Goal: Communication & Community: Share content

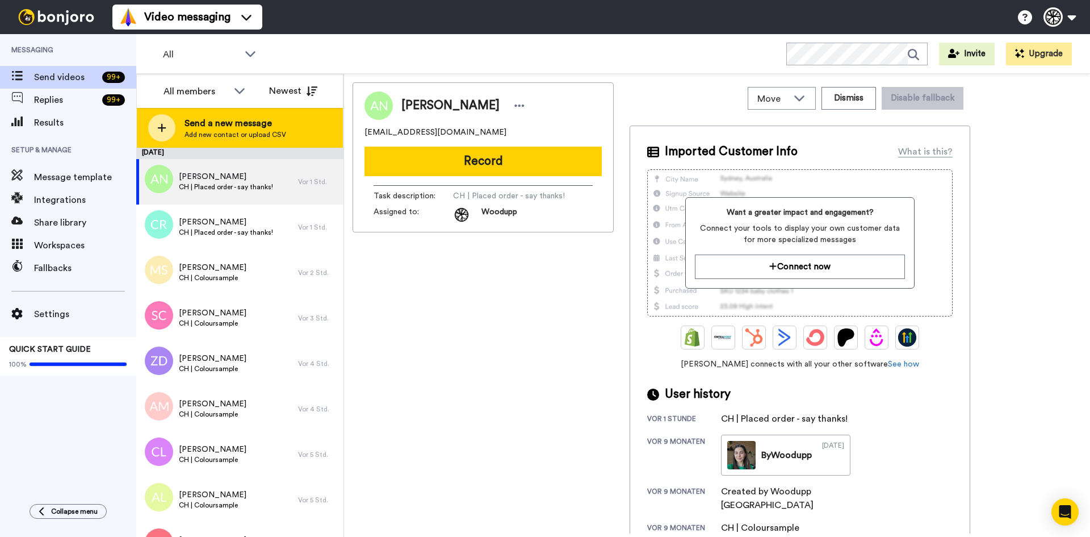
click at [257, 117] on span "Send a new message" at bounding box center [236, 123] width 102 height 14
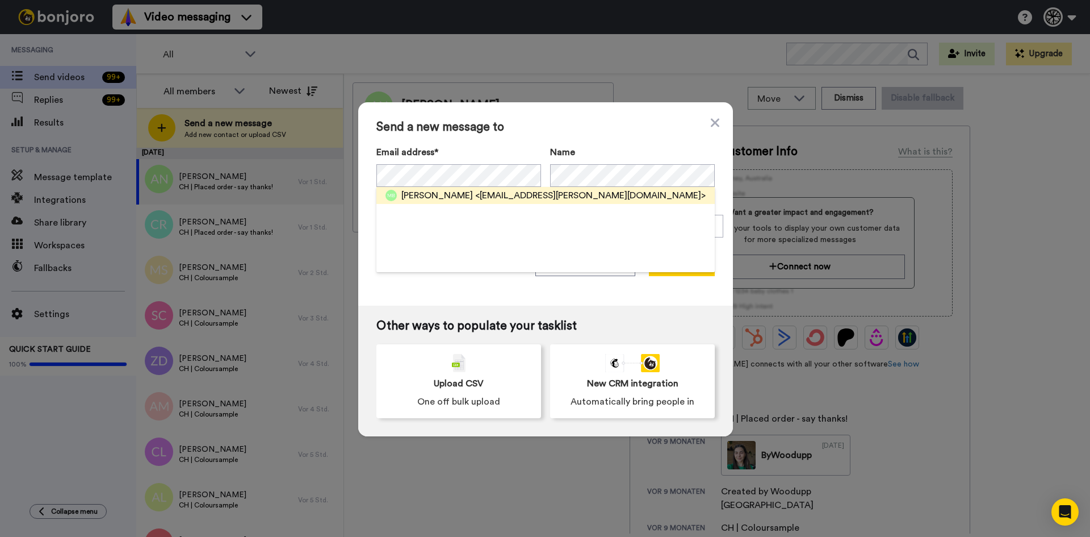
click at [583, 198] on span "<fam.baumann-zgraggen@bluewin.ch>" at bounding box center [590, 196] width 231 height 14
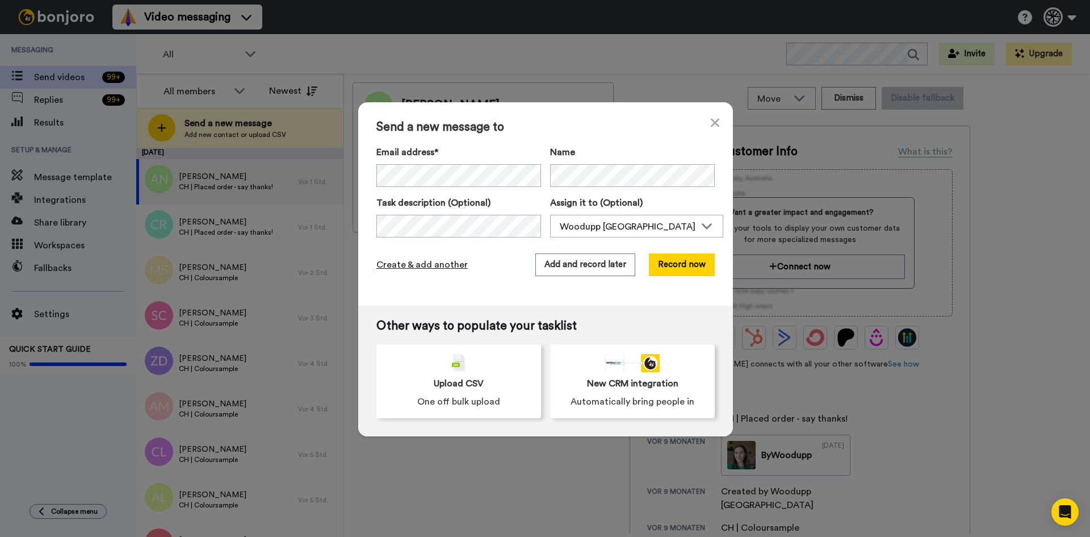
click at [427, 262] on span "Create & add another" at bounding box center [422, 265] width 91 height 14
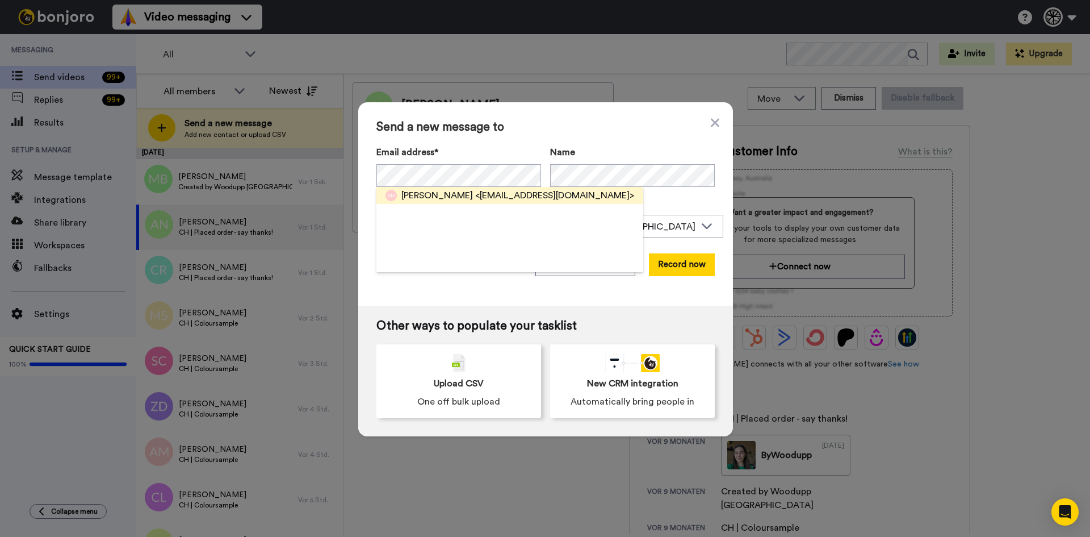
click at [517, 198] on span "<alinejilmahler@bluewin.ch>" at bounding box center [554, 196] width 159 height 14
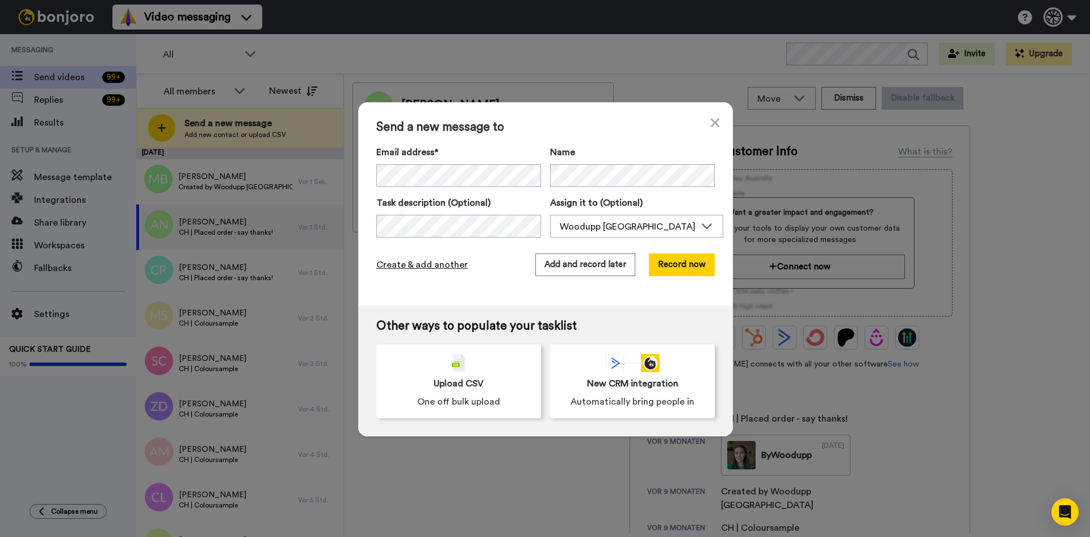
click at [404, 262] on span "Create & add another" at bounding box center [422, 265] width 91 height 14
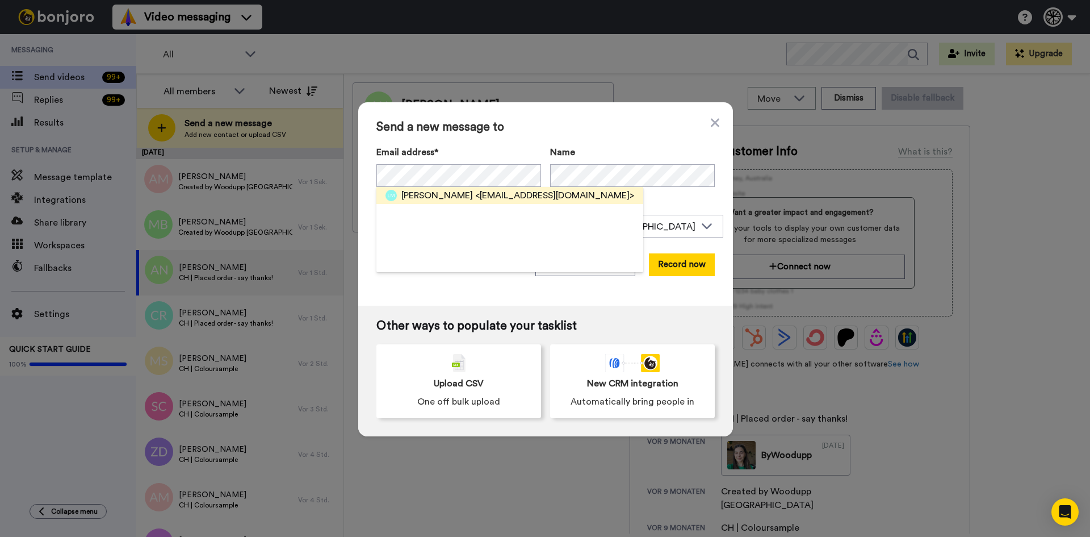
click at [530, 197] on span "<laumartingamero@gmail.com>" at bounding box center [554, 196] width 159 height 14
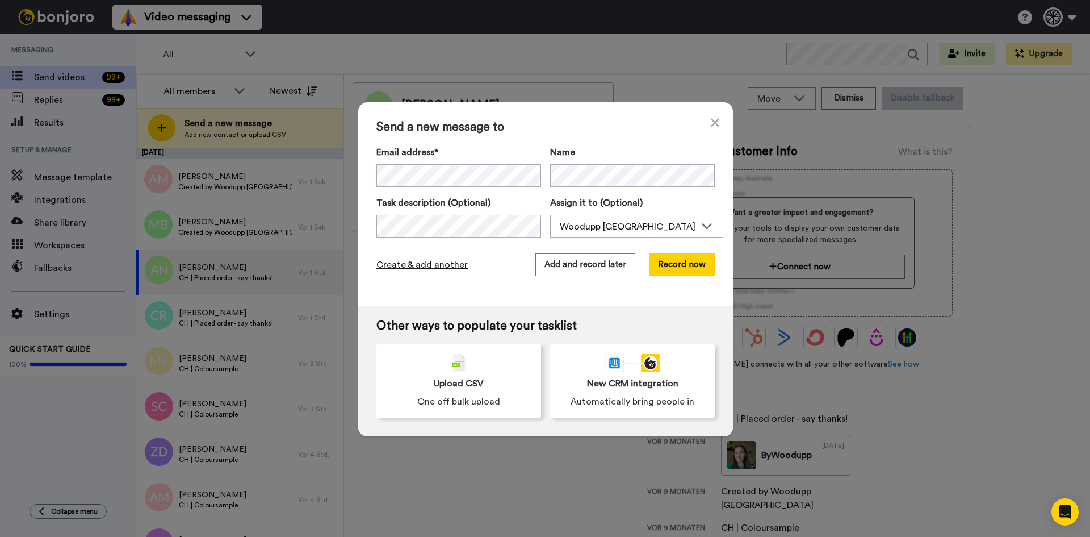
click at [429, 260] on span "Create & add another" at bounding box center [422, 265] width 91 height 14
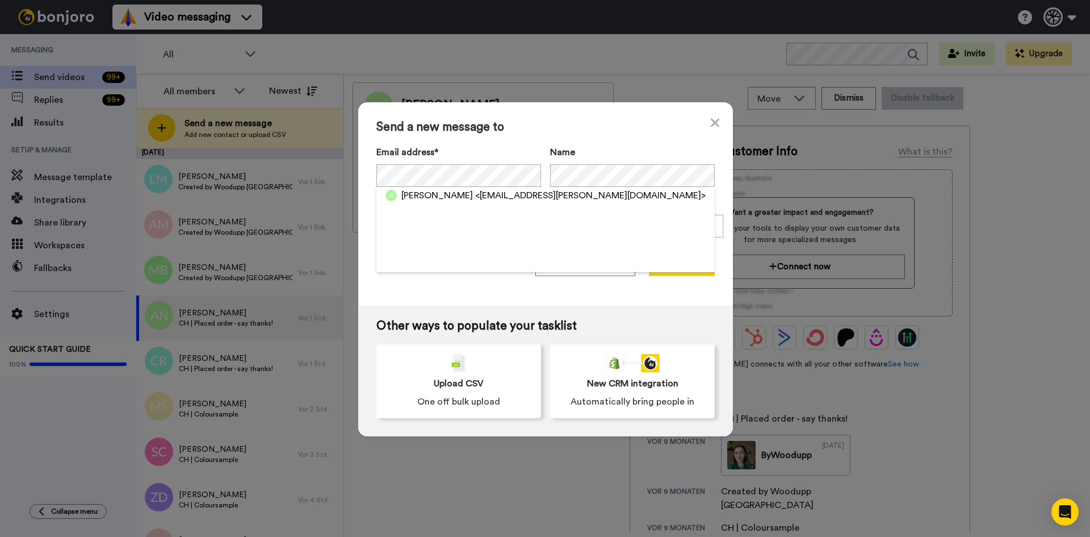
click at [475, 199] on span "<jan.blum@bluewin.ch>" at bounding box center [590, 196] width 231 height 14
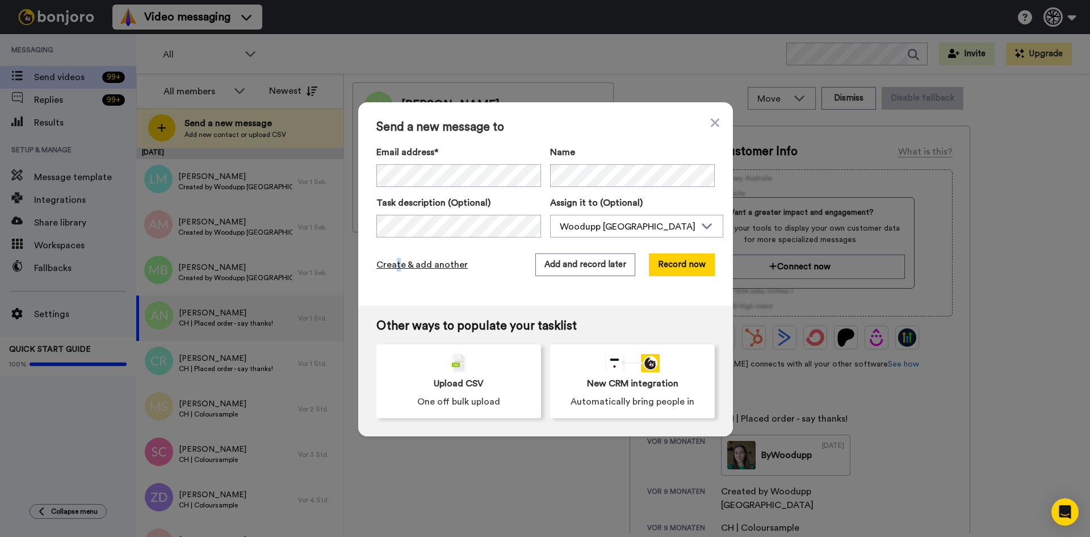
click at [392, 263] on span "Create & add another" at bounding box center [422, 265] width 91 height 14
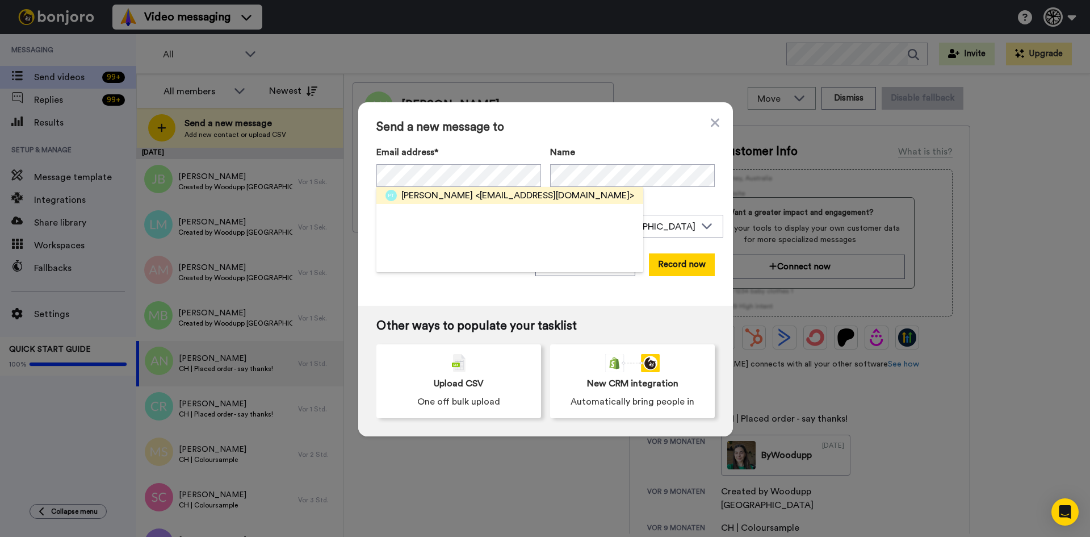
click at [498, 194] on span "<pa.taennler@outlook.com>" at bounding box center [554, 196] width 159 height 14
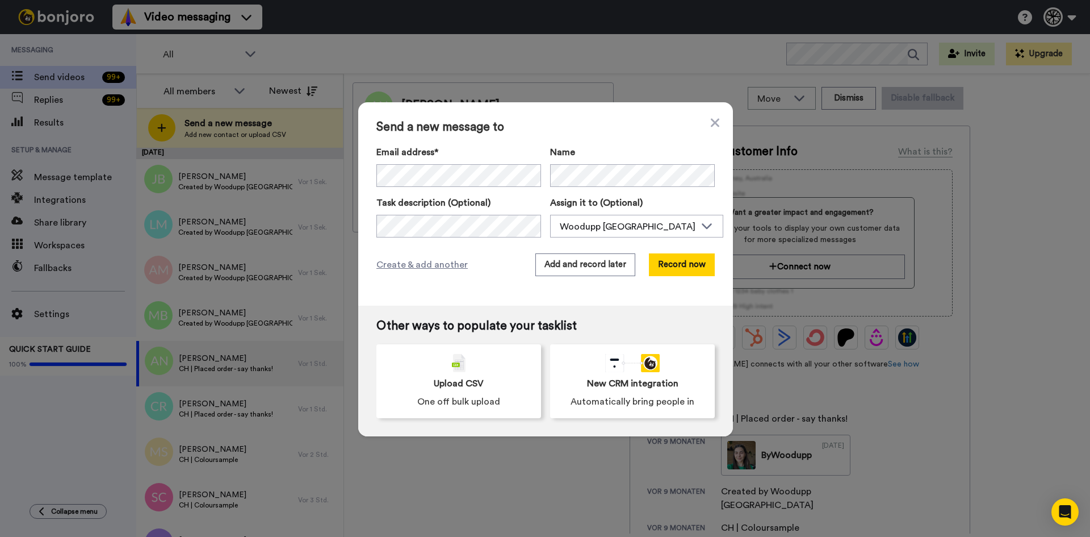
click at [432, 254] on div "Create & add another Add and record later Record now" at bounding box center [546, 264] width 338 height 23
click at [430, 258] on span "Create & add another" at bounding box center [422, 265] width 91 height 14
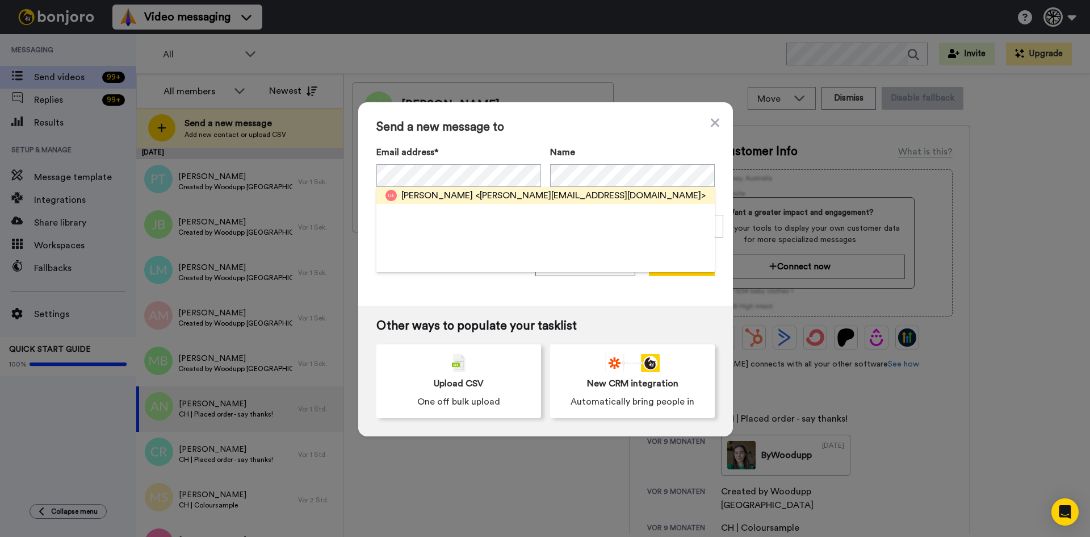
click at [442, 194] on span "[PERSON_NAME]" at bounding box center [437, 196] width 72 height 14
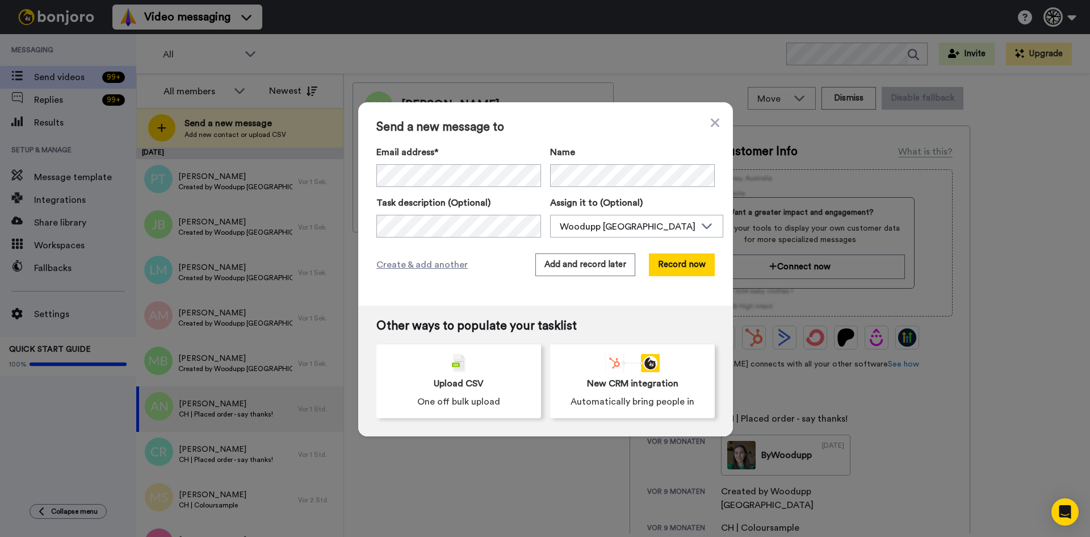
click at [433, 275] on div "Create & add another Add and record later Record now" at bounding box center [546, 264] width 338 height 23
click at [412, 263] on span "Create & add another" at bounding box center [422, 265] width 91 height 14
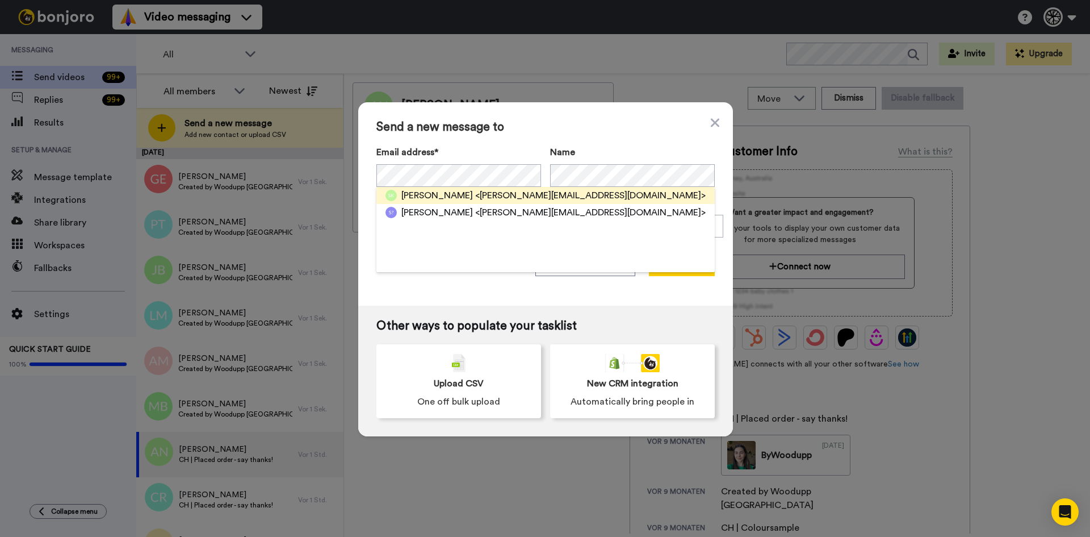
click at [486, 189] on div "Sebastian Kierst <sebastian-kierst@hotmail.de>" at bounding box center [546, 195] width 338 height 17
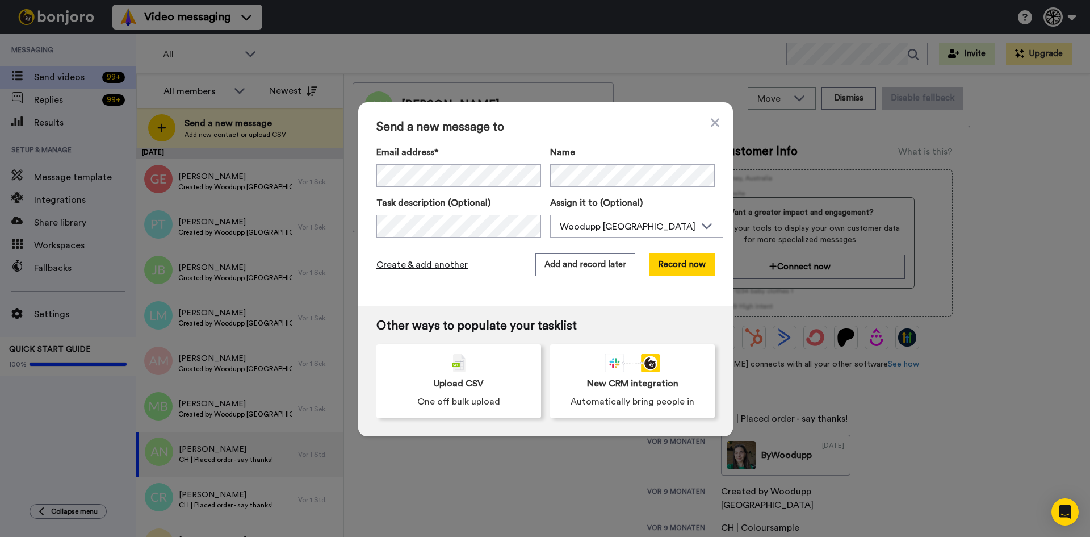
click at [431, 259] on span "Create & add another" at bounding box center [422, 265] width 91 height 14
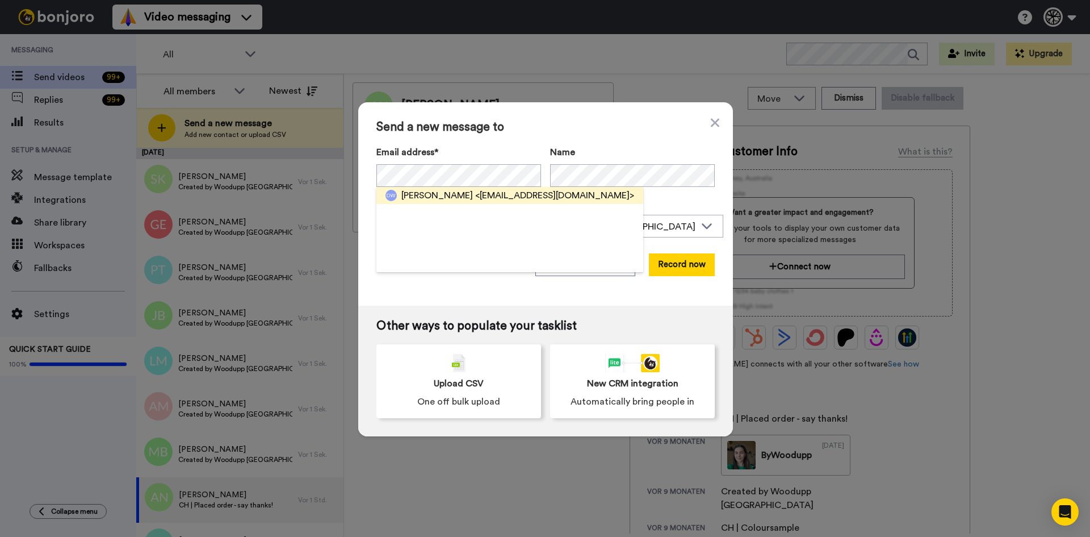
click at [524, 189] on span "<danielwildensee@web.de>" at bounding box center [554, 196] width 159 height 14
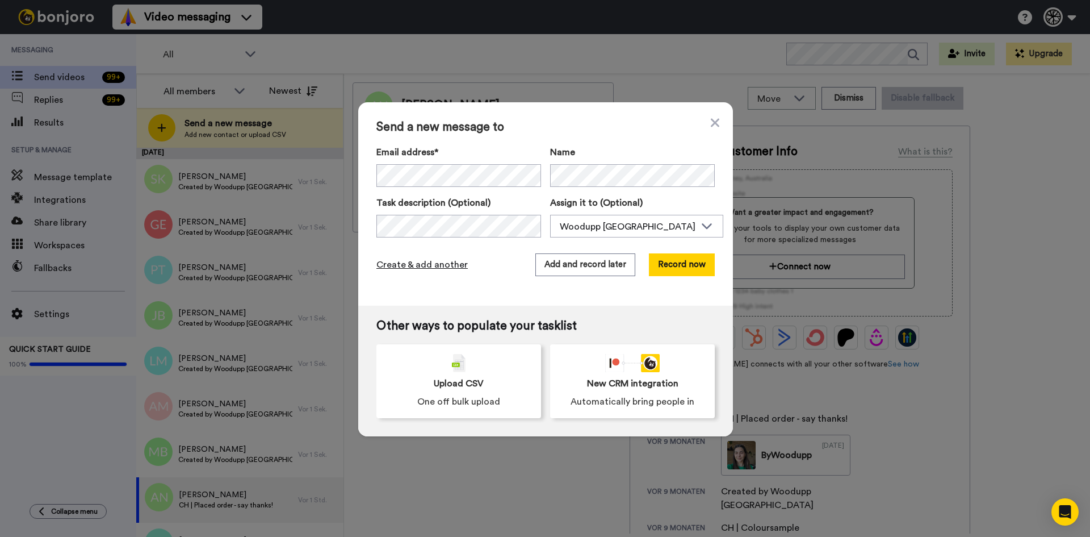
click at [433, 270] on span "Create & add another" at bounding box center [422, 265] width 91 height 14
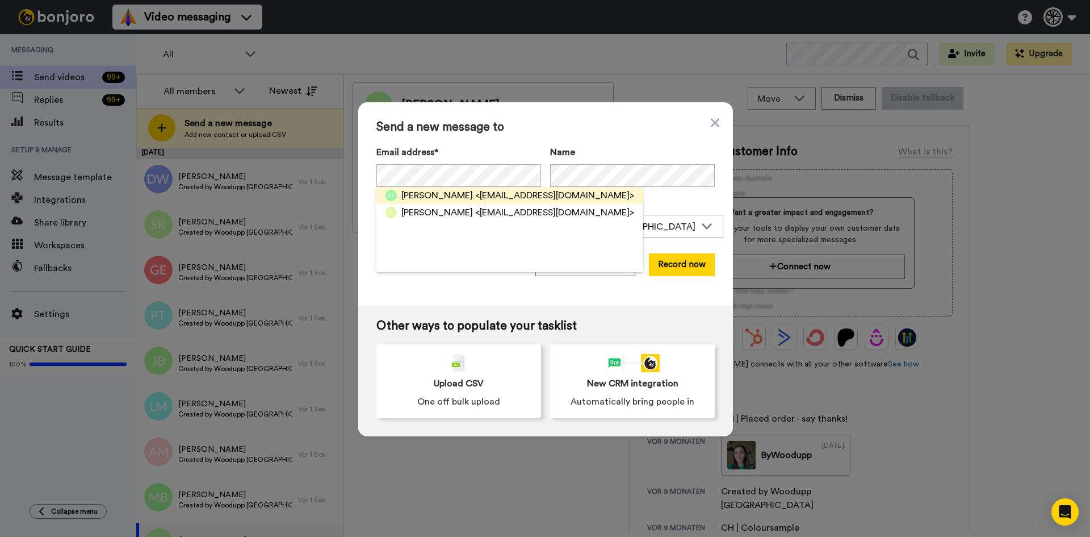
click at [475, 200] on span "<kareem@gmx.ch>" at bounding box center [554, 196] width 159 height 14
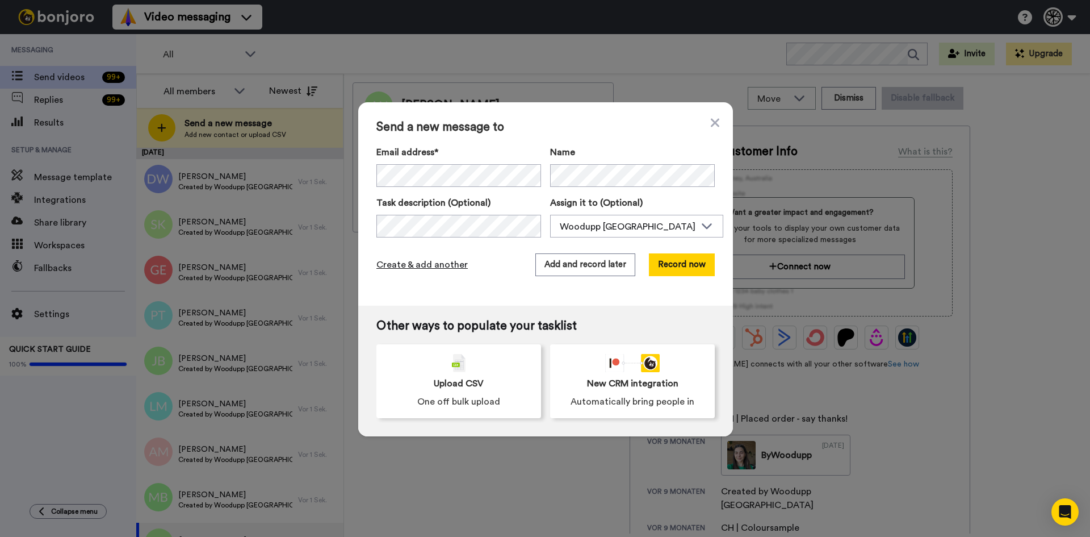
click at [427, 263] on span "Create & add another" at bounding box center [422, 265] width 91 height 14
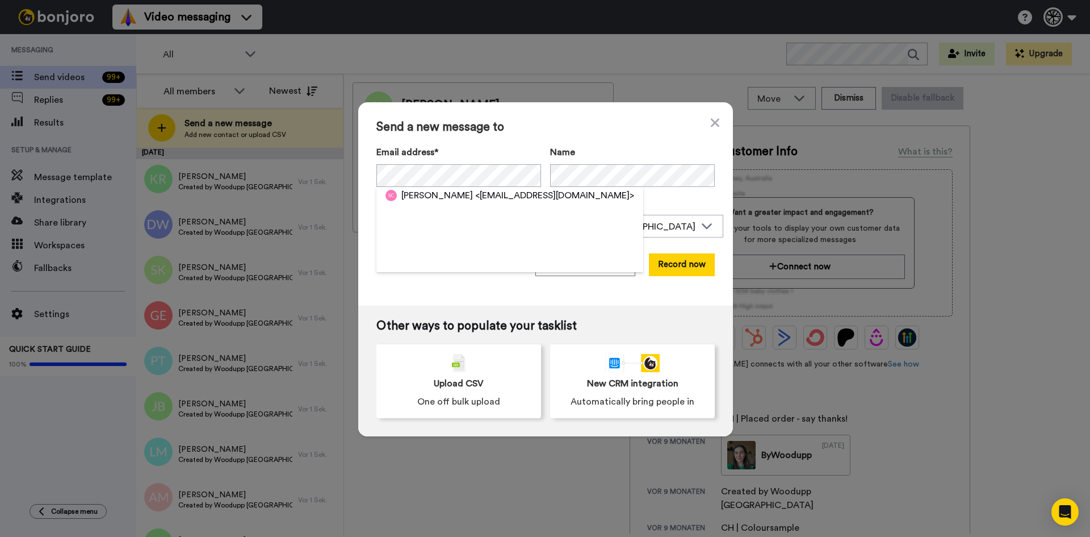
click at [444, 194] on span "Stefania Cancelliere" at bounding box center [437, 196] width 72 height 14
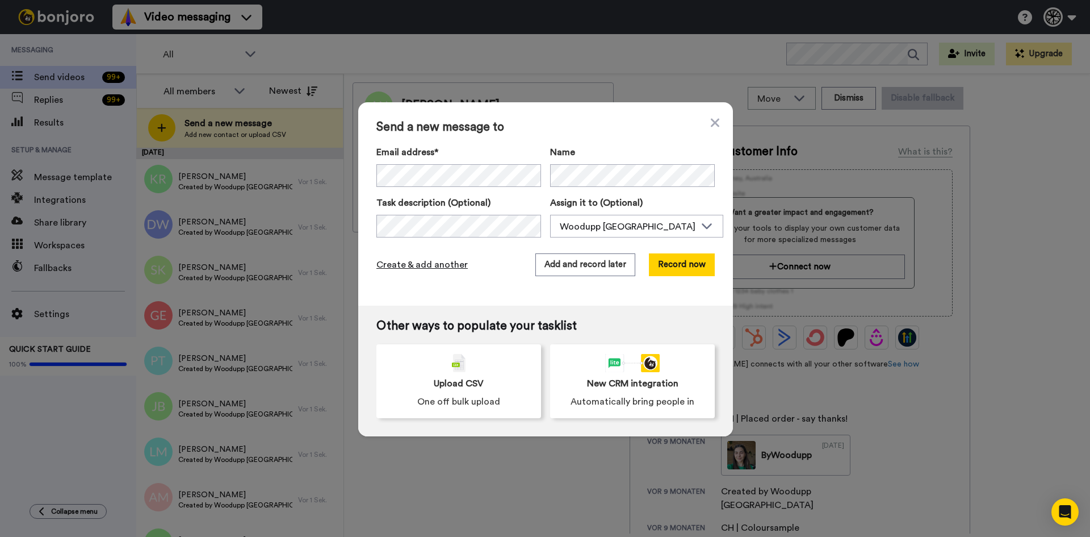
click at [426, 263] on span "Create & add another" at bounding box center [422, 265] width 91 height 14
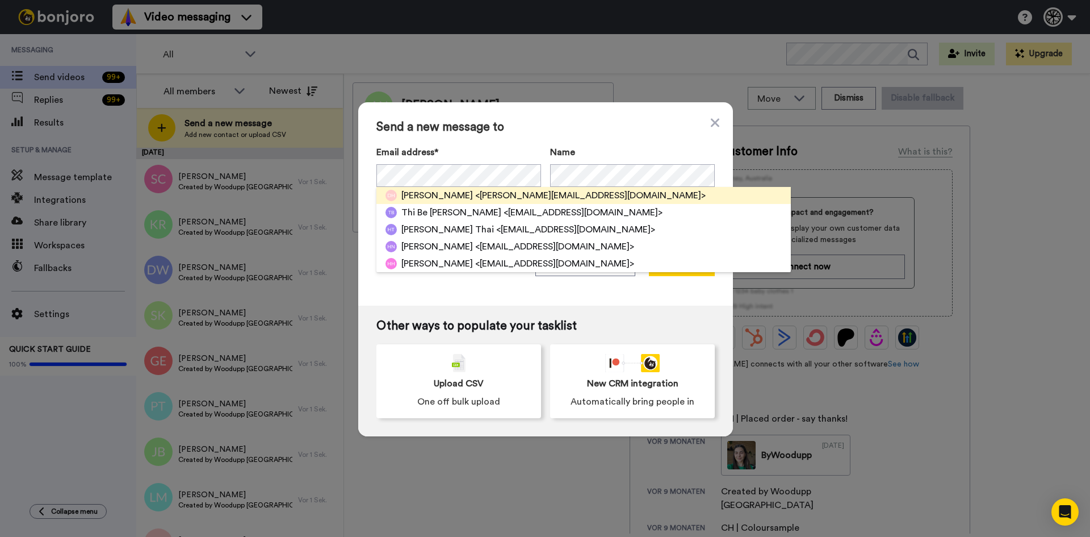
click at [558, 189] on span "<hoang.dominic17@gmail.com>" at bounding box center [590, 196] width 231 height 14
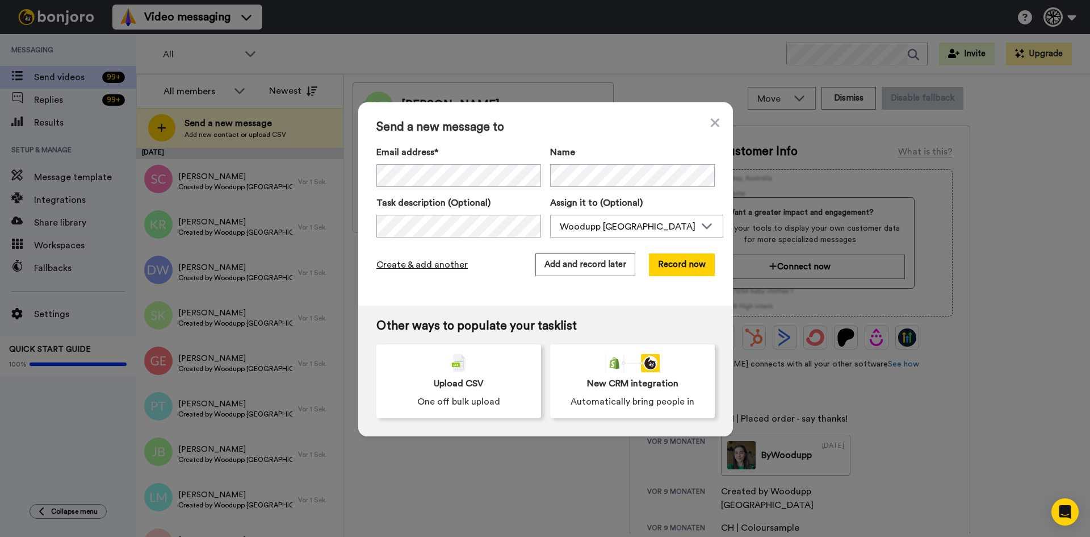
click at [436, 259] on span "Create & add another" at bounding box center [422, 265] width 91 height 14
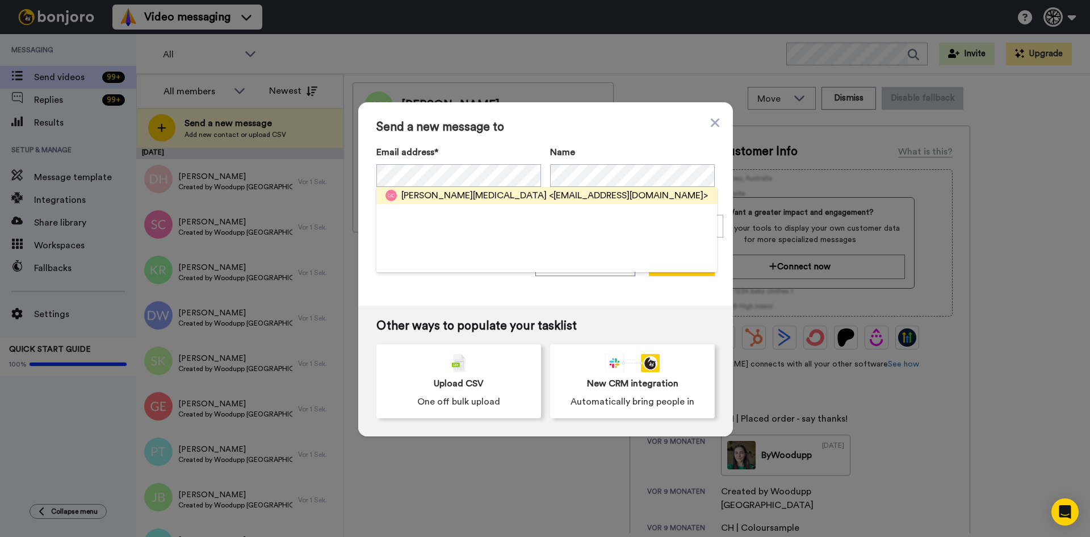
click at [549, 197] on span "<bettyx66@hotmail.com>" at bounding box center [628, 196] width 159 height 14
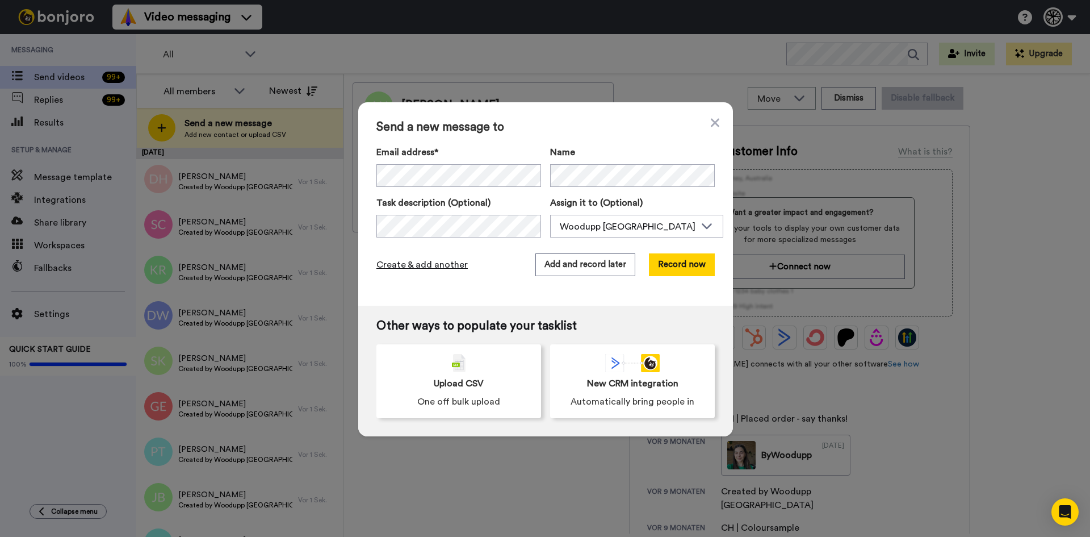
click at [436, 266] on span "Create & add another" at bounding box center [422, 265] width 91 height 14
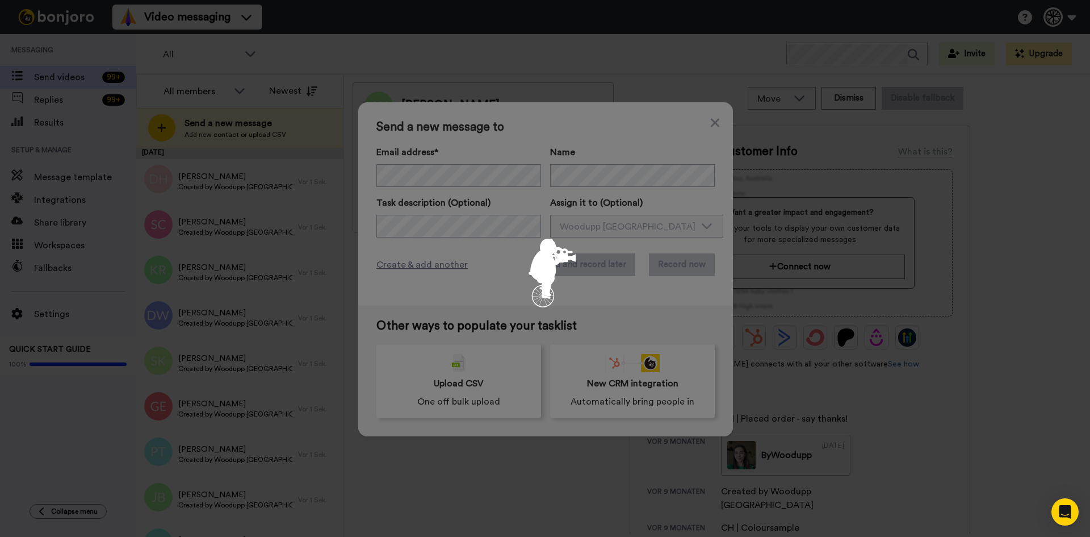
click at [426, 171] on div at bounding box center [545, 268] width 1090 height 537
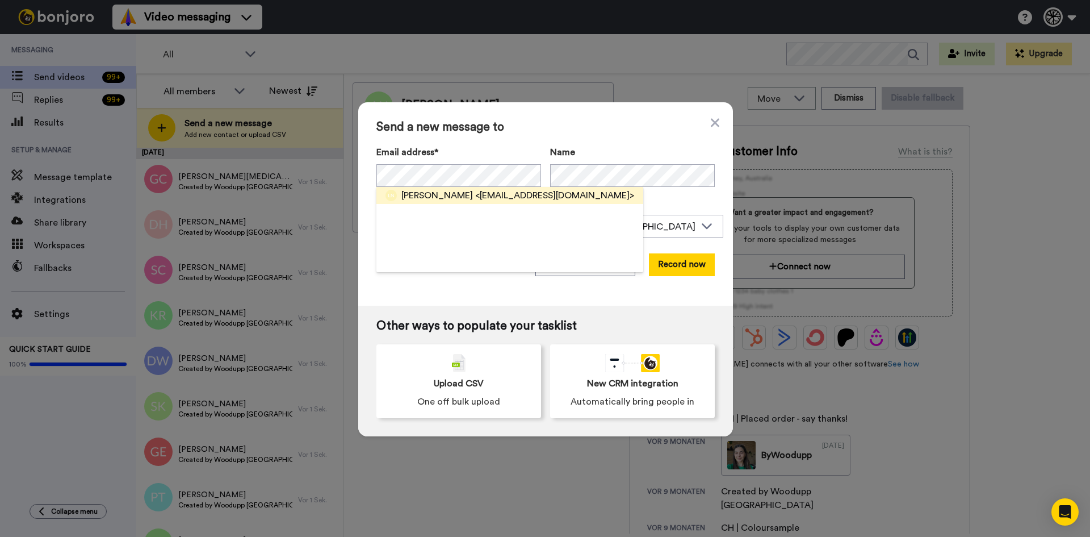
click at [441, 195] on span "Leonita Nikaj" at bounding box center [437, 196] width 72 height 14
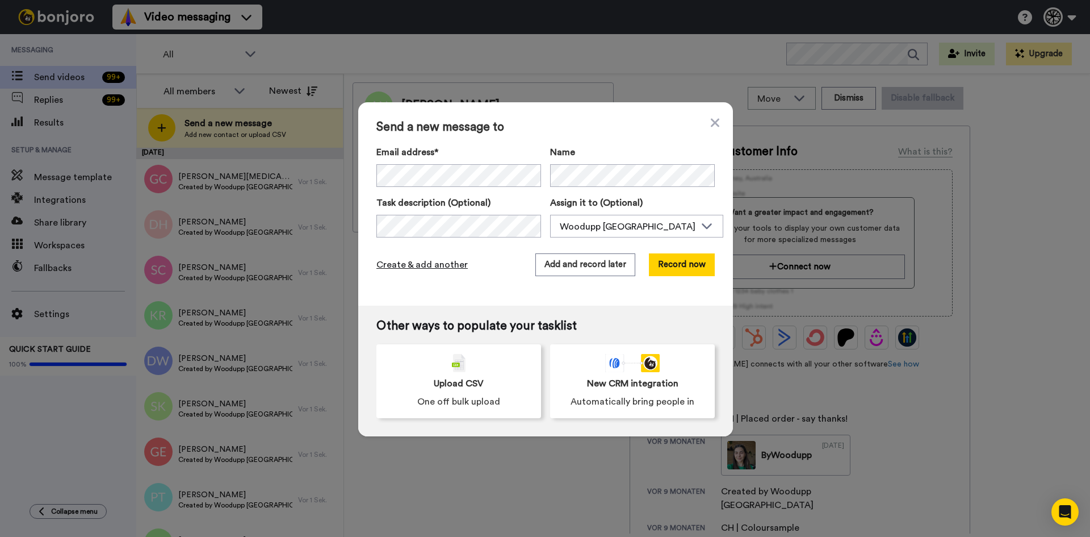
click at [419, 264] on span "Create & add another" at bounding box center [422, 265] width 91 height 14
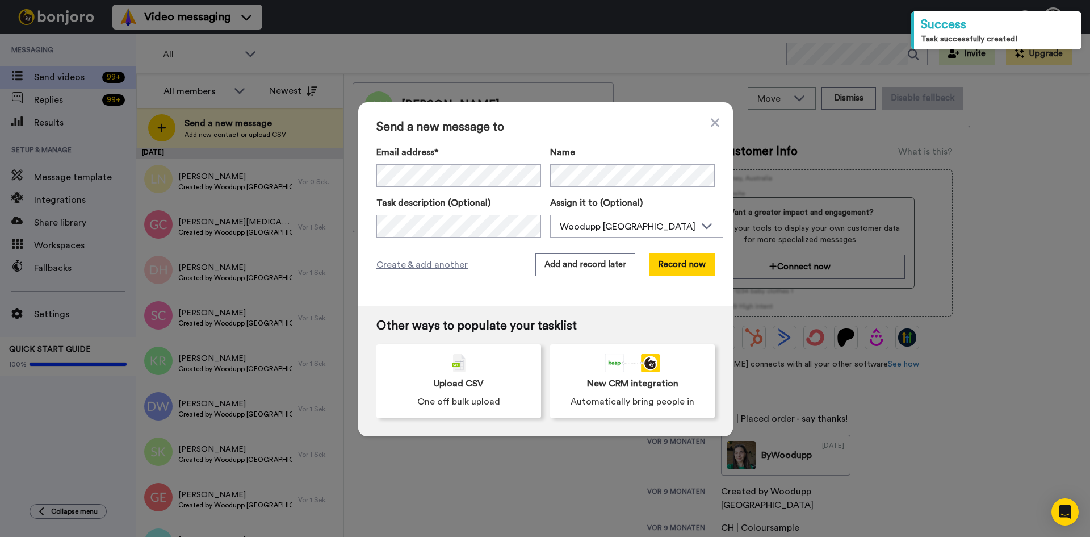
click at [472, 189] on div "Email address* Dorthe Frørup Petersen <mammafrog@gmail.com> Elin Dahlberg <elin…" at bounding box center [546, 191] width 338 height 92
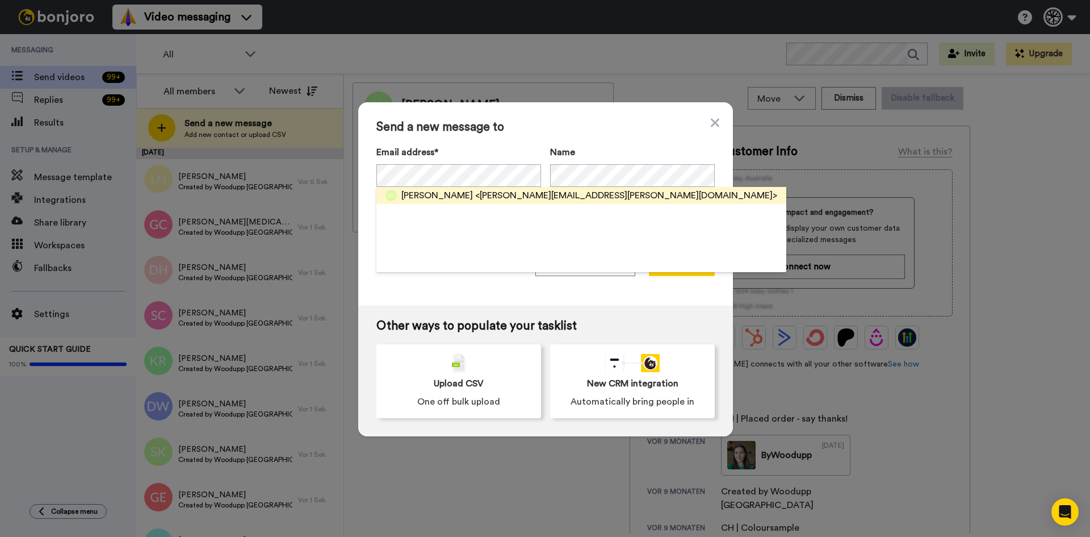
click at [503, 195] on span "<astrid.grieder@gmx.ch>" at bounding box center [626, 196] width 302 height 14
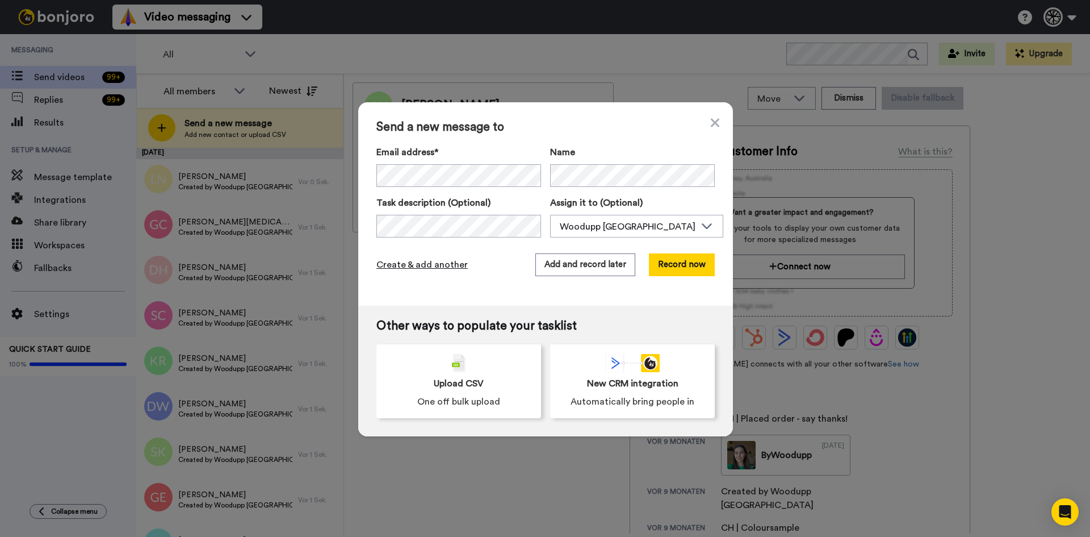
click at [439, 261] on span "Create & add another" at bounding box center [422, 265] width 91 height 14
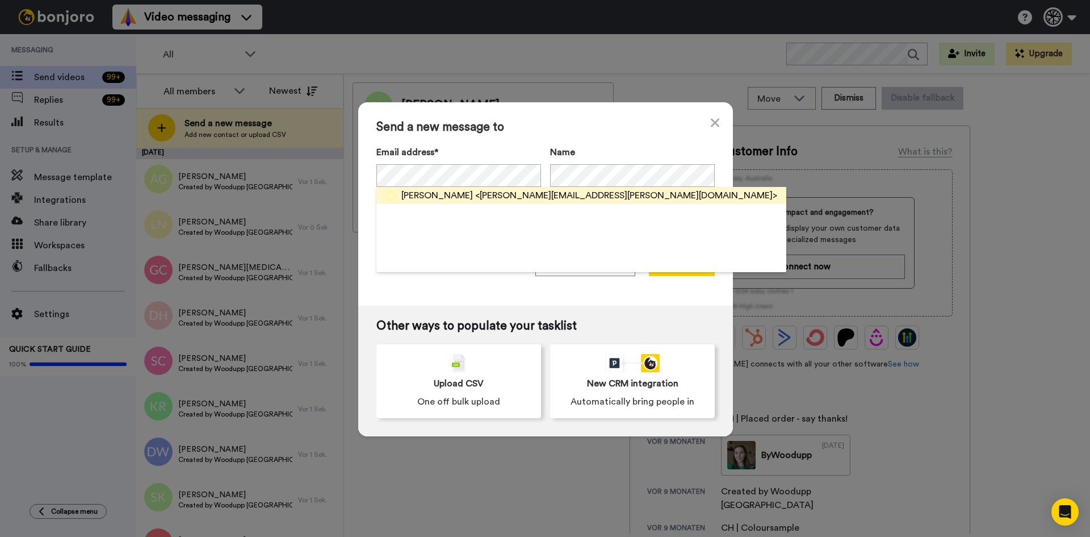
click at [475, 196] on span "<herren.janine@gmail.com>" at bounding box center [626, 196] width 302 height 14
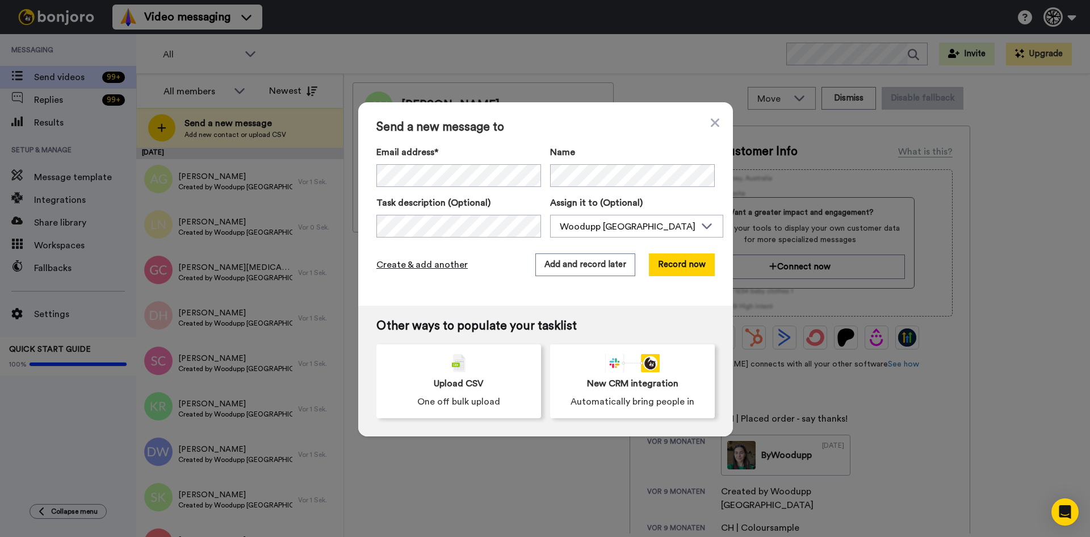
click at [409, 260] on span "Create & add another" at bounding box center [422, 265] width 91 height 14
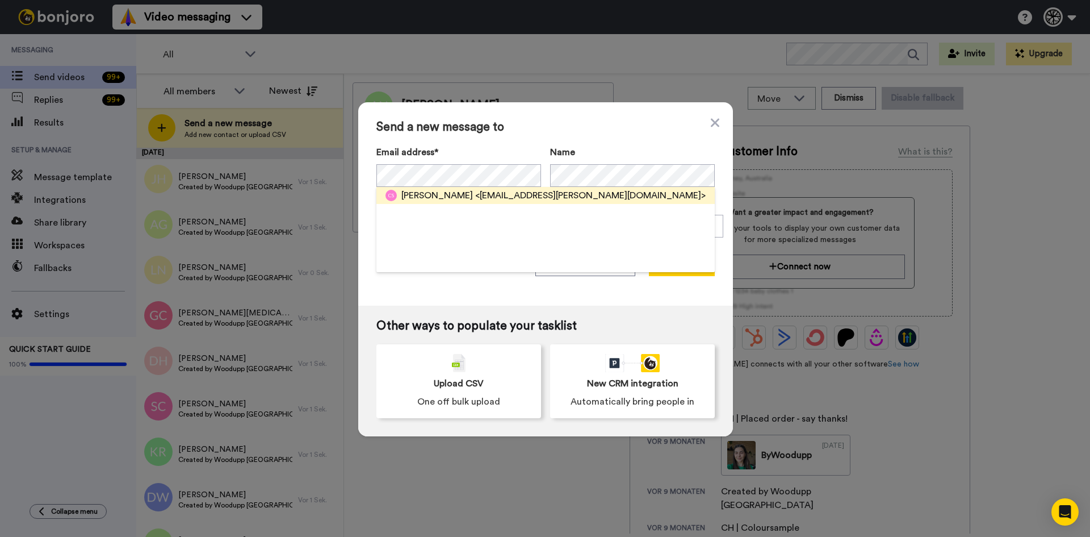
click at [453, 191] on span "Céline Scherrer" at bounding box center [437, 196] width 72 height 14
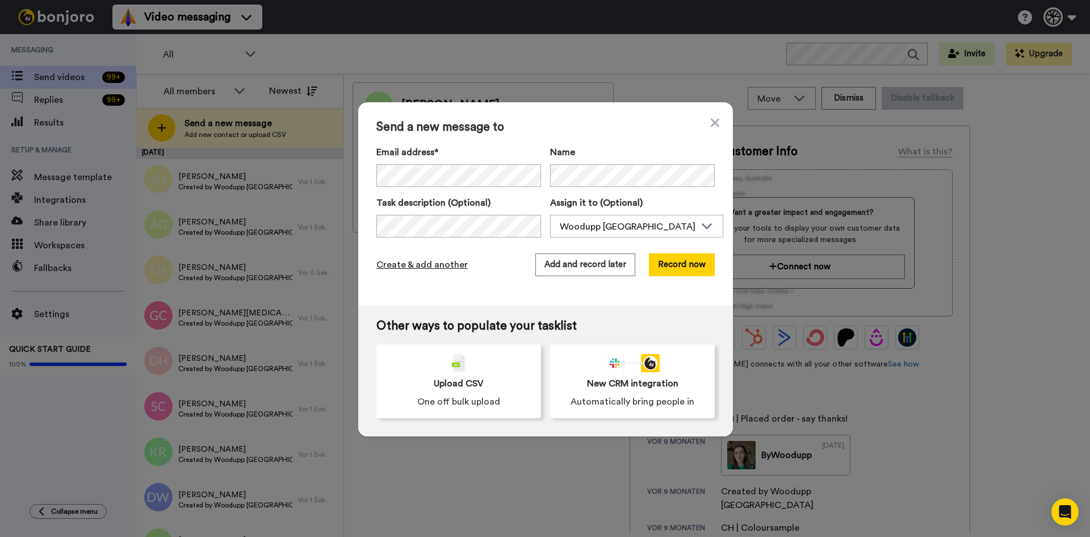
click at [420, 260] on span "Create & add another" at bounding box center [422, 265] width 91 height 14
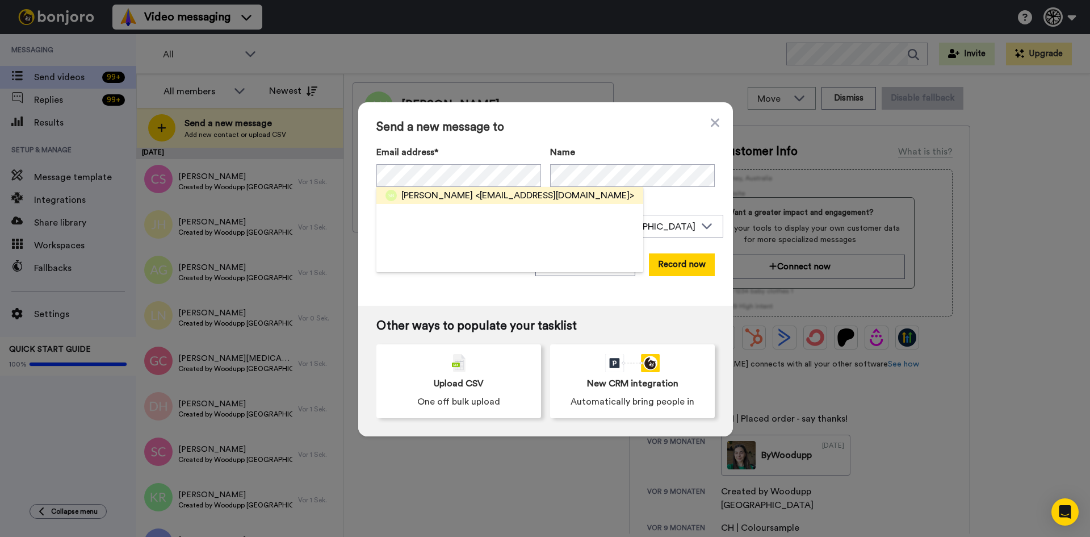
click at [495, 189] on span "<boss.sven@outlook.com>" at bounding box center [554, 196] width 159 height 14
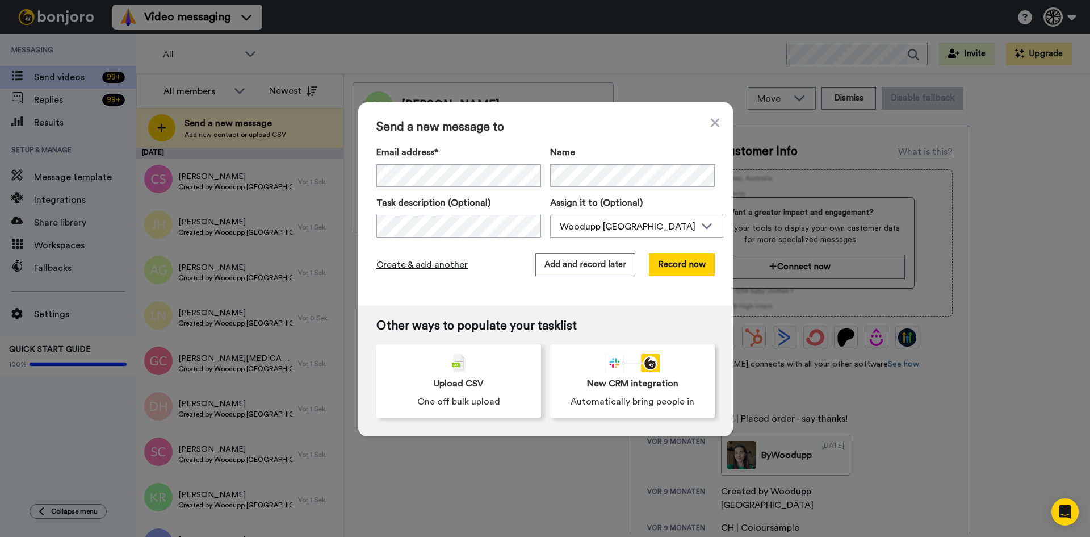
click at [408, 263] on span "Create & add another" at bounding box center [422, 265] width 91 height 14
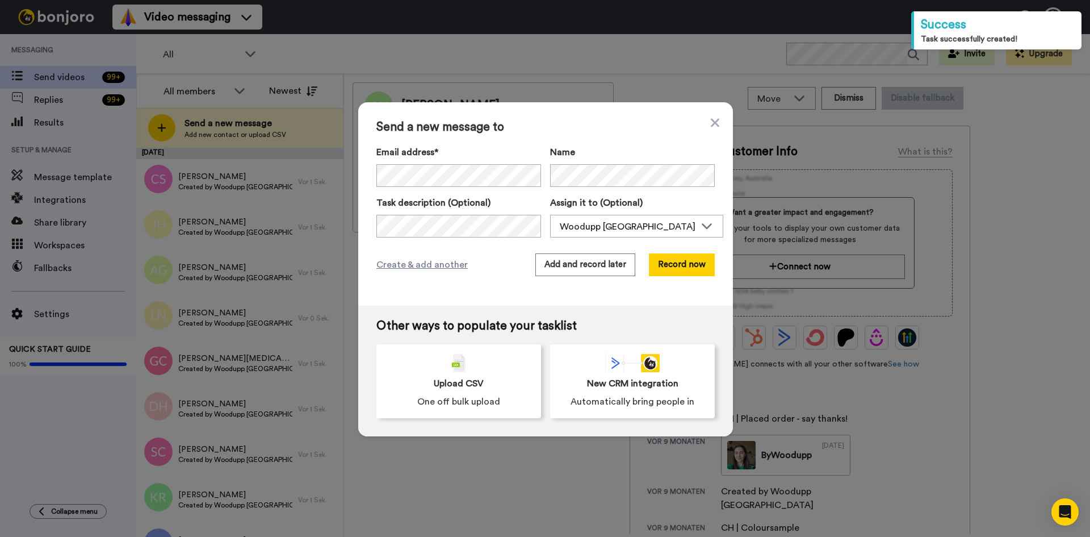
click at [437, 162] on div "Email address* Dorthe Frørup Petersen <mammafrog@gmail.com> Elin Dahlberg <elin…" at bounding box center [459, 165] width 165 height 41
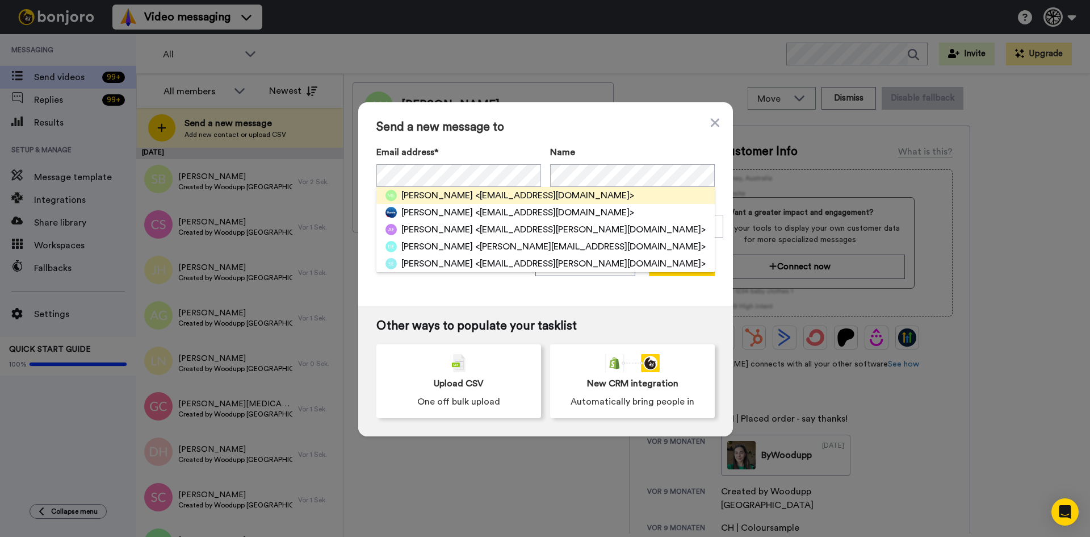
click at [526, 196] on span "<erismann.m@gmail.com>" at bounding box center [554, 196] width 159 height 14
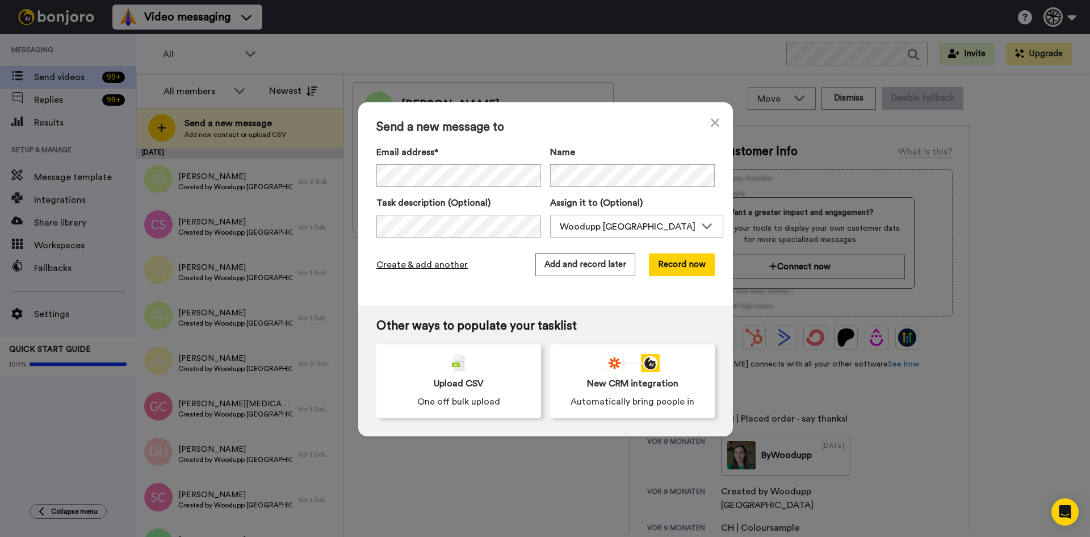
click at [439, 260] on span "Create & add another" at bounding box center [422, 265] width 91 height 14
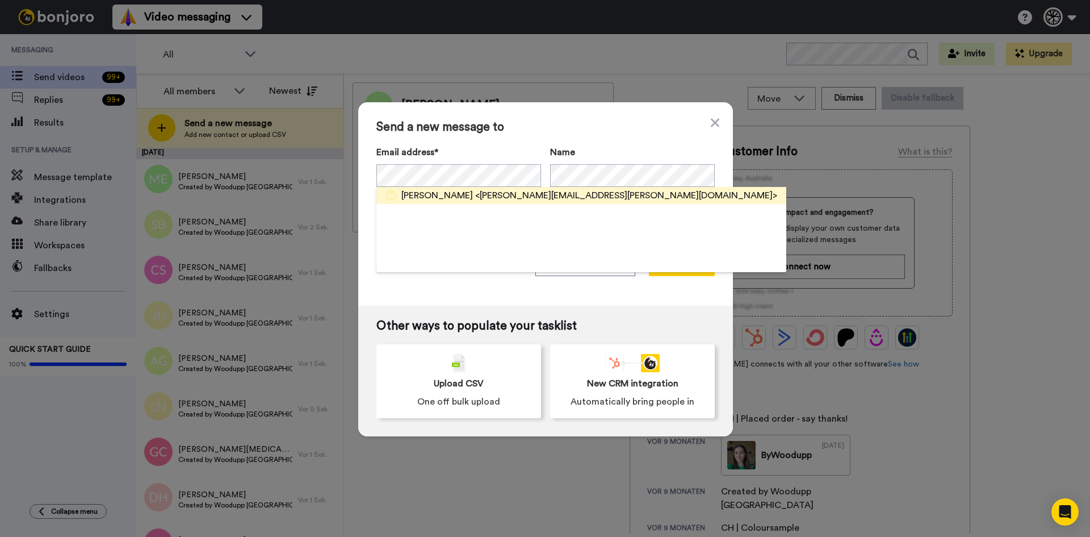
click at [475, 194] on span "<andrea.kopp@gmx.ch>" at bounding box center [626, 196] width 302 height 14
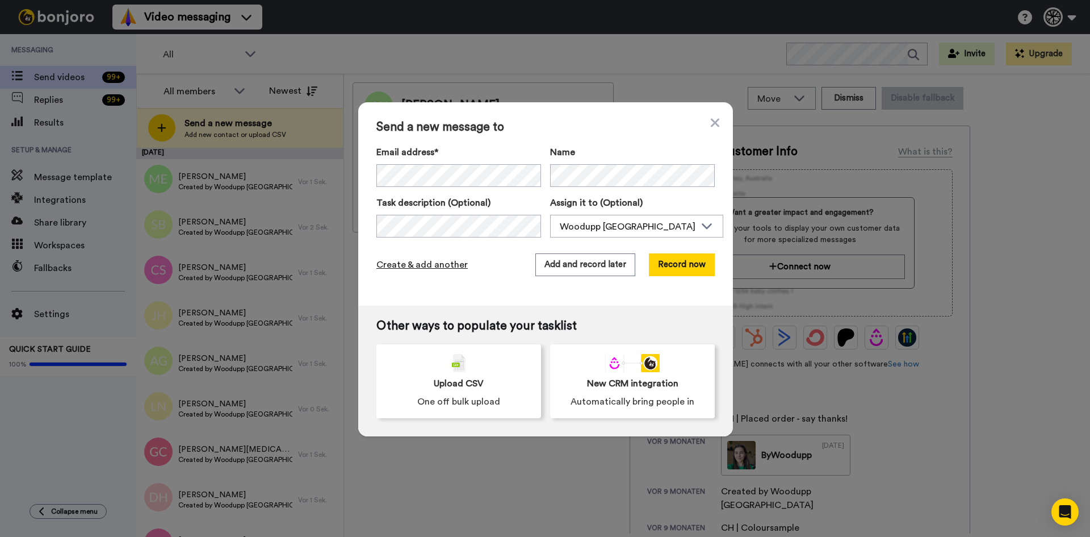
click at [440, 261] on span "Create & add another" at bounding box center [422, 265] width 91 height 14
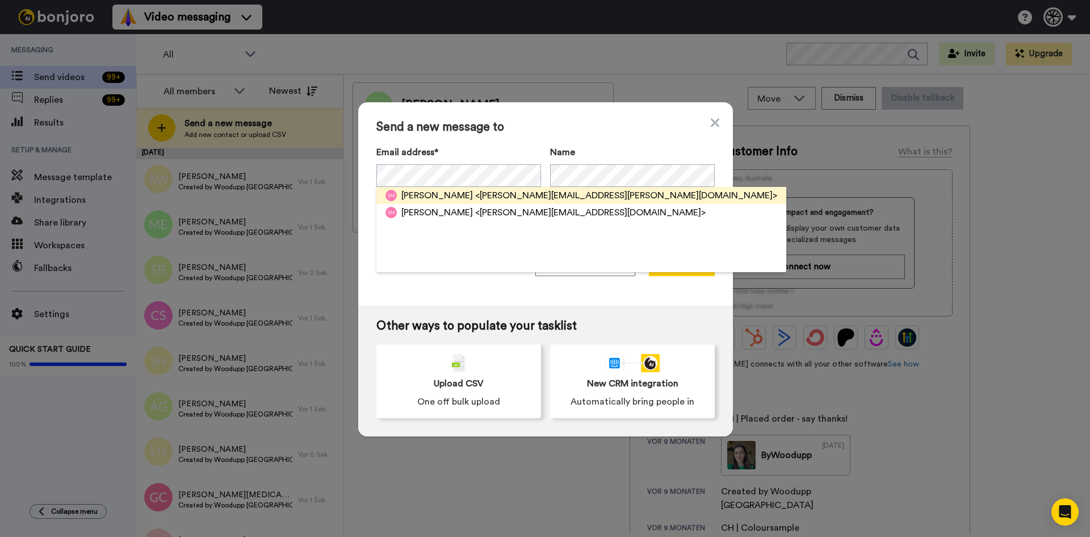
click at [535, 194] on span "<sandra.moura@hotmail.ch>" at bounding box center [626, 196] width 302 height 14
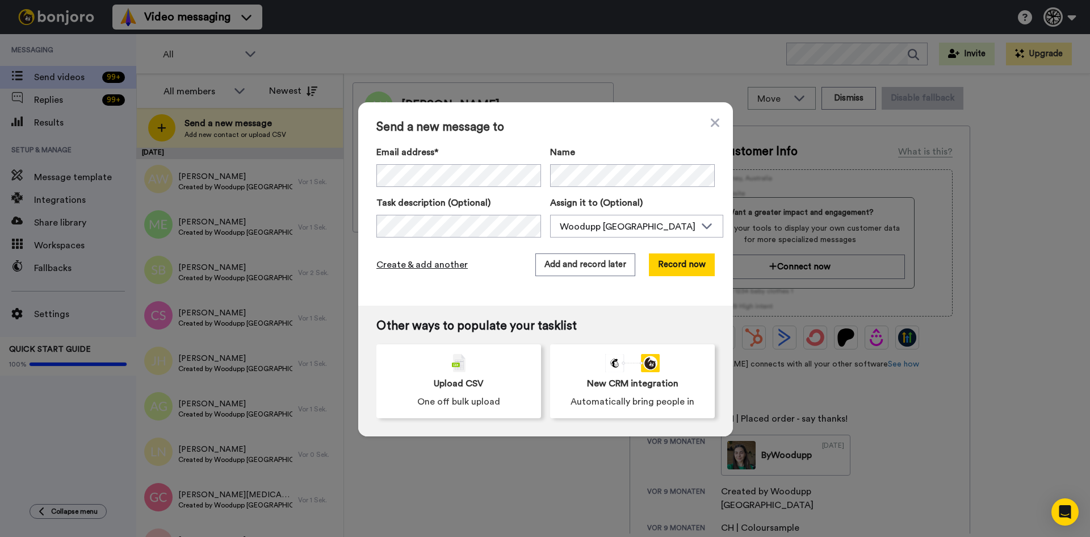
click at [441, 262] on span "Create & add another" at bounding box center [422, 265] width 91 height 14
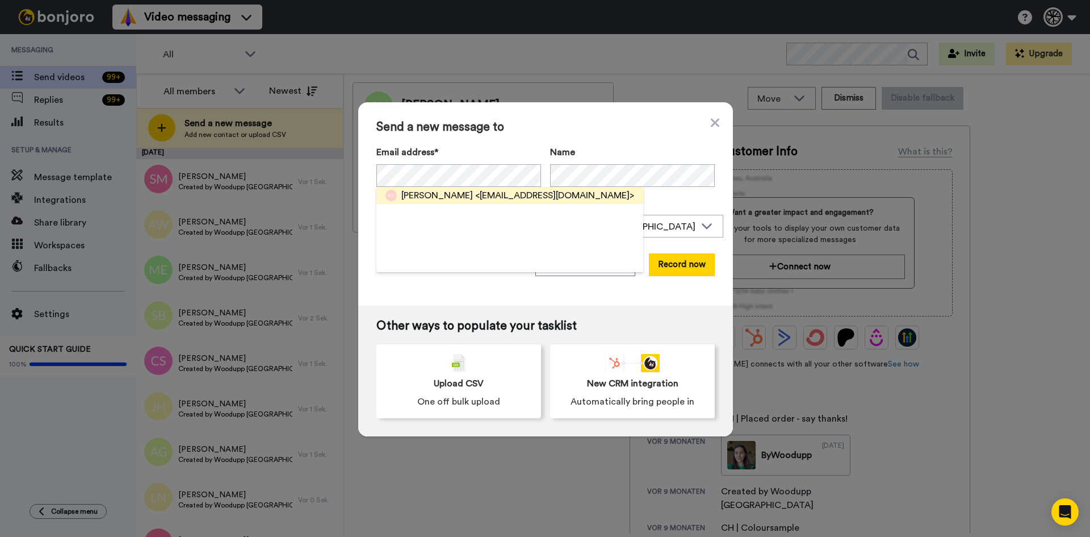
click at [499, 199] on span "<kastaub@gmx.ch>" at bounding box center [554, 196] width 159 height 14
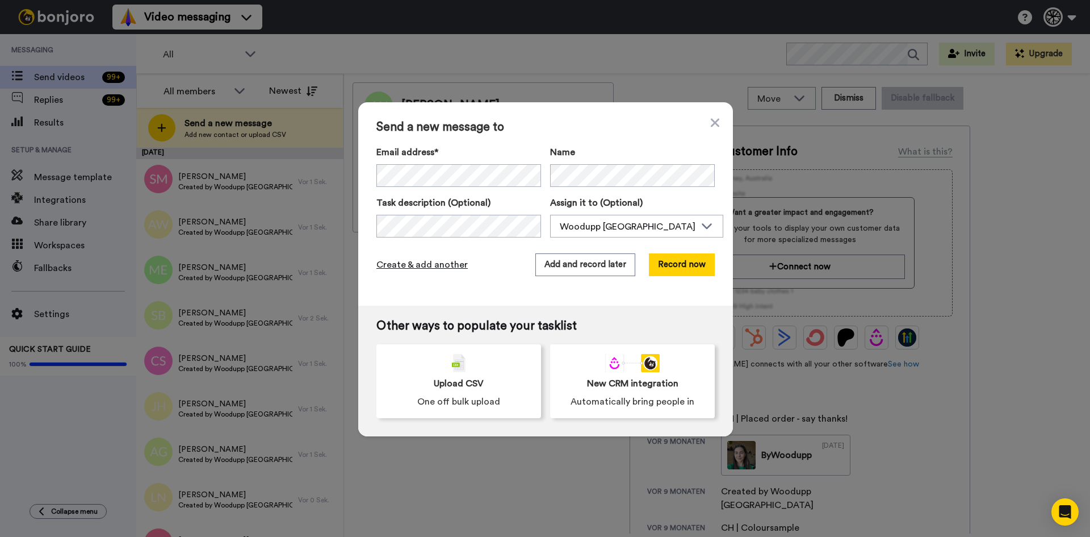
click at [420, 261] on span "Create & add another" at bounding box center [422, 265] width 91 height 14
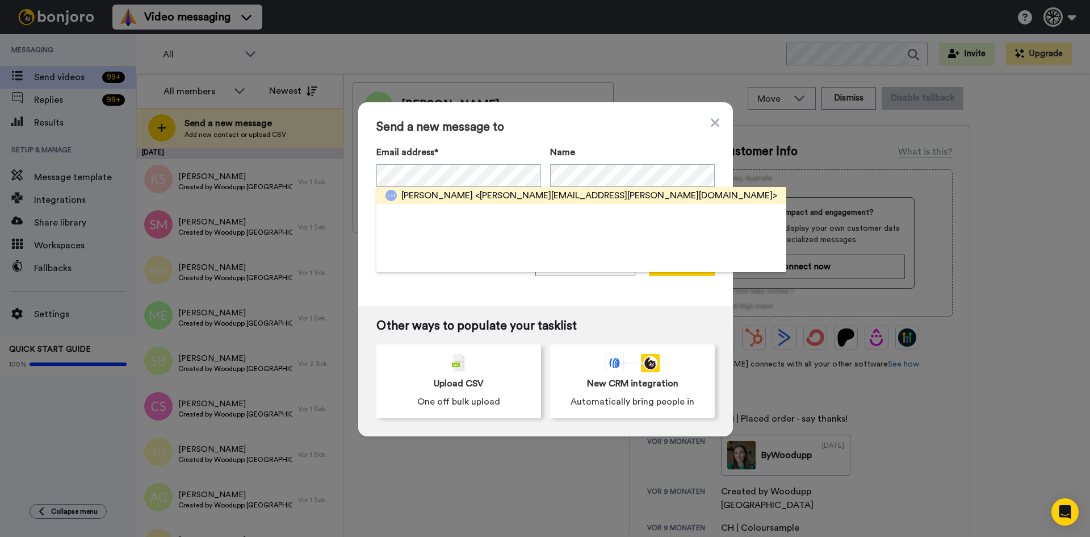
click at [475, 193] on span "<haas.claudia@bluewin.ch>" at bounding box center [626, 196] width 302 height 14
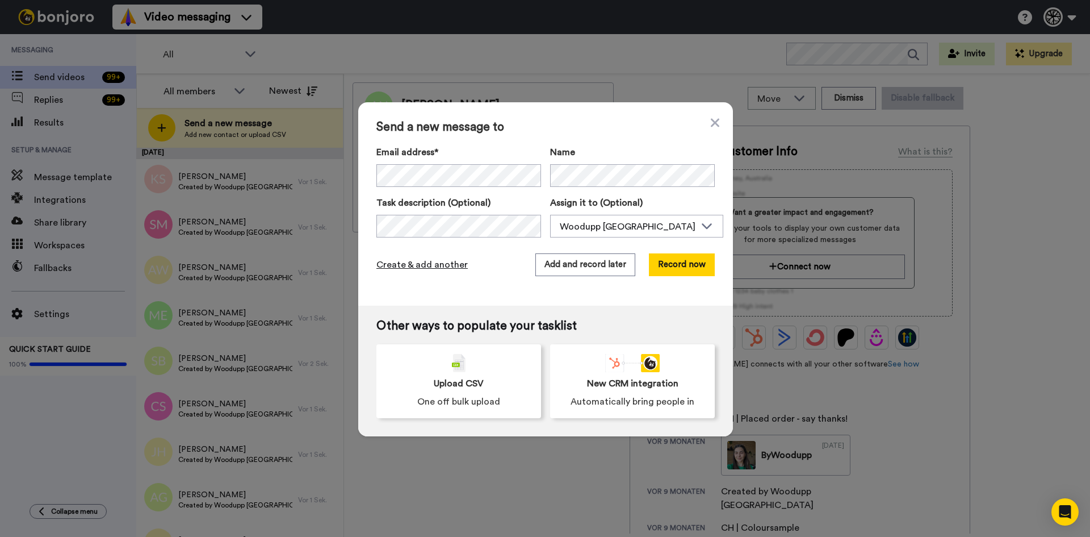
click at [421, 263] on span "Create & add another" at bounding box center [422, 265] width 91 height 14
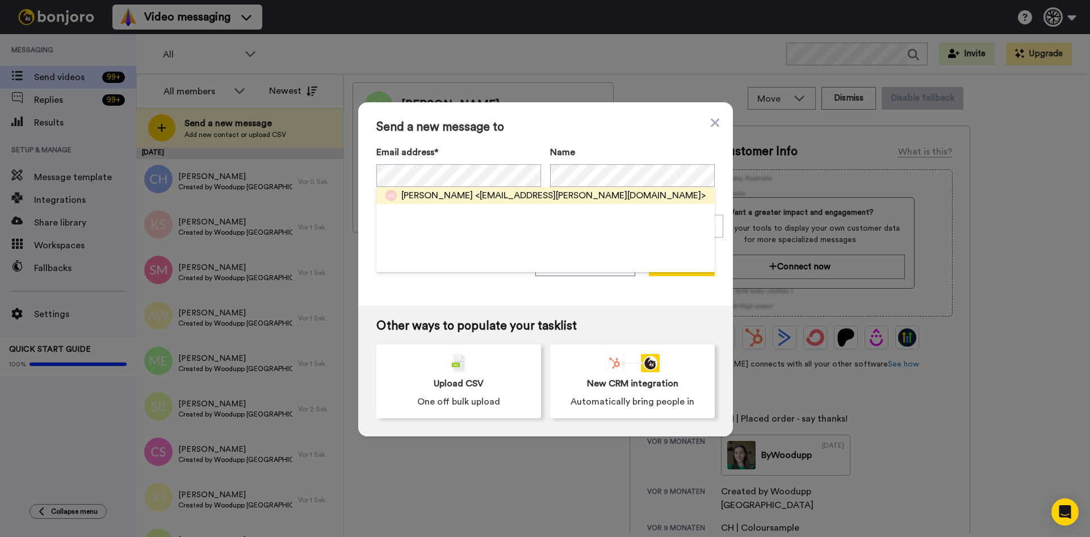
click at [521, 196] on span "<ali.beydoun@proton.me>" at bounding box center [590, 196] width 231 height 14
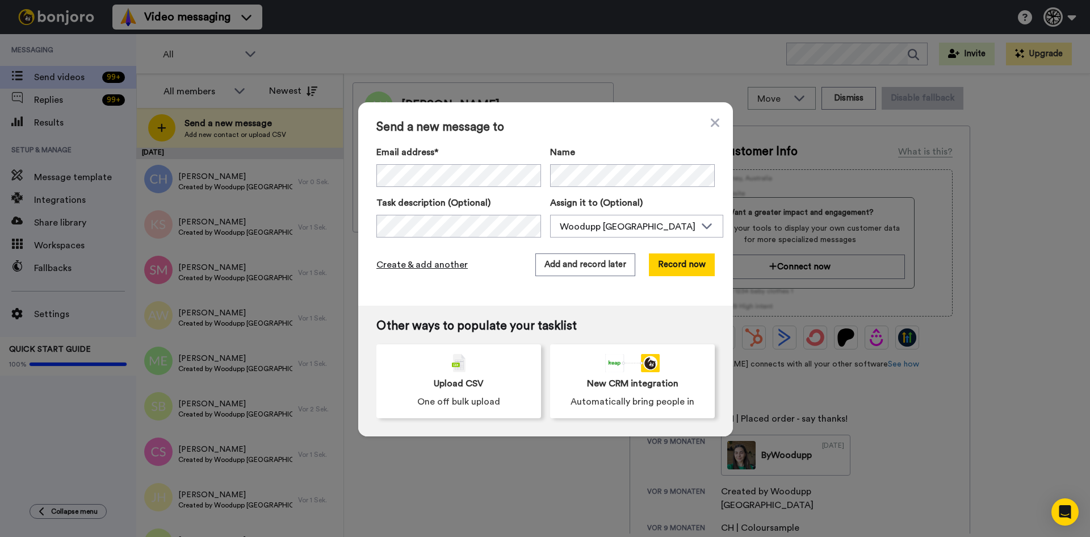
click at [445, 269] on span "Create & add another" at bounding box center [422, 265] width 91 height 14
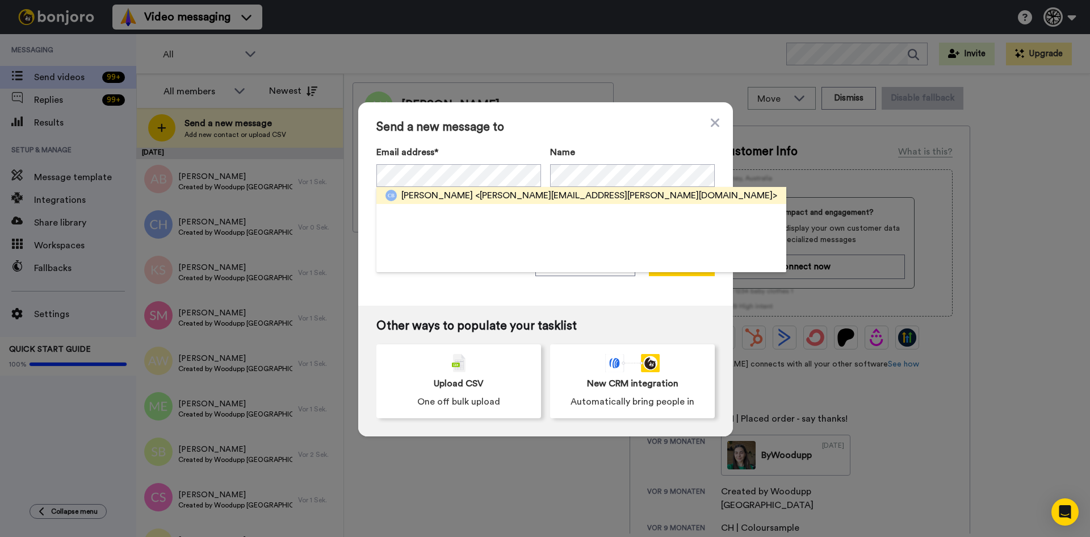
click at [496, 198] on span "<caroline.buser@hotmail.com>" at bounding box center [626, 196] width 302 height 14
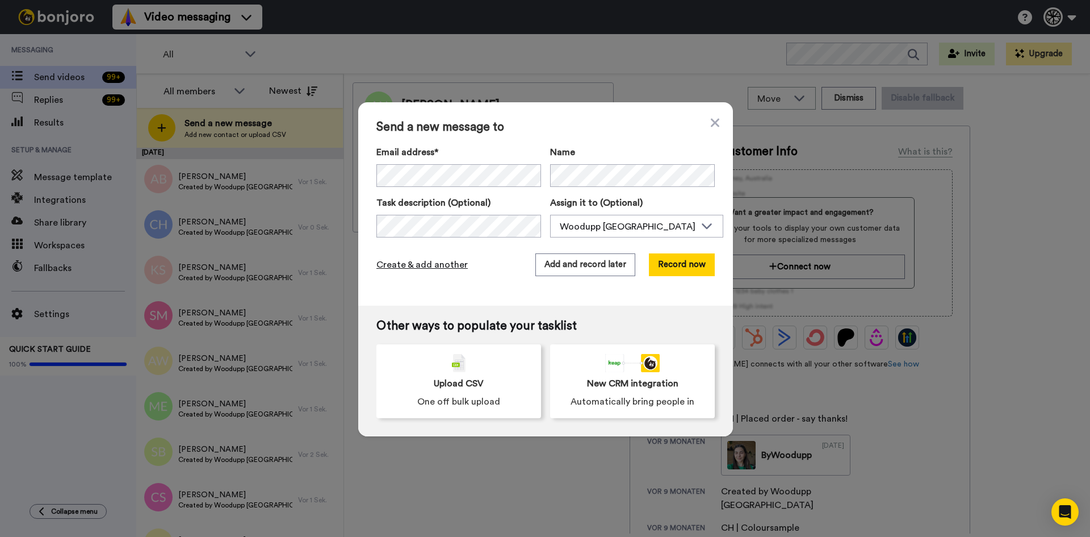
click at [403, 264] on span "Create & add another" at bounding box center [422, 265] width 91 height 14
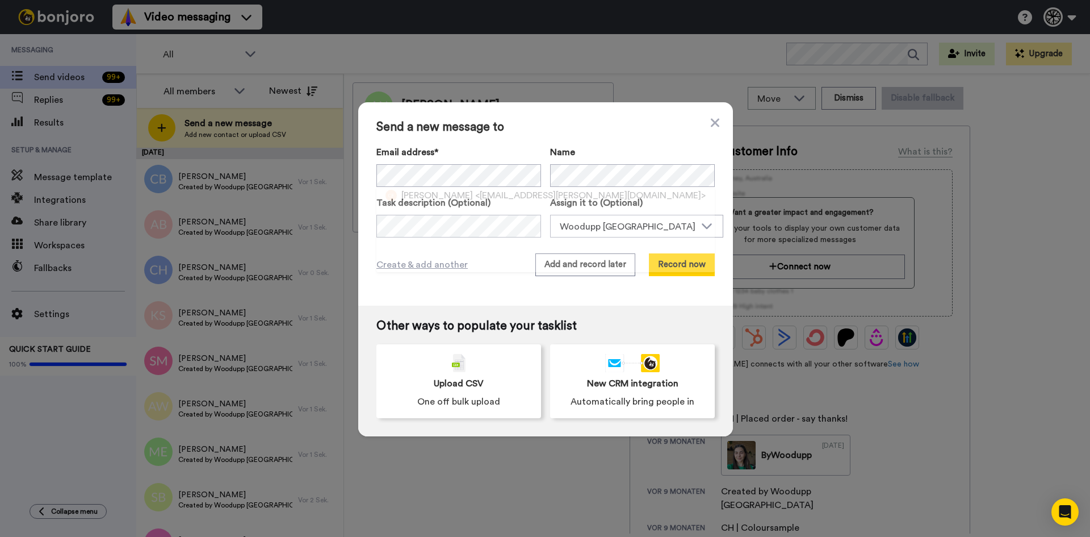
click at [482, 198] on span "<corinna.fehr@fehradvice.com>" at bounding box center [590, 196] width 231 height 14
click at [448, 262] on span "Create & add another" at bounding box center [422, 265] width 91 height 14
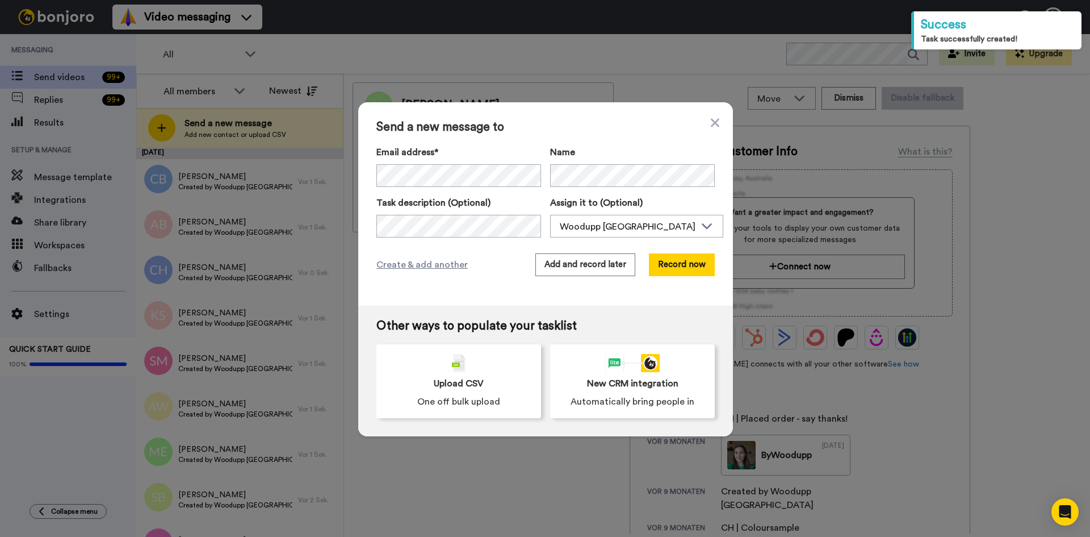
click at [505, 163] on div "Email address* Dorthe Frørup Petersen <mammafrog@gmail.com> Elin Dahlberg <elin…" at bounding box center [459, 165] width 165 height 41
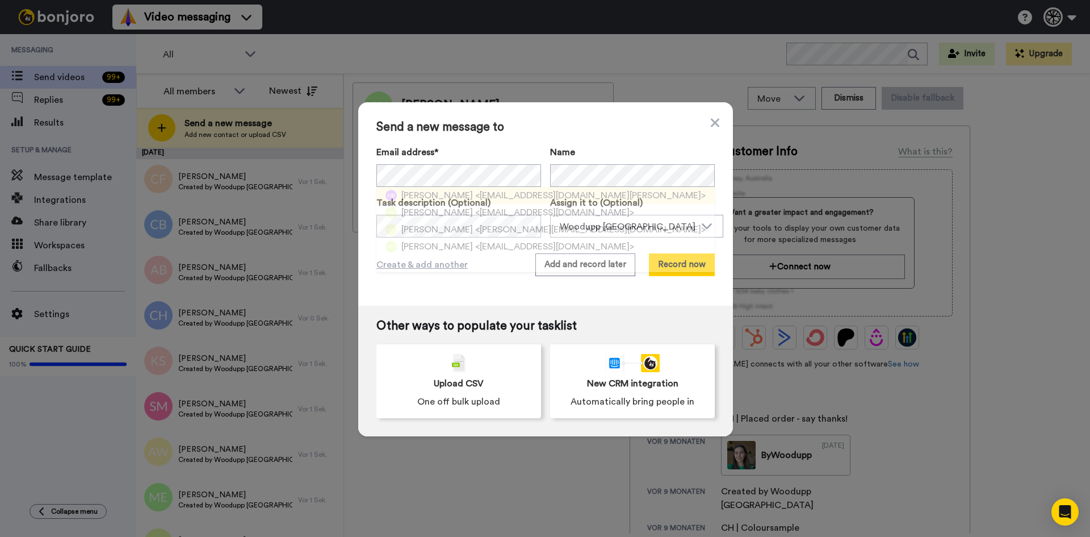
click at [508, 193] on span "<hans@bmc-blaser.ch>" at bounding box center [590, 196] width 231 height 14
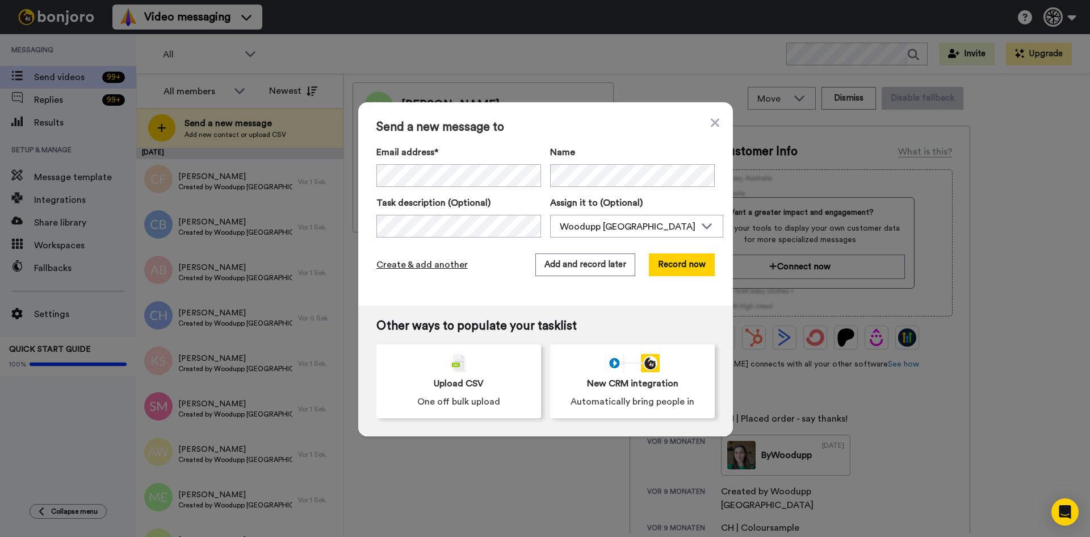
click at [433, 260] on span "Create & add another" at bounding box center [422, 265] width 91 height 14
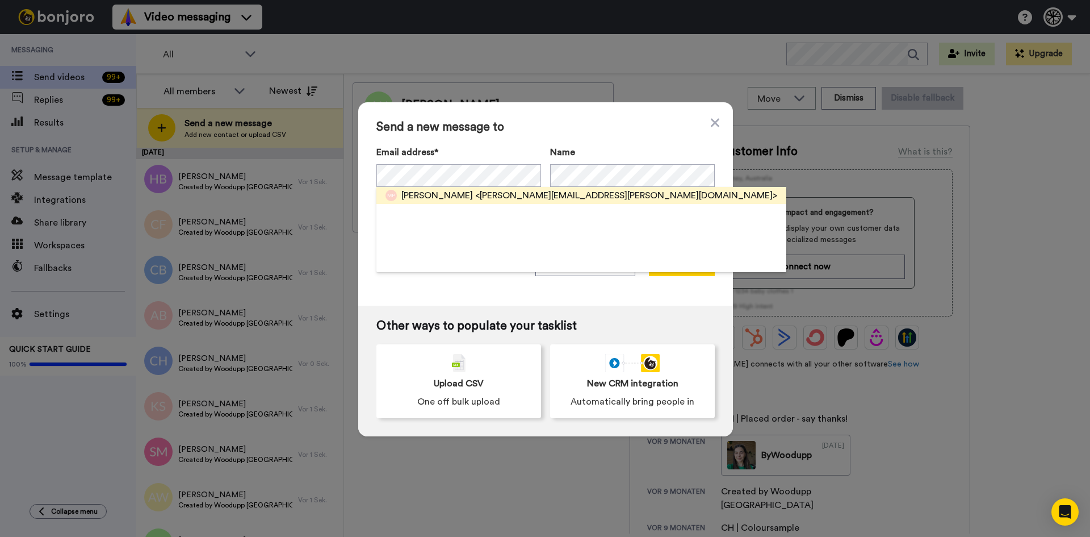
click at [488, 194] on span "<marco.passaretti@hotmail.com>" at bounding box center [626, 196] width 302 height 14
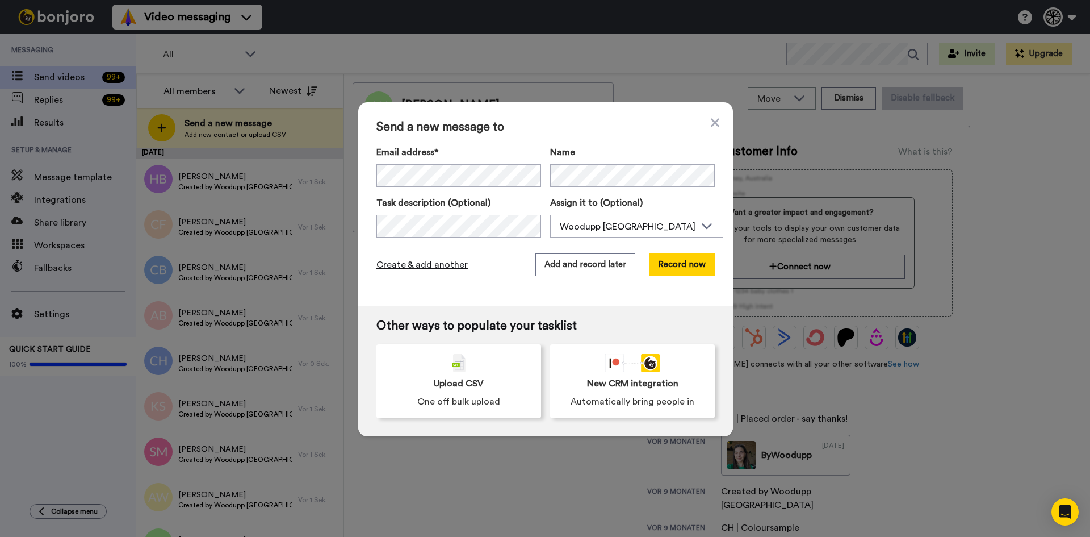
click at [417, 260] on span "Create & add another" at bounding box center [422, 265] width 91 height 14
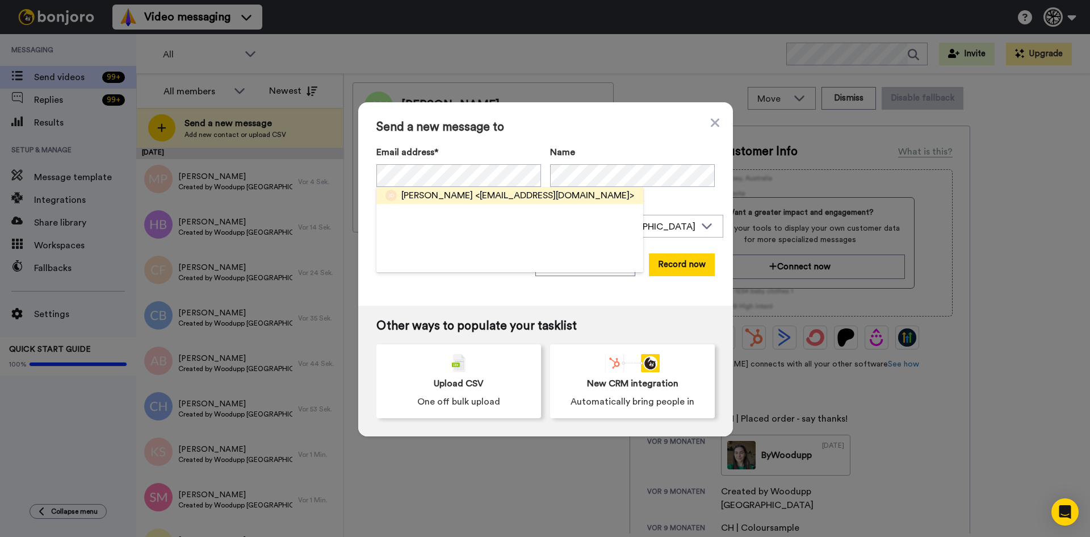
click at [528, 194] on span "<julian.drexel.97@gmail.com>" at bounding box center [554, 196] width 159 height 14
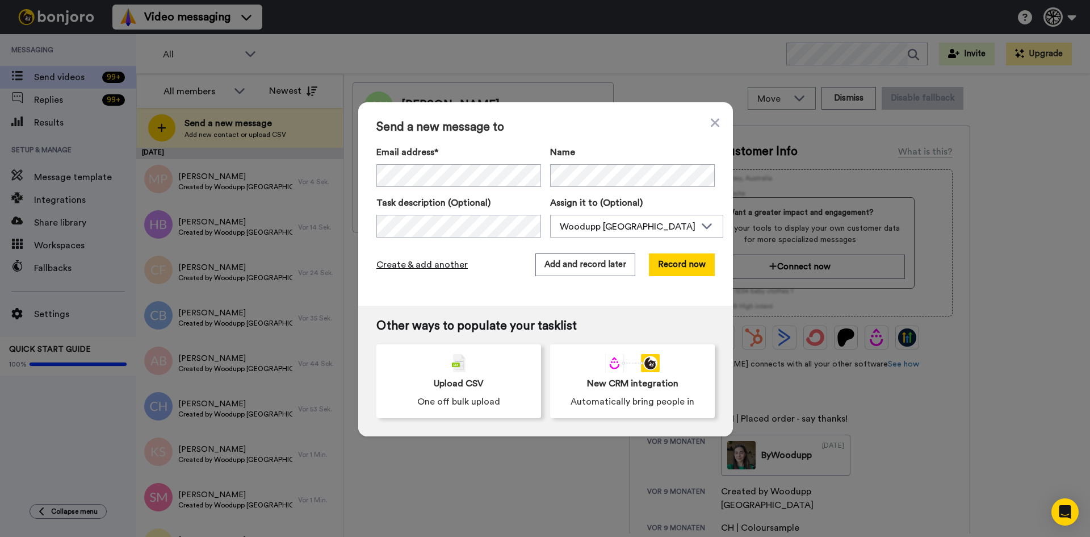
click at [434, 260] on span "Create & add another" at bounding box center [422, 265] width 91 height 14
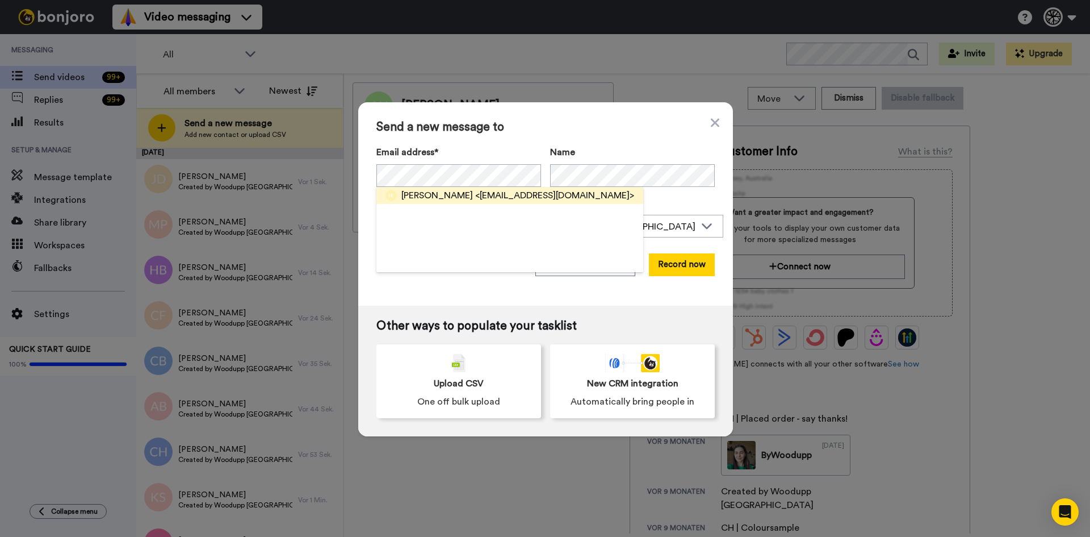
click at [503, 192] on span "<ligand.hafermilch-1o@icloud.com>" at bounding box center [554, 196] width 159 height 14
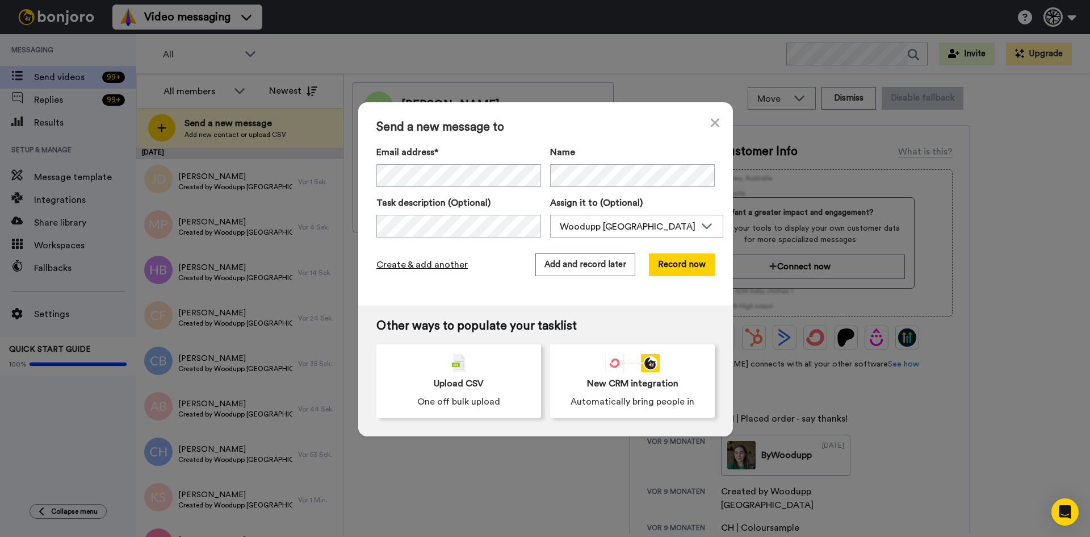
click at [425, 262] on span "Create & add another" at bounding box center [422, 265] width 91 height 14
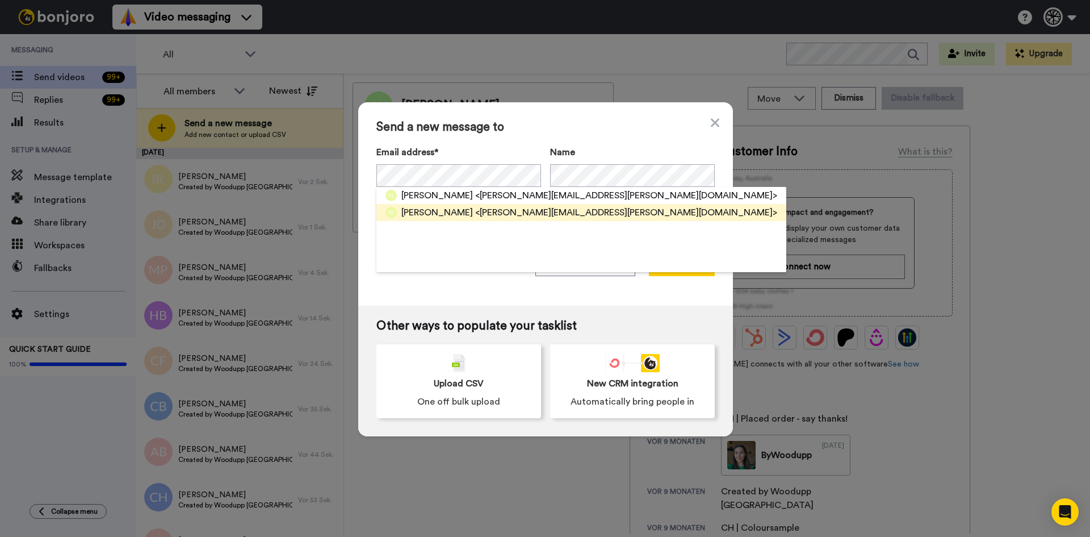
click at [559, 211] on span "<raoul.stoeckle@gmail.com>" at bounding box center [626, 213] width 302 height 14
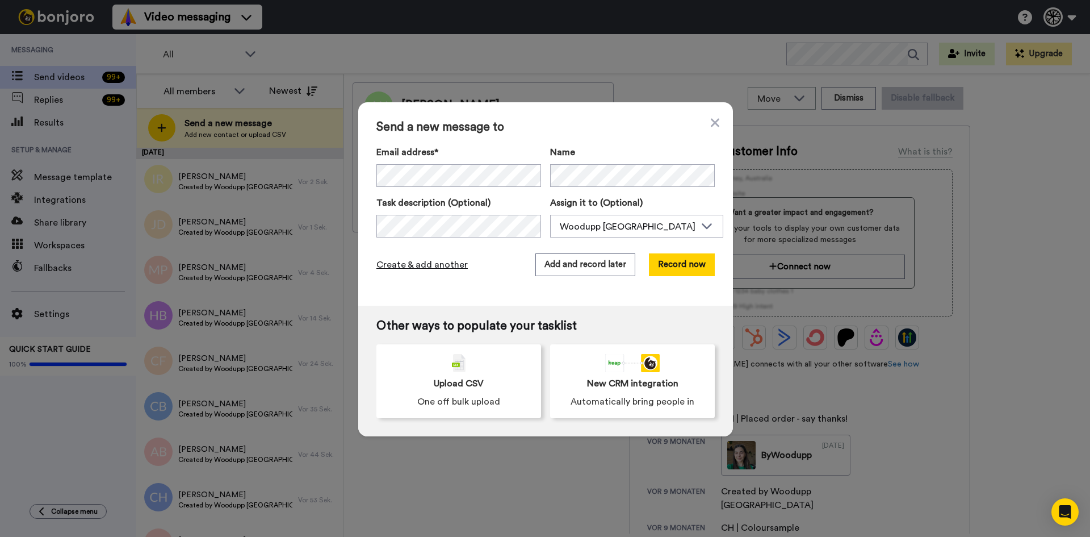
click at [447, 264] on span "Create & add another" at bounding box center [422, 265] width 91 height 14
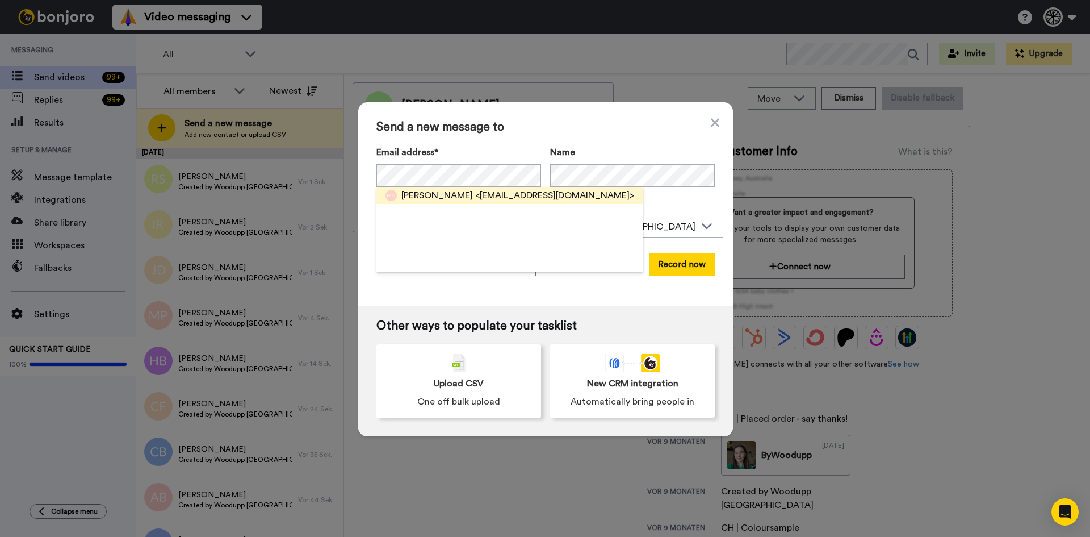
click at [488, 192] on span "<tinofgomes@hotmail.com>" at bounding box center [554, 196] width 159 height 14
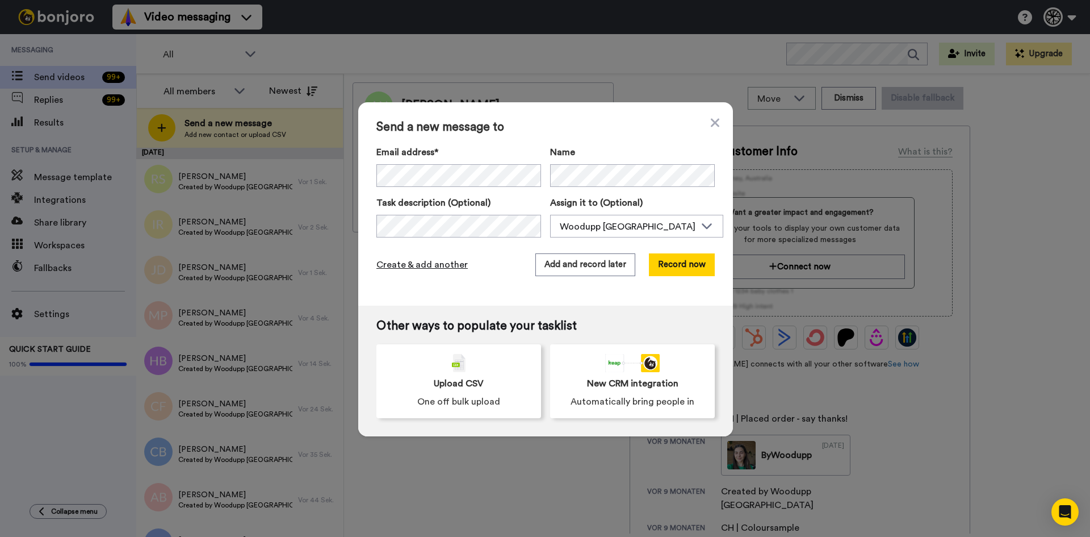
click at [441, 263] on span "Create & add another" at bounding box center [422, 265] width 91 height 14
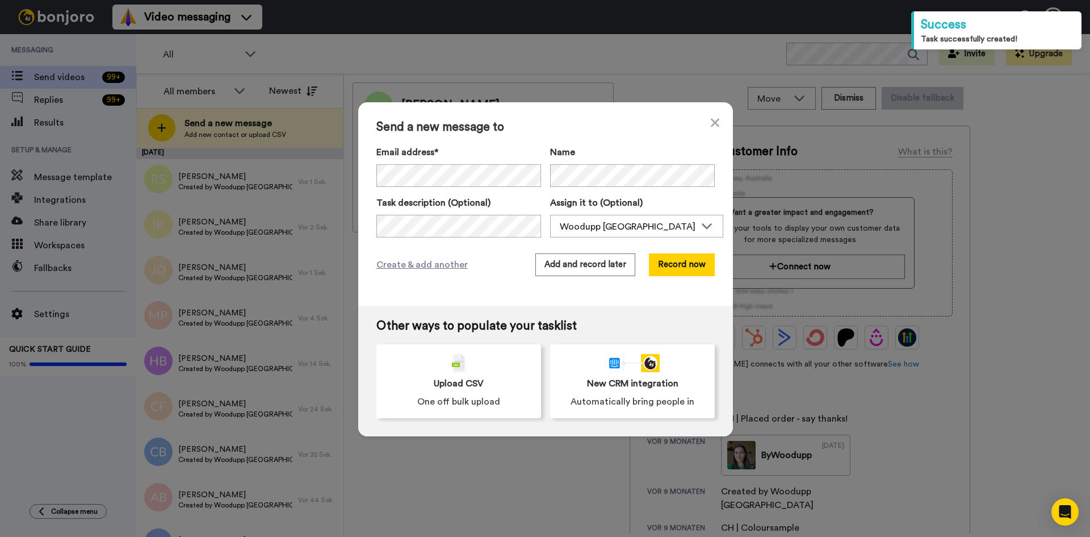
click at [440, 157] on label "Email address*" at bounding box center [459, 152] width 165 height 14
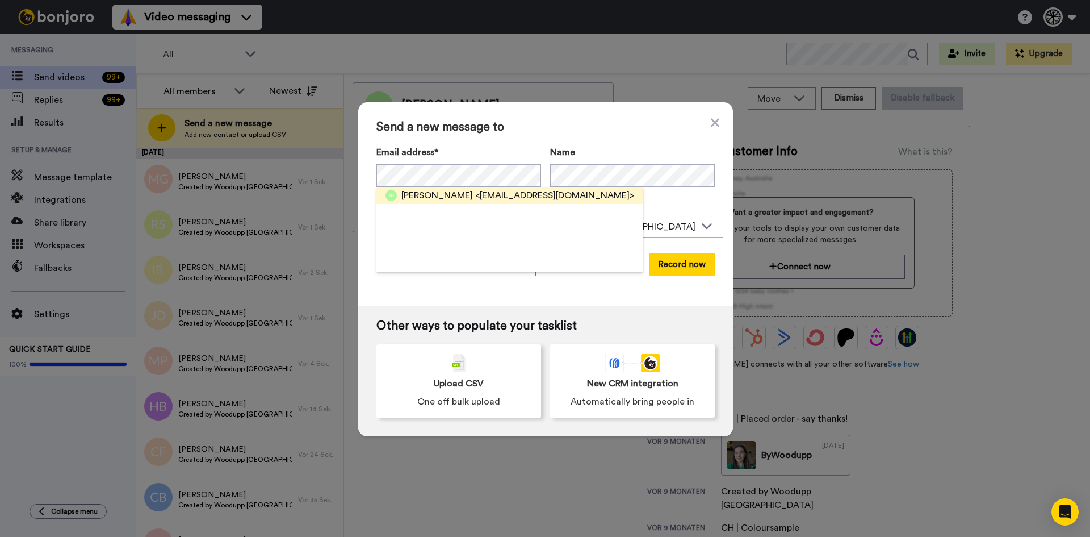
click at [504, 198] on span "<baslerjorge@gmx.de>" at bounding box center [554, 196] width 159 height 14
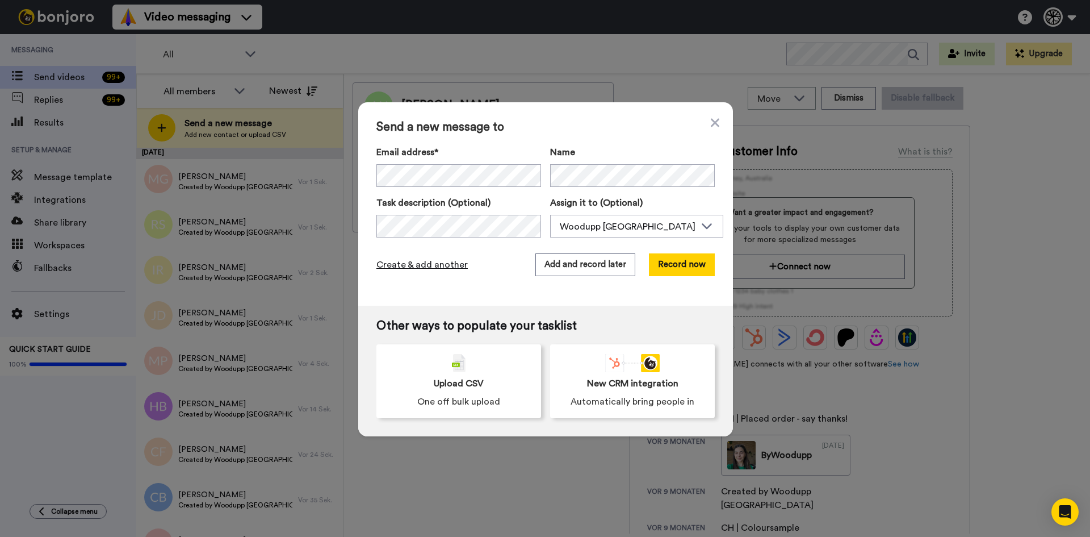
click at [399, 262] on span "Create & add another" at bounding box center [422, 265] width 91 height 14
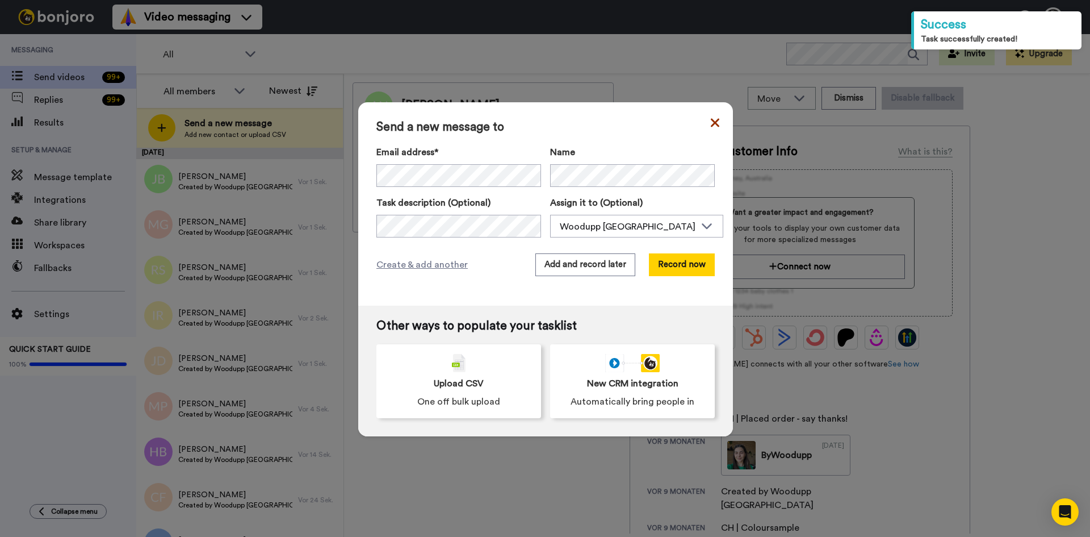
click at [711, 123] on icon at bounding box center [715, 122] width 9 height 9
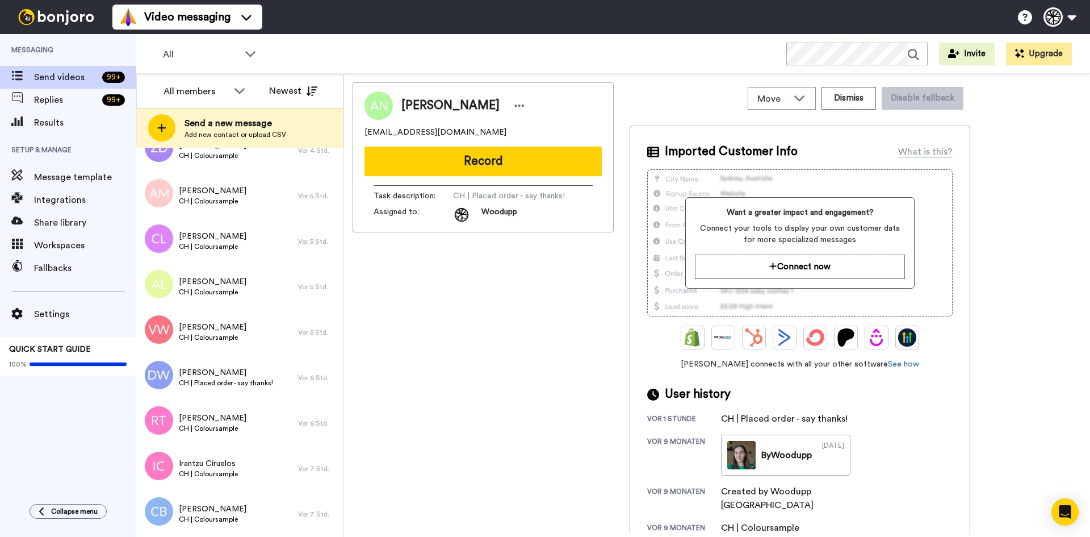
scroll to position [1364, 0]
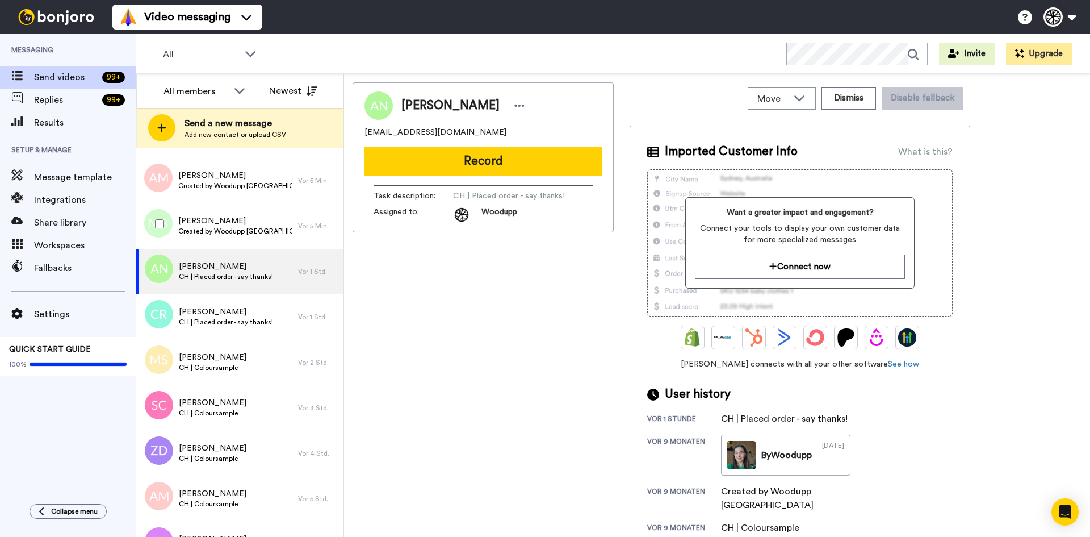
click at [154, 219] on div at bounding box center [157, 224] width 41 height 40
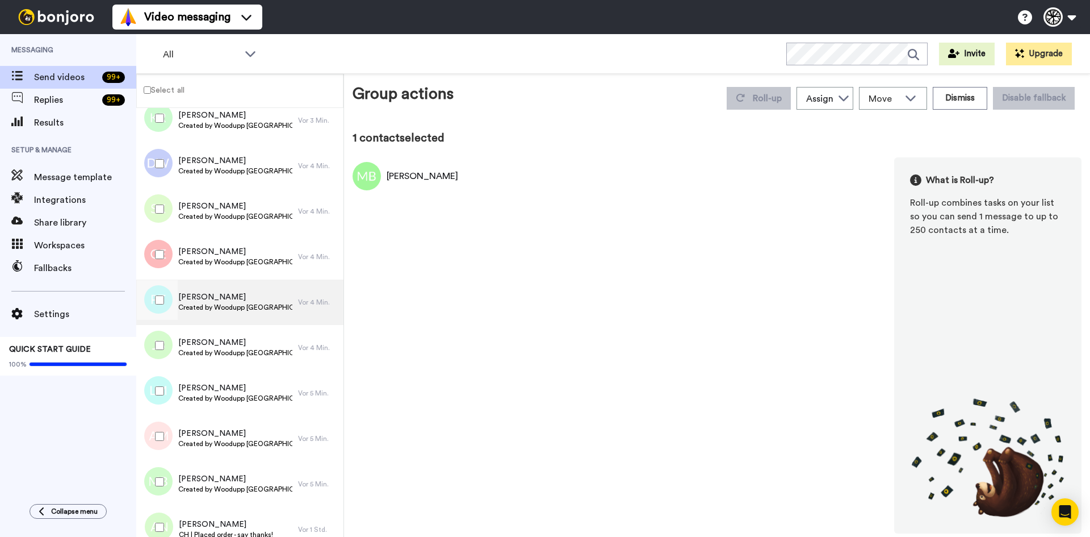
scroll to position [1061, 0]
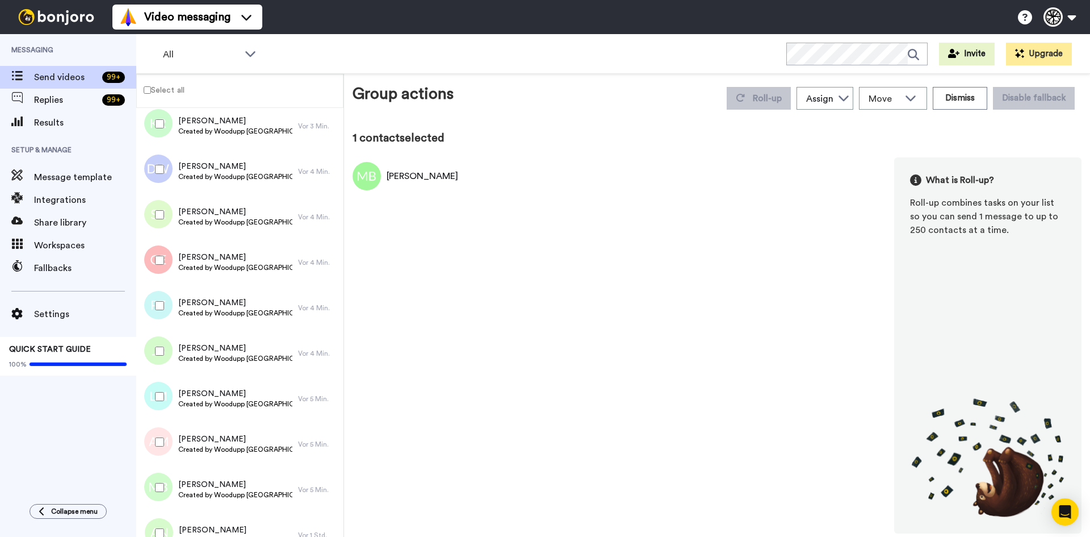
click at [158, 433] on div at bounding box center [157, 442] width 41 height 40
drag, startPoint x: 156, startPoint y: 389, endPoint x: 157, endPoint y: 370, distance: 19.3
click at [156, 388] on div at bounding box center [157, 397] width 41 height 40
click at [158, 353] on div at bounding box center [157, 351] width 41 height 40
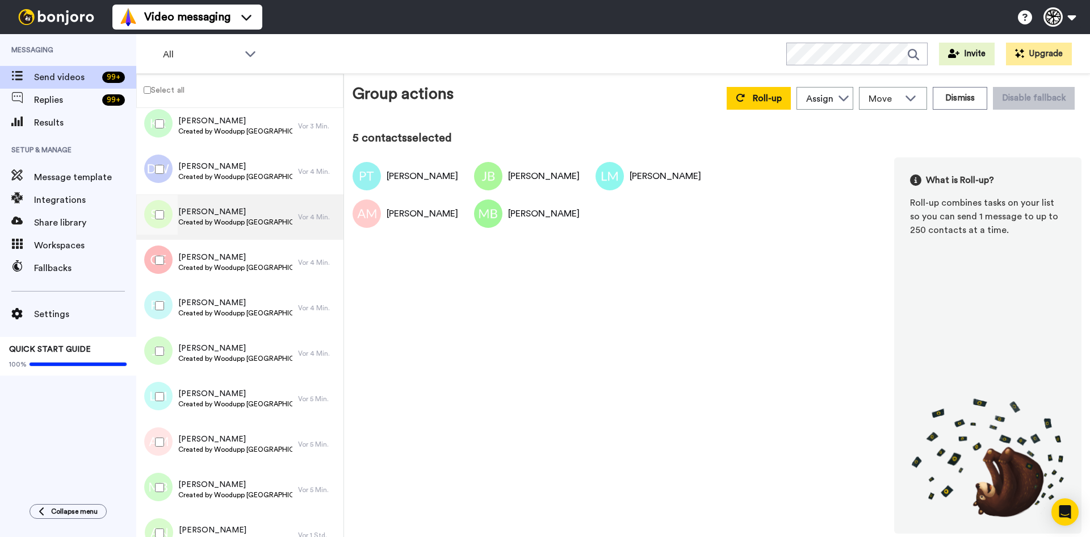
drag, startPoint x: 145, startPoint y: 254, endPoint x: 152, endPoint y: 239, distance: 16.8
click at [147, 254] on div at bounding box center [157, 260] width 41 height 40
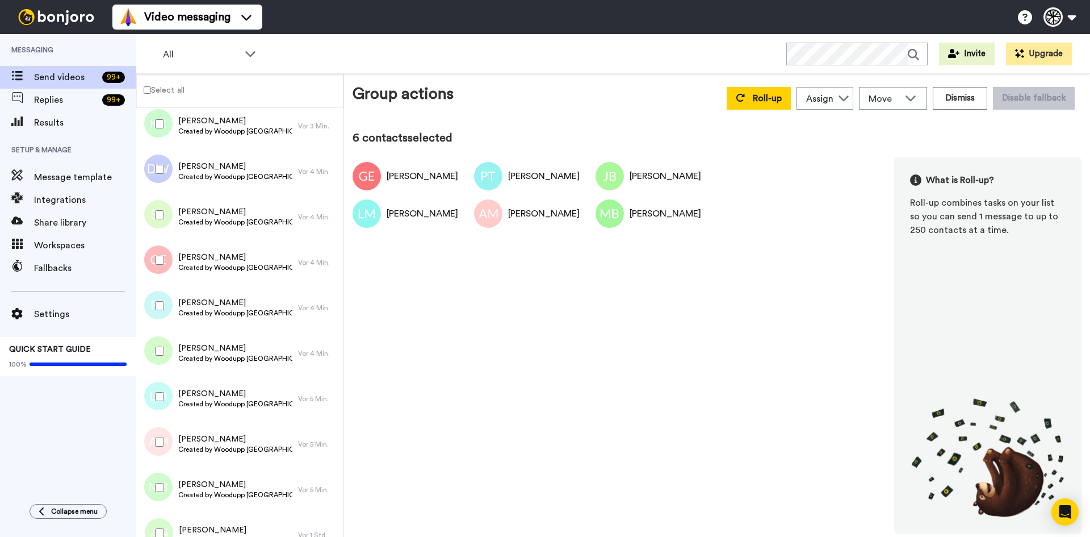
click at [150, 204] on div at bounding box center [157, 215] width 41 height 40
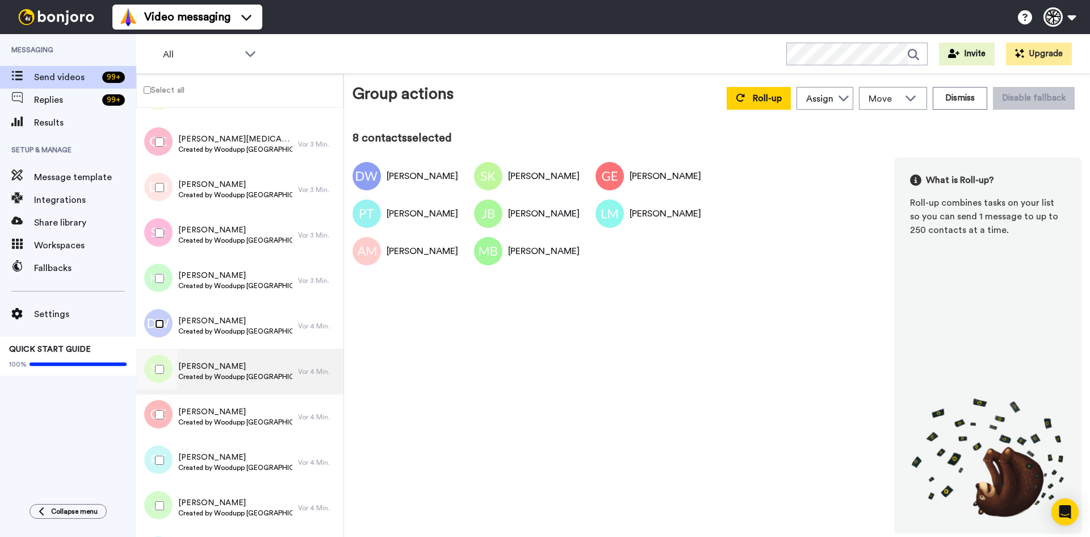
scroll to position [758, 0]
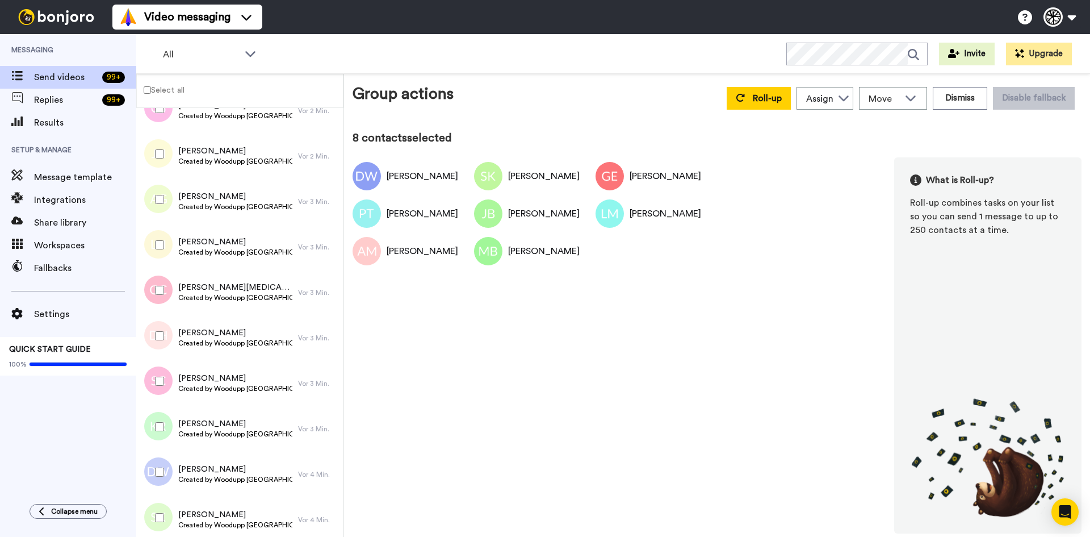
drag, startPoint x: 162, startPoint y: 421, endPoint x: 163, endPoint y: 413, distance: 7.4
click at [162, 420] on div at bounding box center [157, 427] width 41 height 40
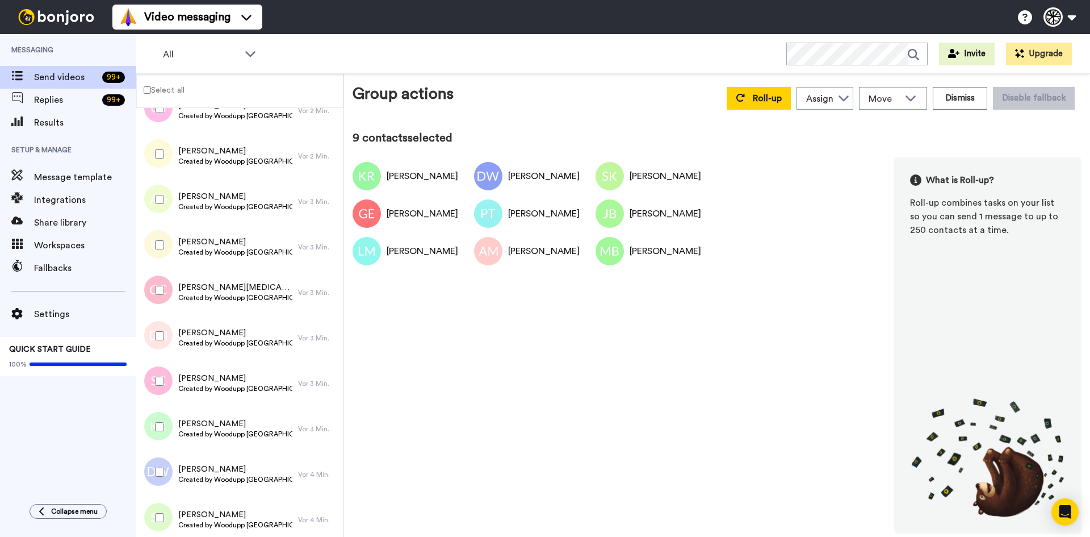
drag, startPoint x: 167, startPoint y: 366, endPoint x: 166, endPoint y: 352, distance: 14.2
click at [167, 365] on div at bounding box center [157, 381] width 41 height 40
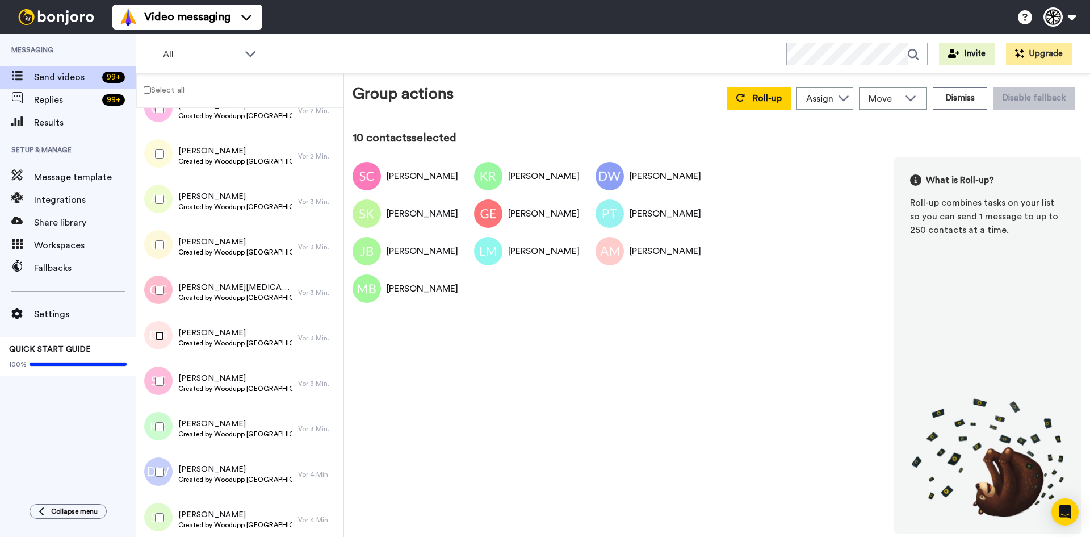
click at [162, 324] on div at bounding box center [157, 336] width 41 height 40
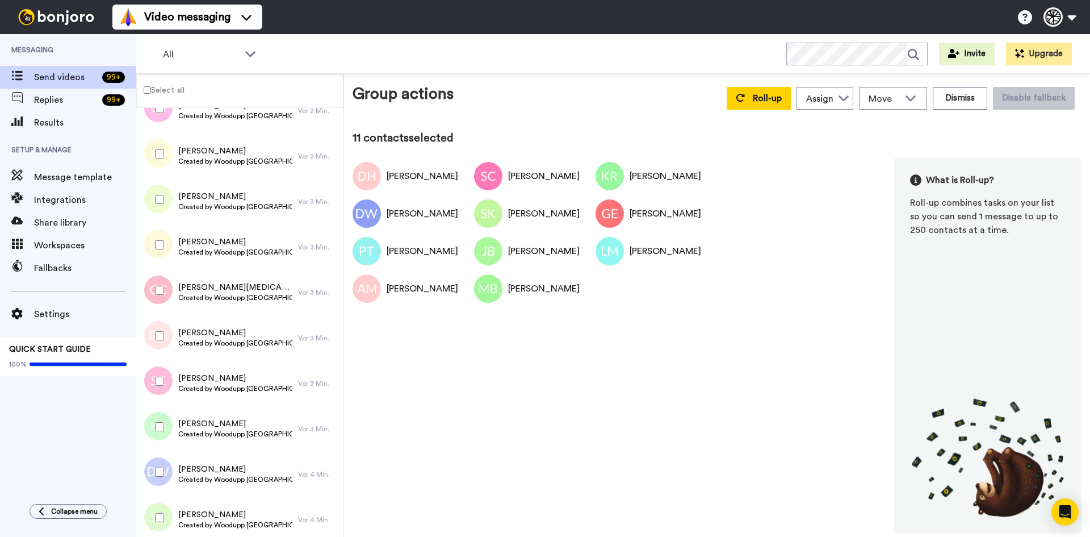
click at [151, 282] on div at bounding box center [157, 290] width 41 height 40
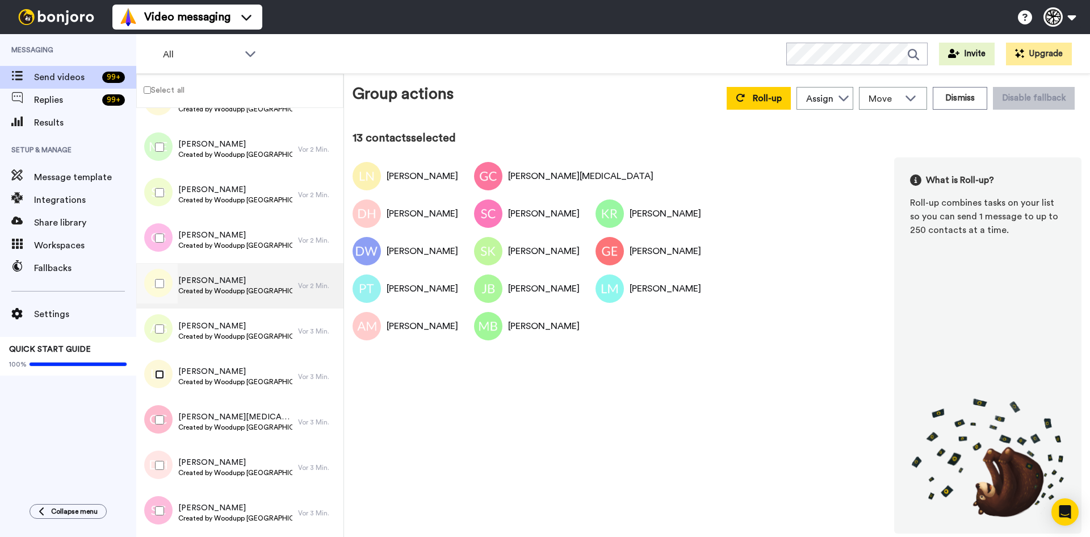
scroll to position [607, 0]
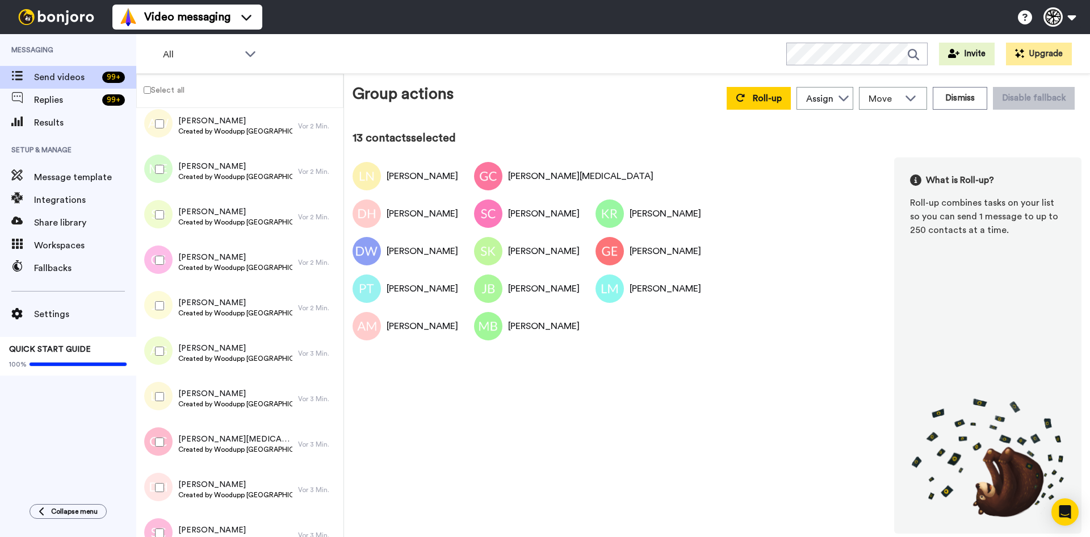
click at [154, 337] on div at bounding box center [157, 351] width 41 height 40
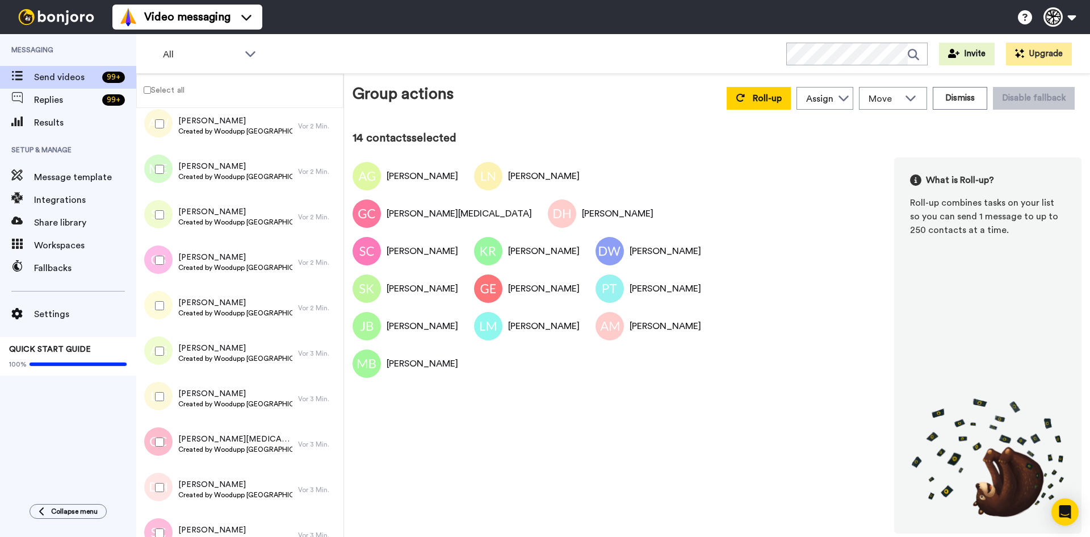
drag, startPoint x: 154, startPoint y: 297, endPoint x: 154, endPoint y: 279, distance: 18.2
click at [154, 296] on div at bounding box center [157, 306] width 41 height 40
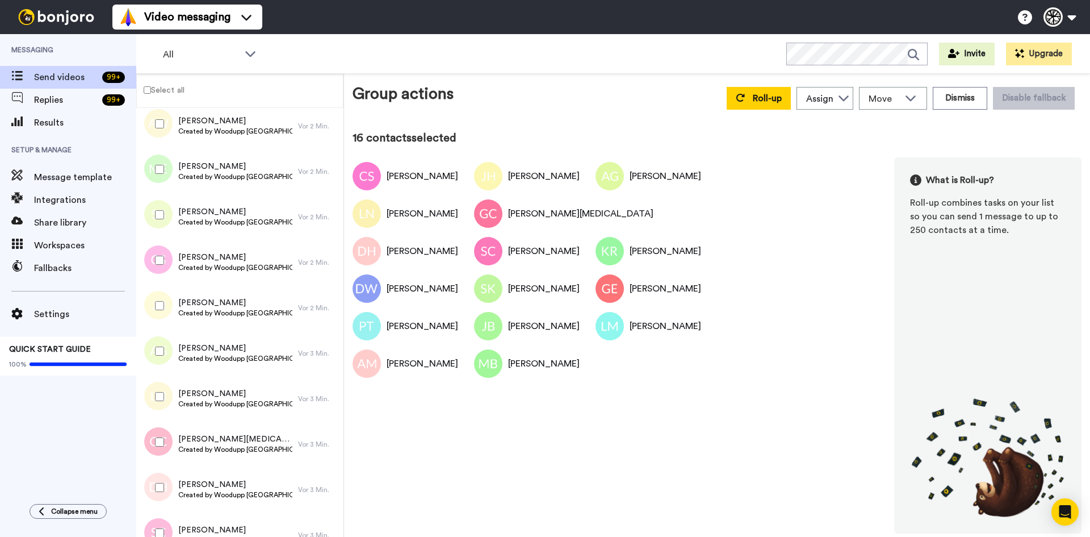
drag, startPoint x: 168, startPoint y: 207, endPoint x: 166, endPoint y: 200, distance: 7.0
click at [168, 206] on div at bounding box center [157, 215] width 41 height 40
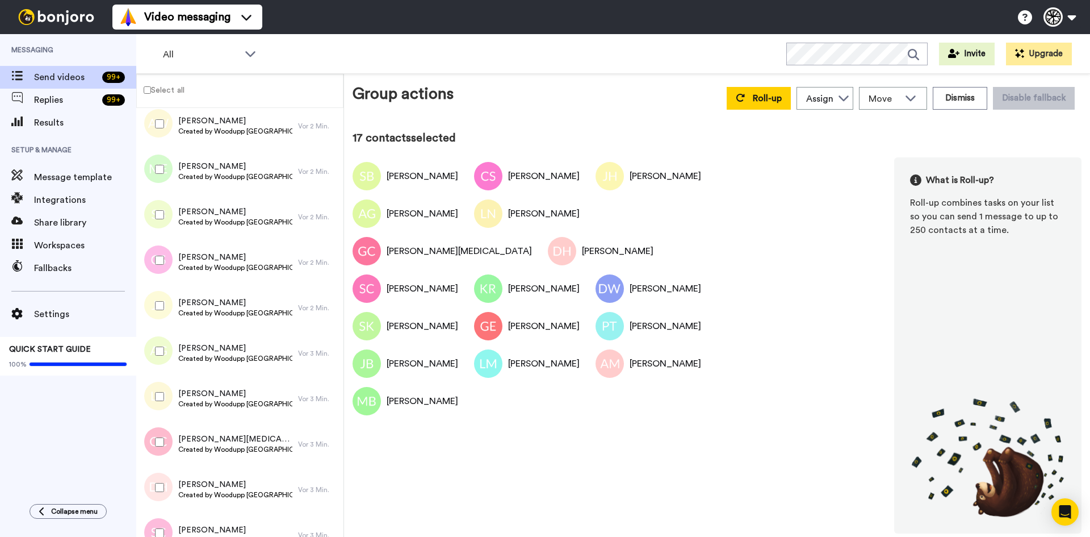
click at [163, 172] on div at bounding box center [157, 169] width 41 height 40
click at [164, 128] on div at bounding box center [157, 124] width 41 height 40
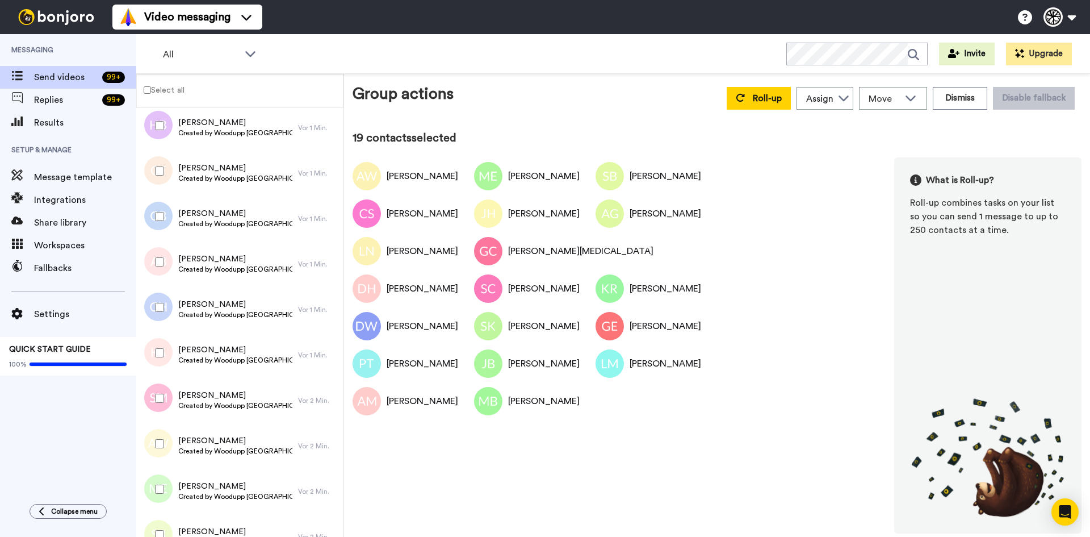
scroll to position [304, 0]
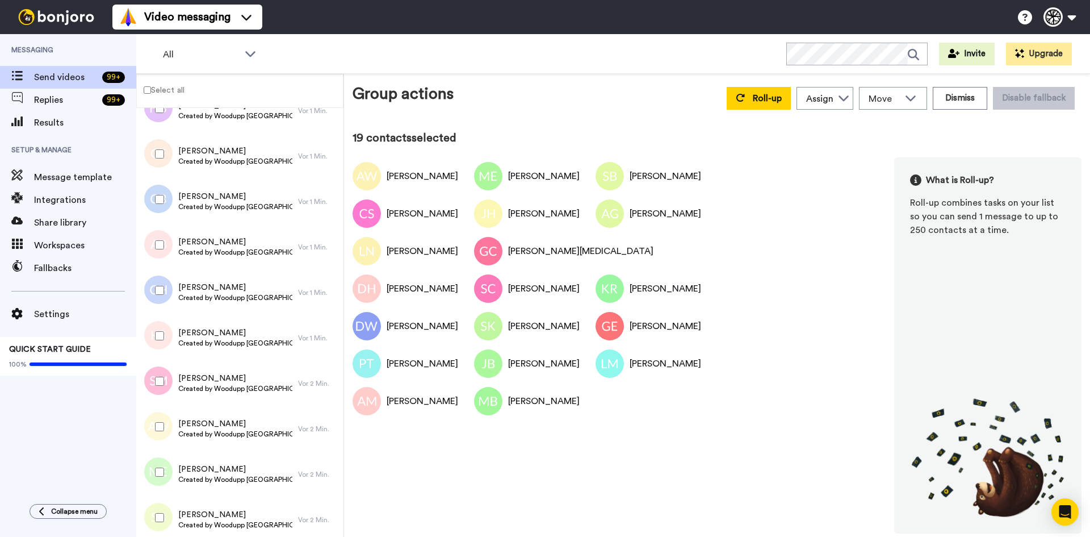
click at [169, 386] on div at bounding box center [157, 381] width 41 height 40
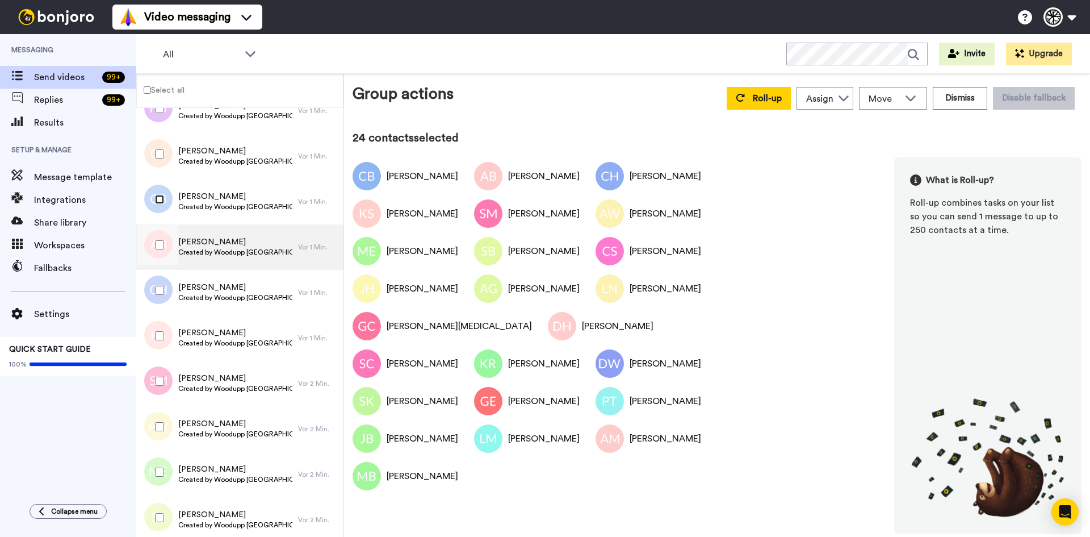
scroll to position [152, 0]
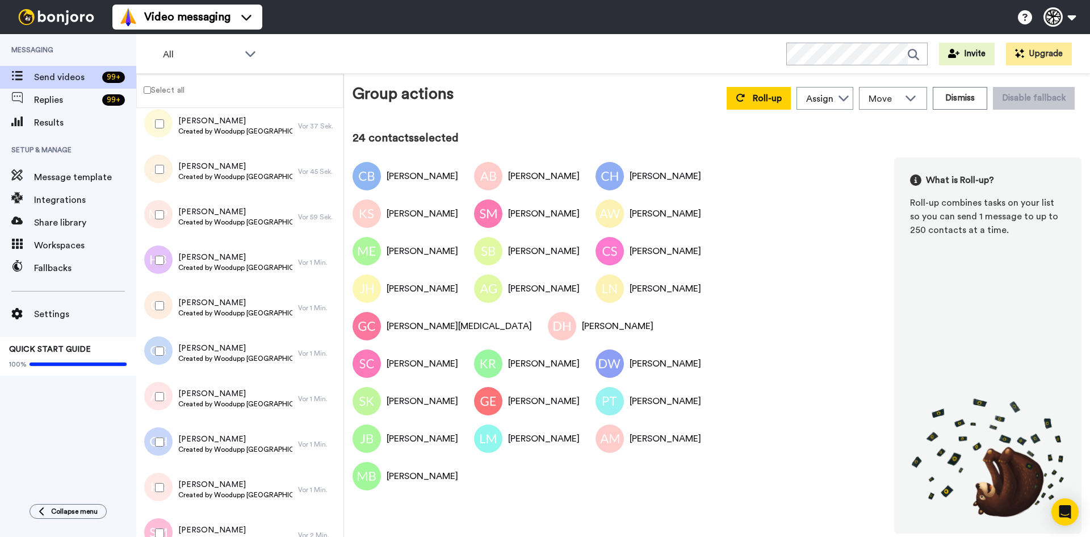
drag, startPoint x: 155, startPoint y: 298, endPoint x: 152, endPoint y: 287, distance: 11.9
click at [155, 298] on div at bounding box center [157, 306] width 41 height 40
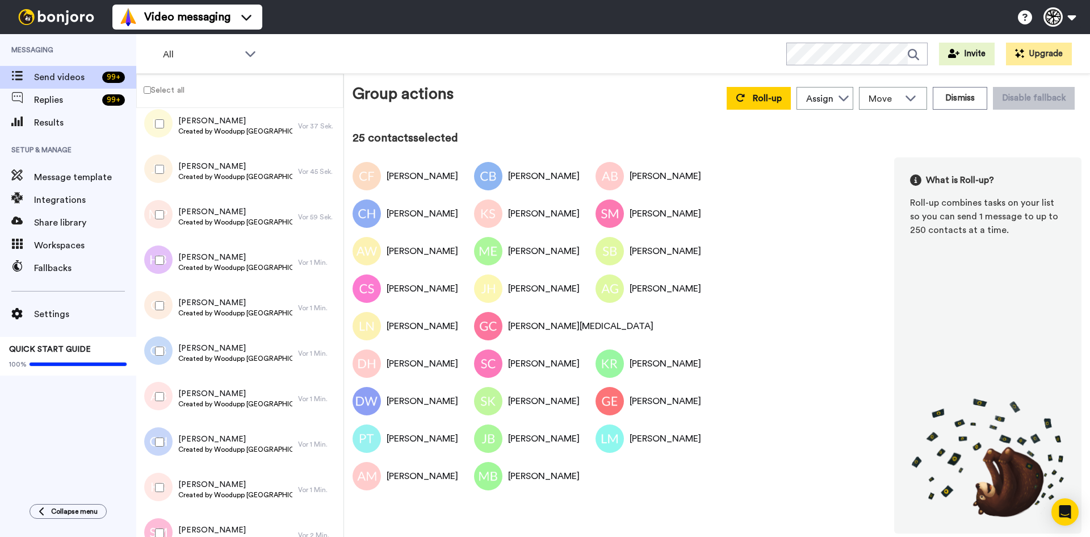
click at [156, 255] on div at bounding box center [157, 260] width 41 height 40
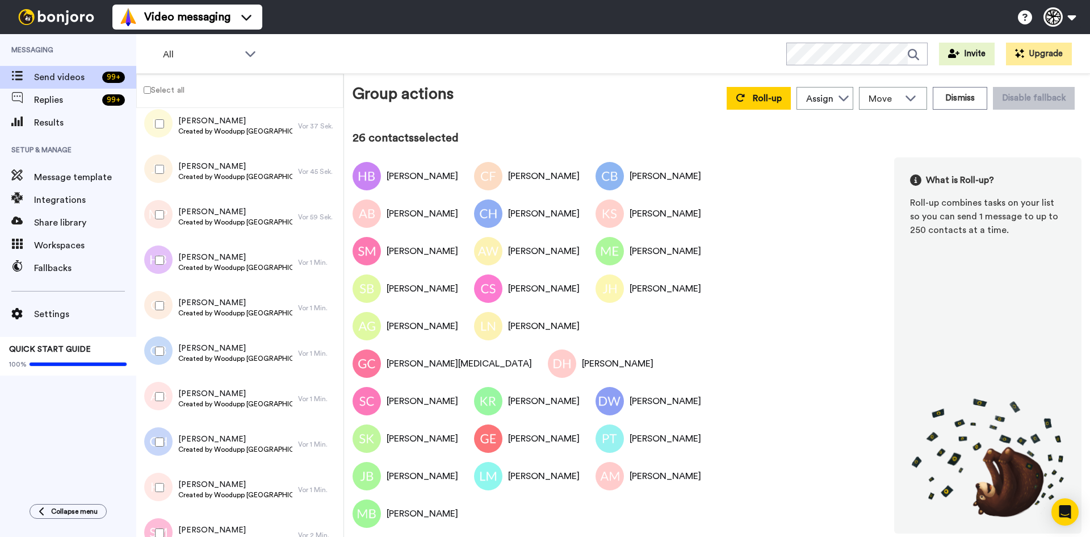
click at [164, 208] on div at bounding box center [157, 215] width 41 height 40
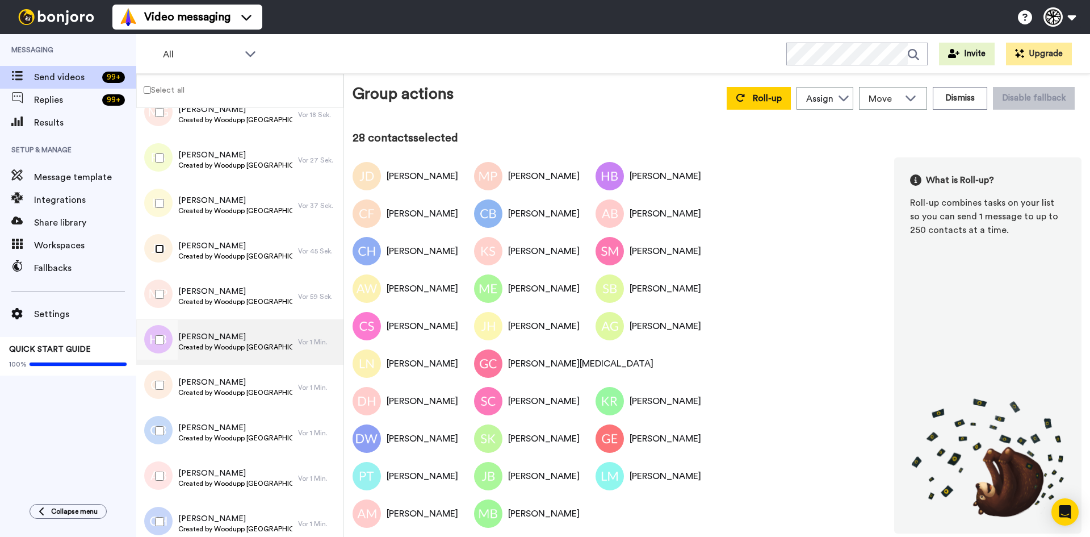
scroll to position [0, 0]
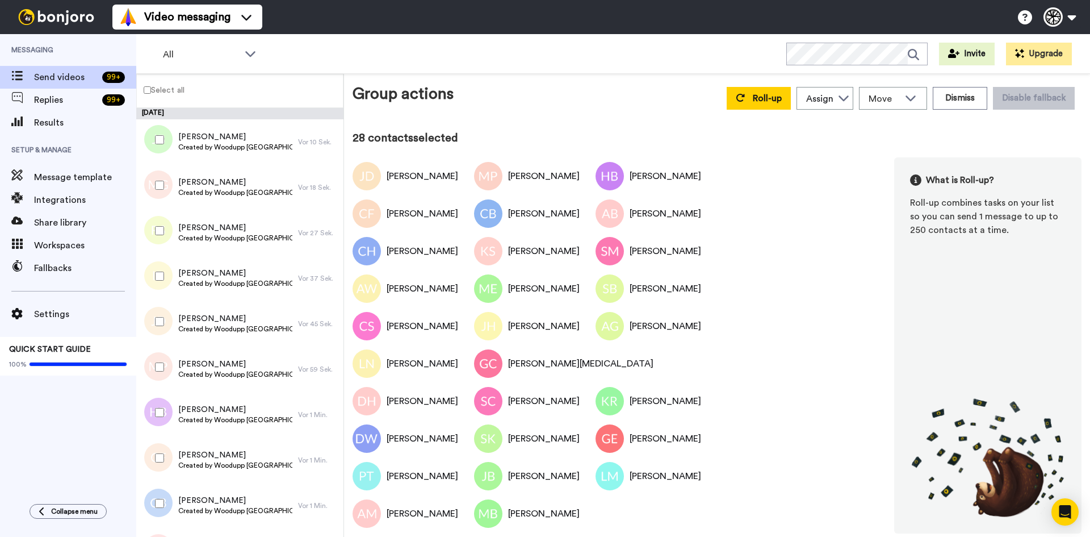
drag, startPoint x: 162, startPoint y: 269, endPoint x: 162, endPoint y: 262, distance: 6.8
click at [162, 267] on div at bounding box center [157, 276] width 41 height 40
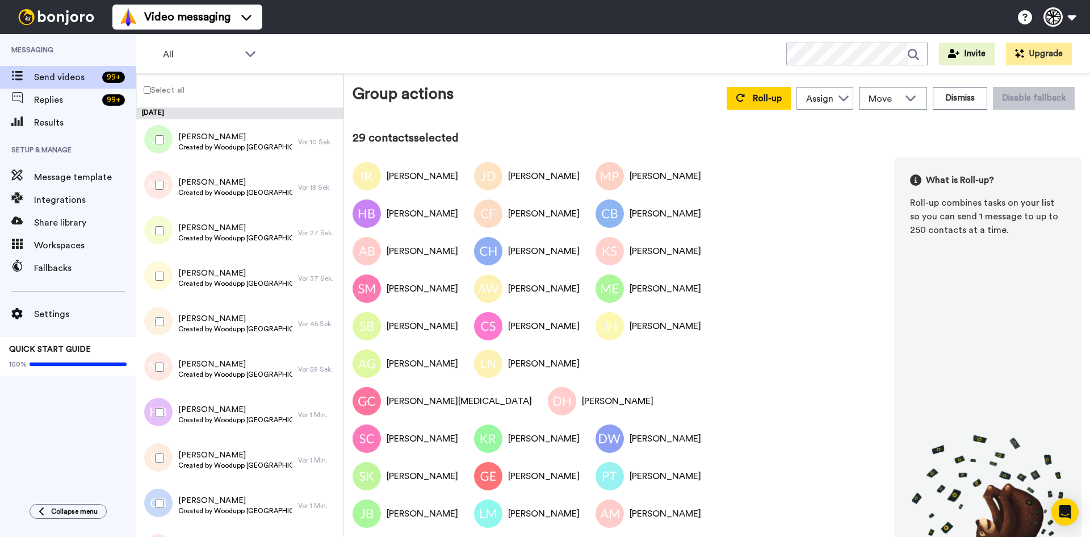
click at [165, 221] on div at bounding box center [157, 231] width 41 height 40
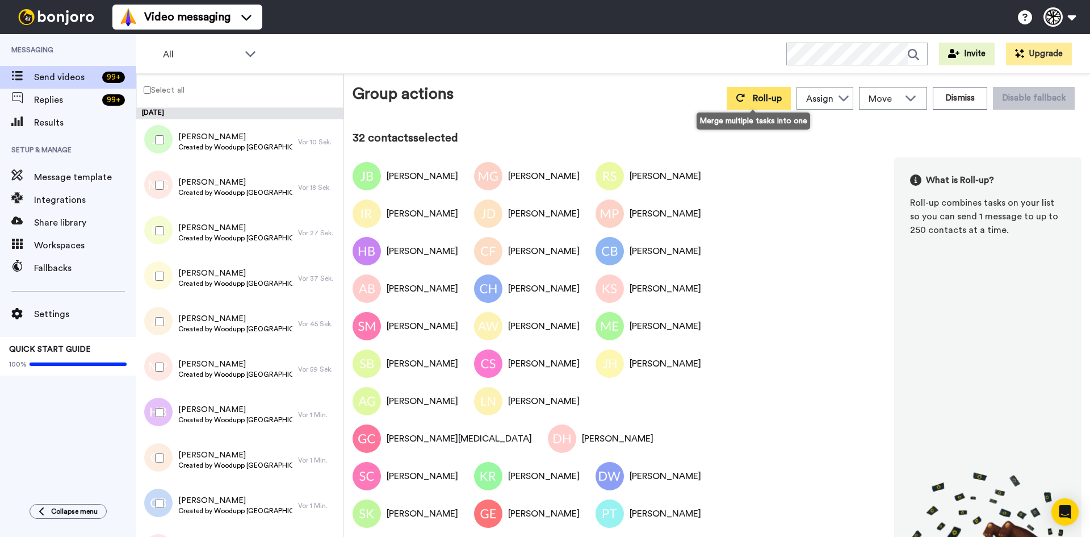
click at [757, 104] on button "Roll-up" at bounding box center [759, 98] width 64 height 23
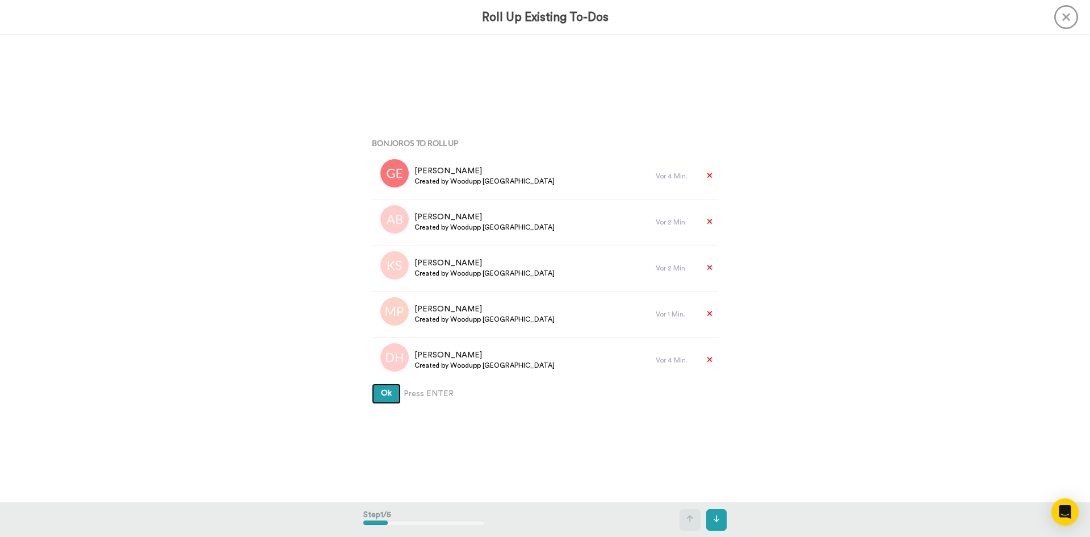
click at [377, 392] on button "Ok" at bounding box center [386, 393] width 29 height 20
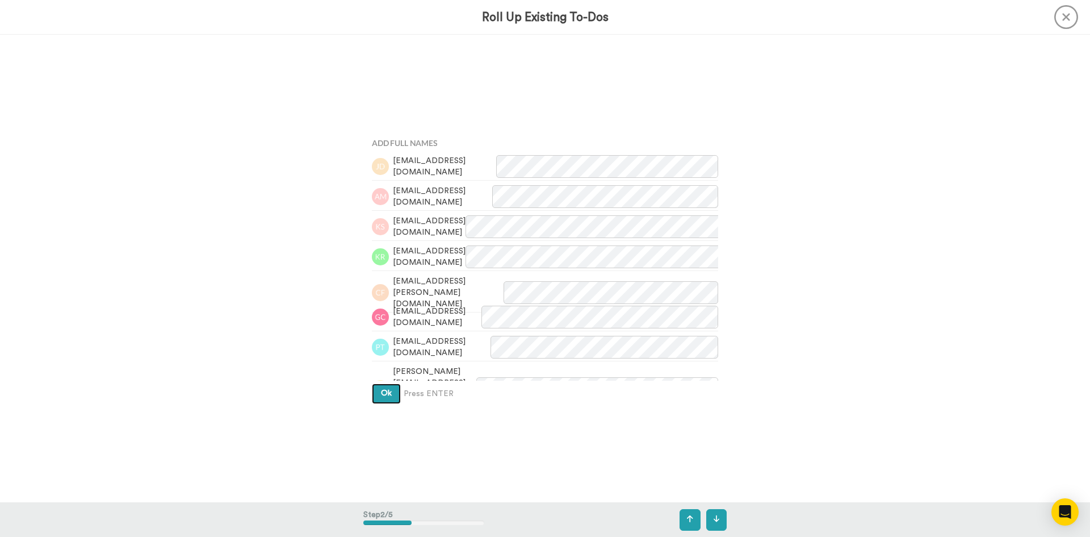
click at [390, 391] on button "Ok" at bounding box center [386, 393] width 29 height 20
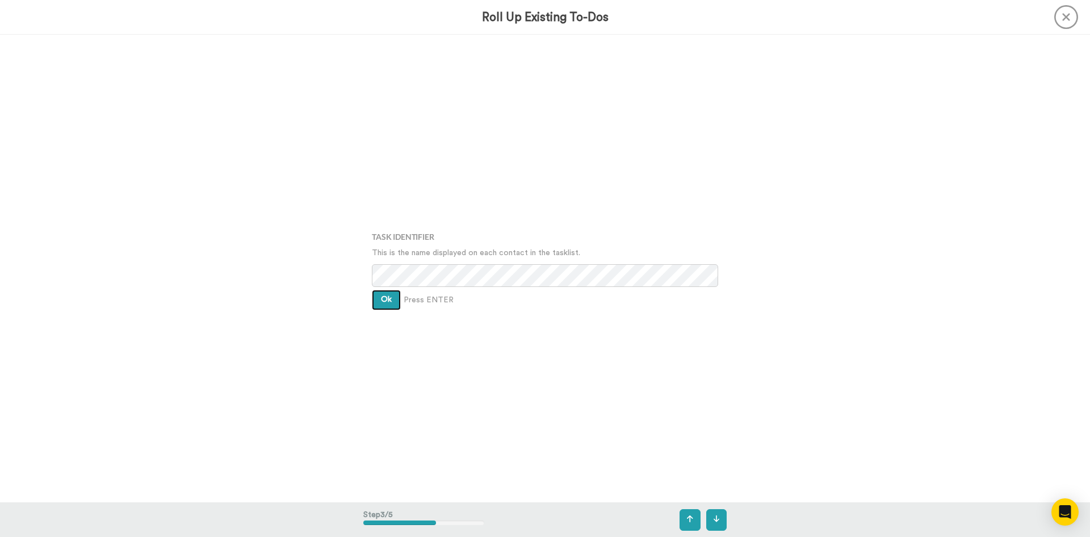
click at [381, 296] on span "Ok" at bounding box center [386, 299] width 11 height 8
click at [377, 287] on button "Ok" at bounding box center [386, 291] width 29 height 20
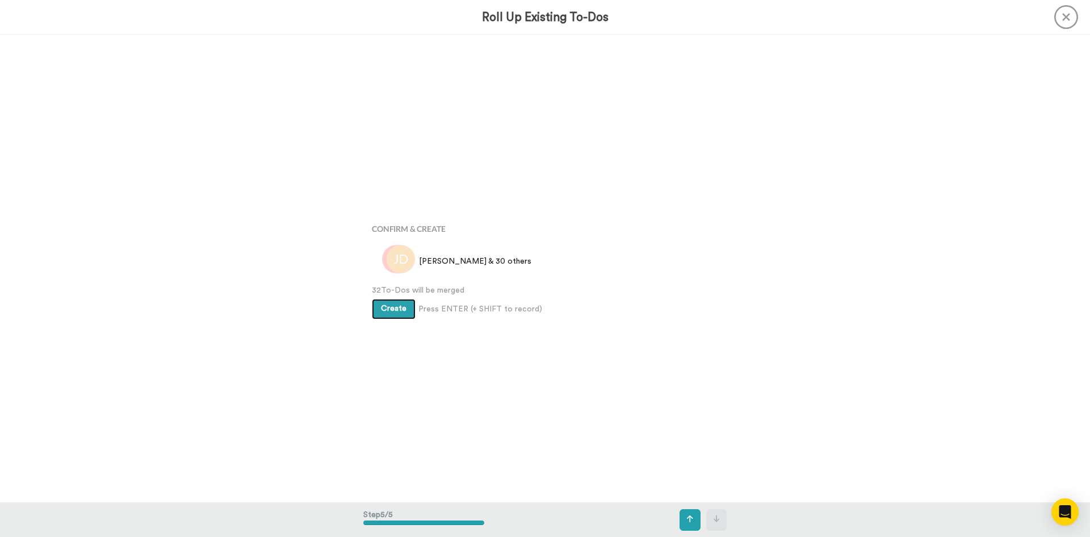
scroll to position [1869, 0]
click at [381, 307] on span "Create" at bounding box center [394, 308] width 26 height 8
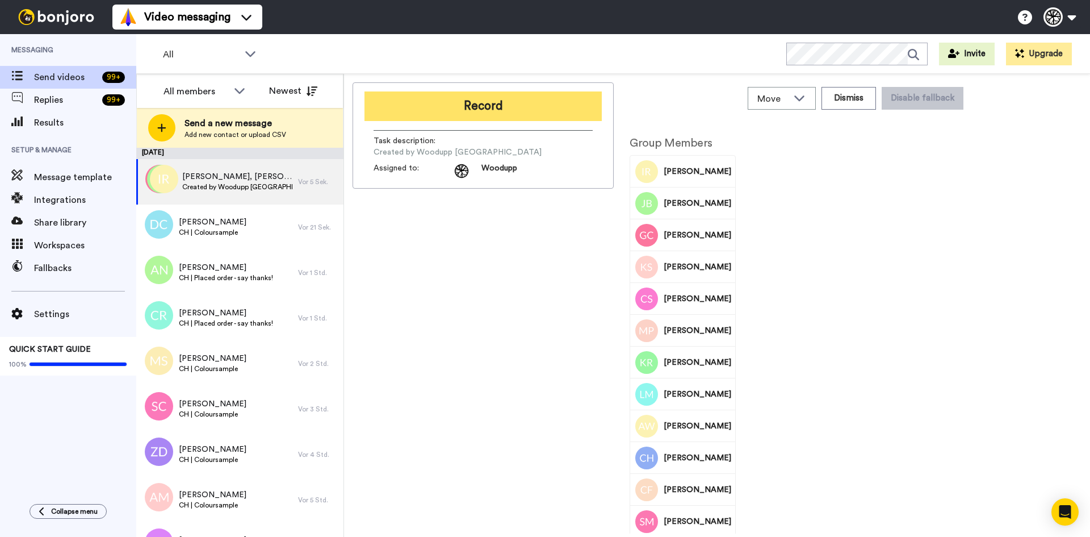
click at [524, 106] on button "Record" at bounding box center [483, 106] width 237 height 30
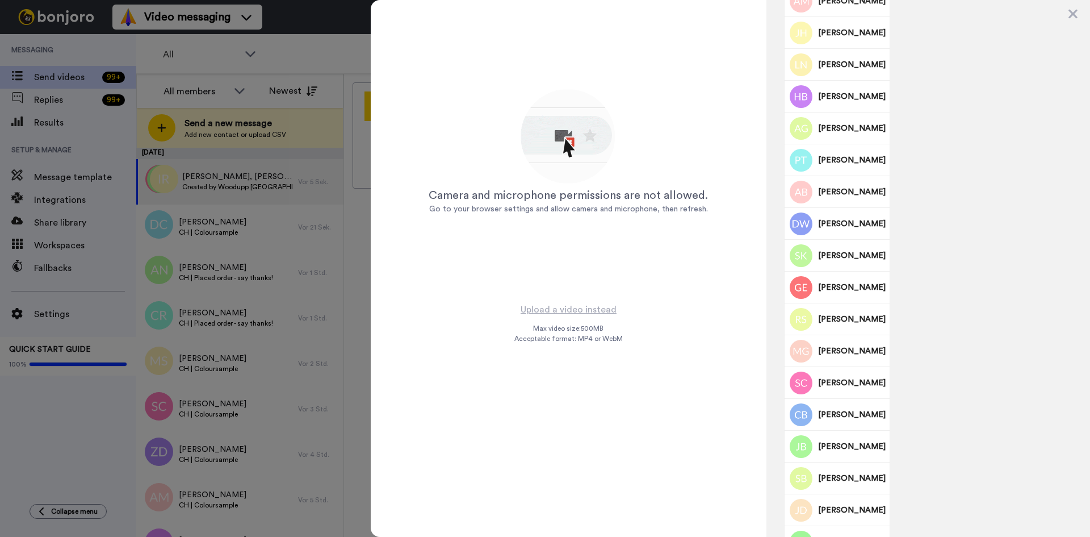
scroll to position [667, 0]
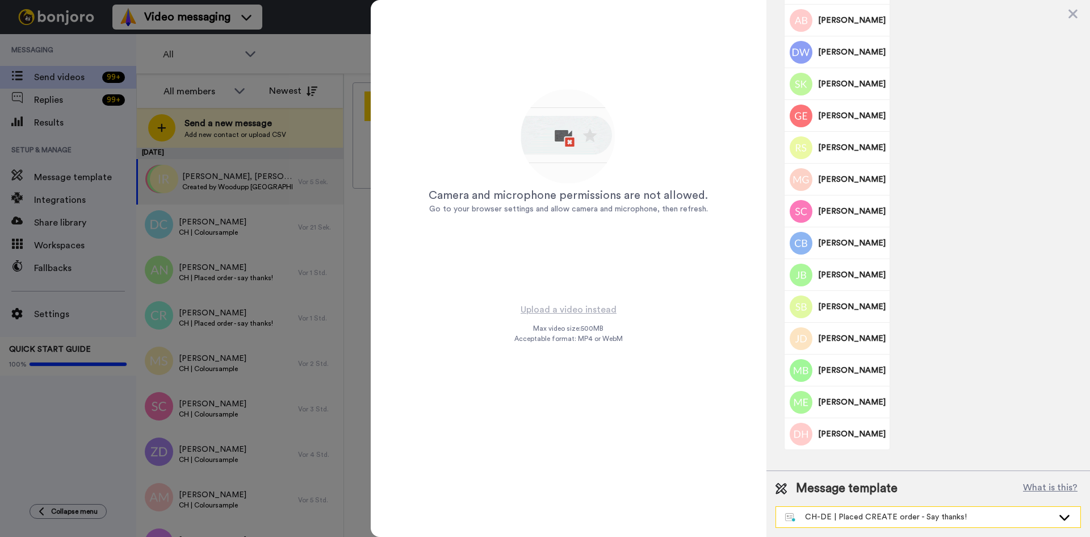
click at [885, 510] on div "CH-DE | Placed CREATE order - Say thanks!" at bounding box center [928, 517] width 304 height 20
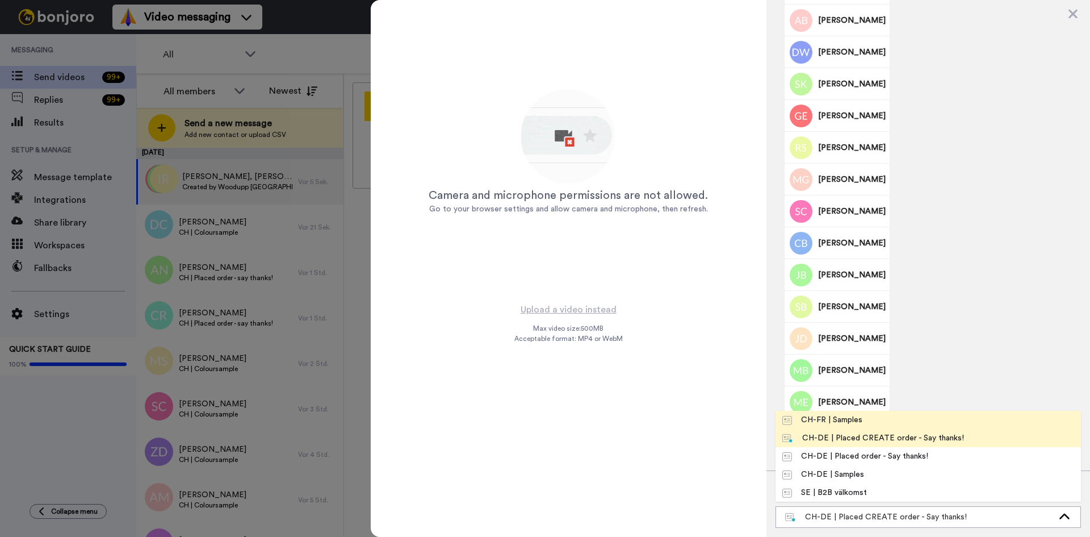
click at [880, 417] on li "CH-FR | Samples" at bounding box center [929, 420] width 306 height 18
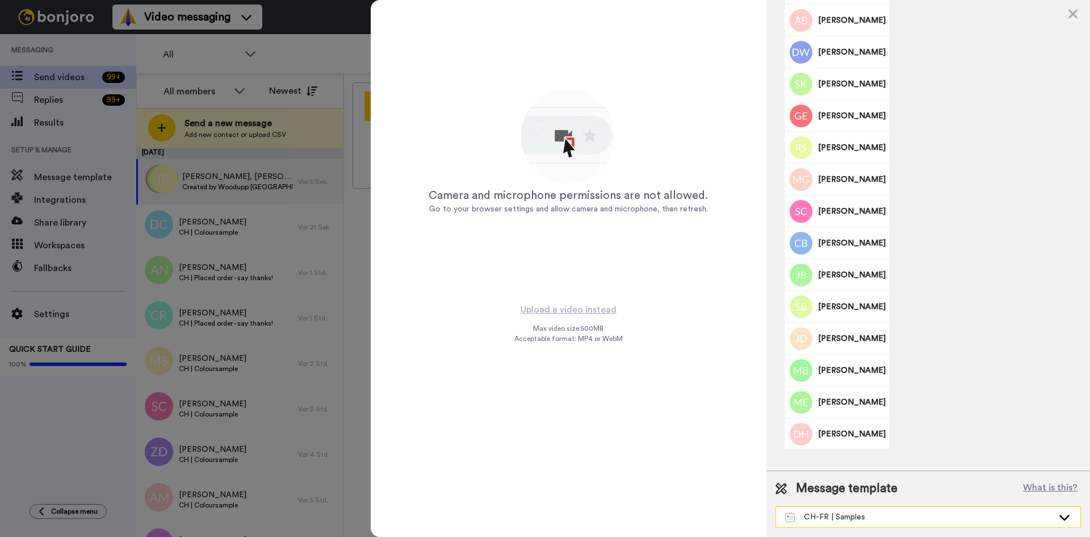
click at [871, 513] on div "CH-FR | Samples" at bounding box center [919, 516] width 268 height 11
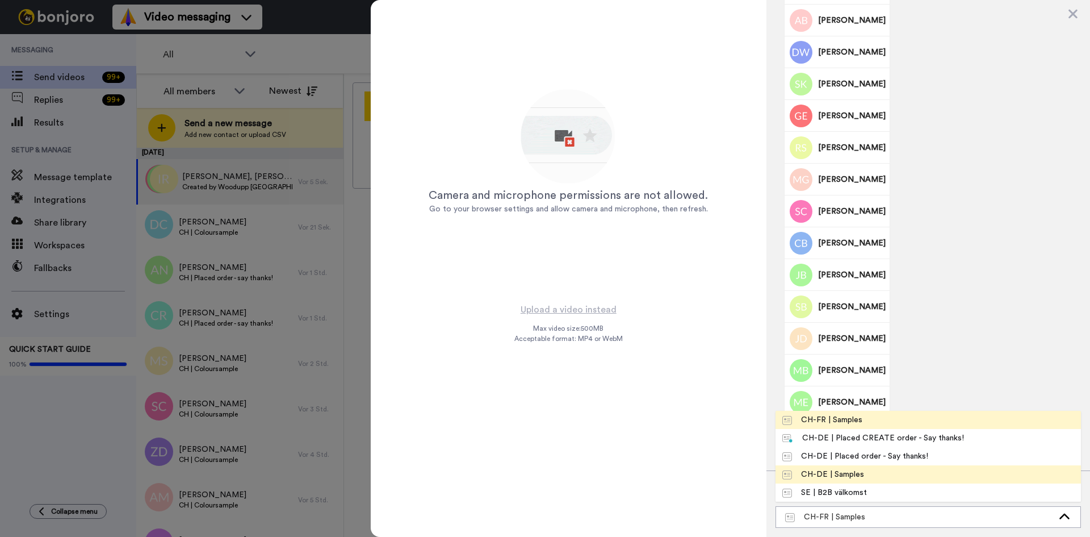
click at [893, 475] on li "CH-DE | Samples" at bounding box center [929, 474] width 306 height 18
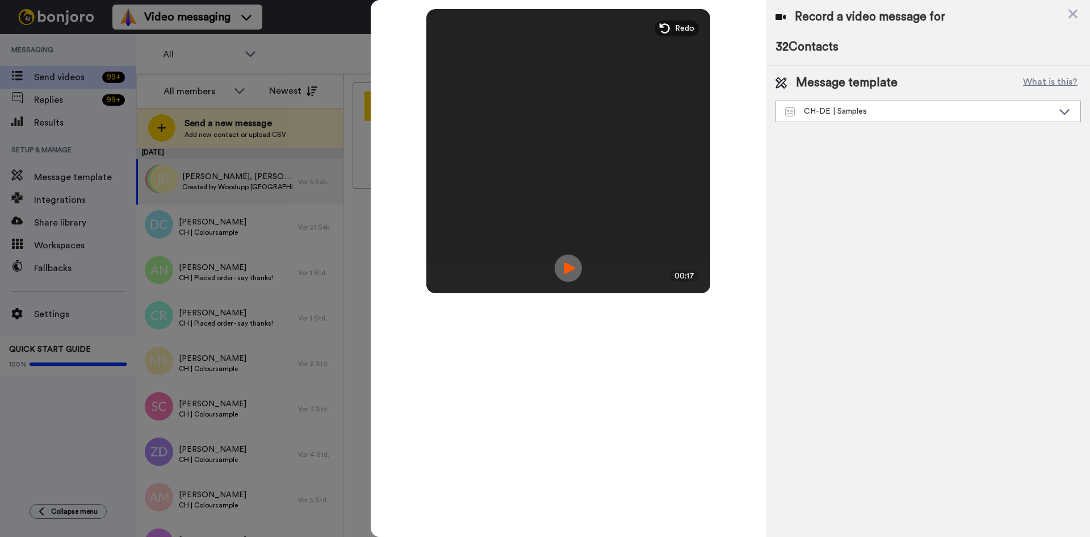
scroll to position [0, 0]
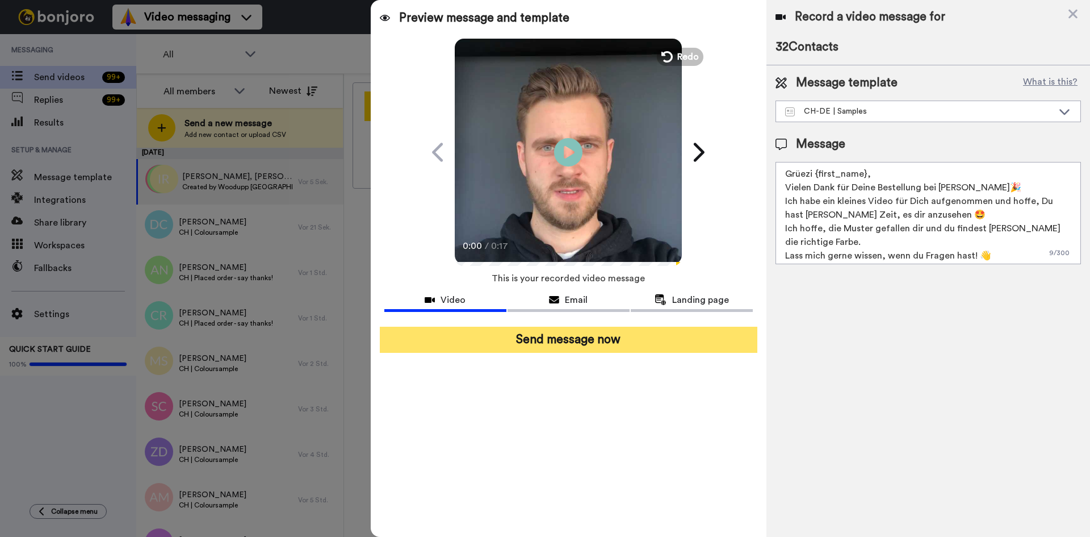
click at [640, 329] on button "Send message now" at bounding box center [569, 340] width 378 height 26
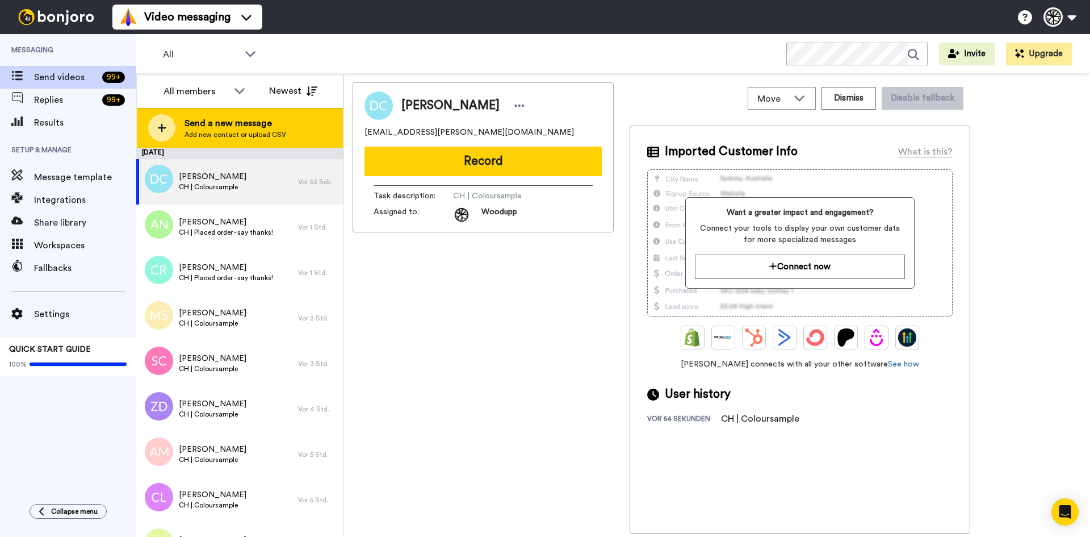
click at [274, 135] on span "Add new contact or upload CSV" at bounding box center [236, 134] width 102 height 9
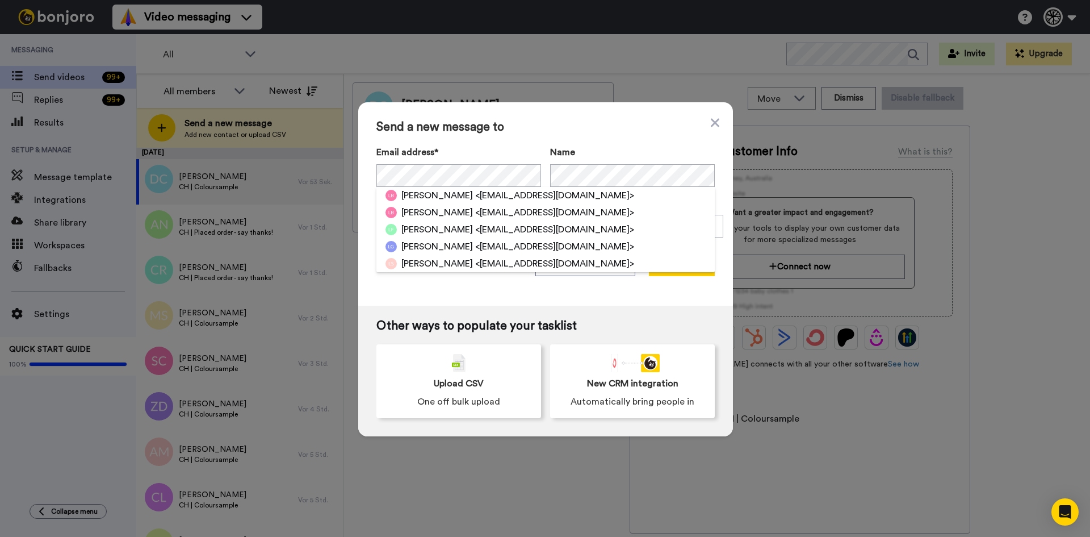
click at [573, 192] on div "[PERSON_NAME] <[EMAIL_ADDRESS][DOMAIN_NAME]>" at bounding box center [546, 195] width 338 height 17
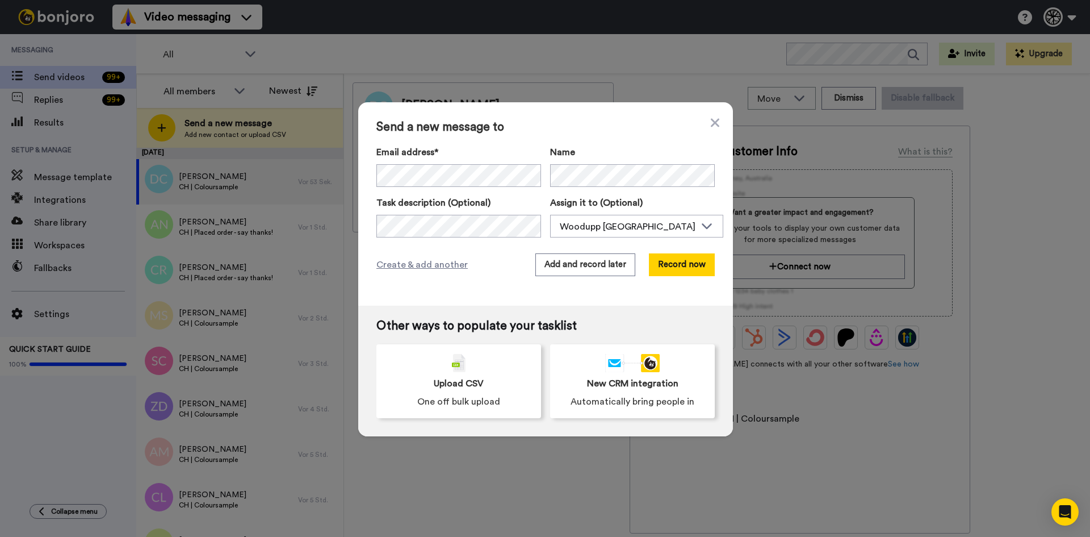
click at [421, 257] on div "Create & add another Add and record later Record now" at bounding box center [546, 264] width 338 height 23
click at [436, 266] on span "Create & add another" at bounding box center [422, 265] width 91 height 14
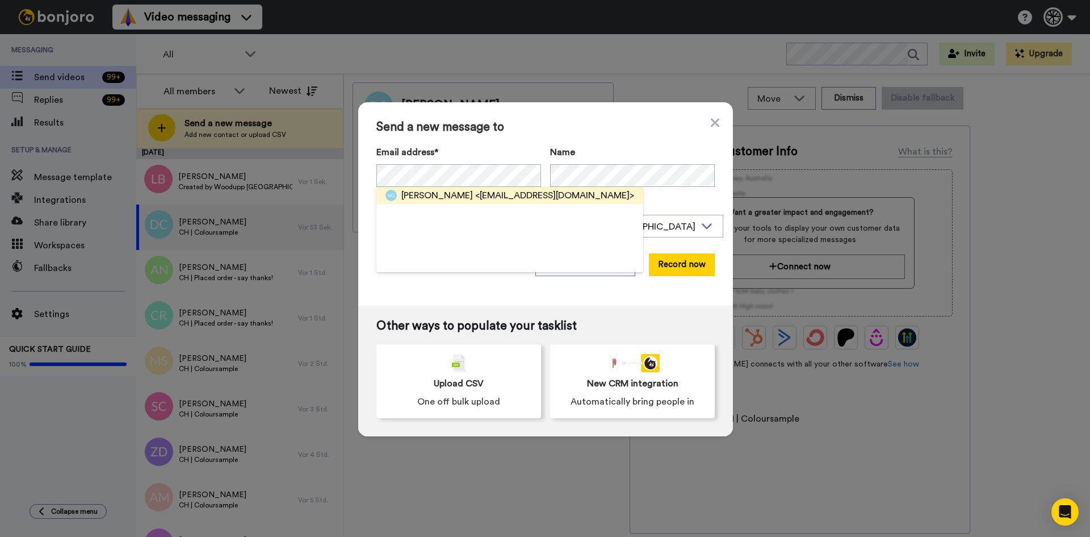
click at [503, 200] on span "<nicgerber@bluewin.ch>" at bounding box center [554, 196] width 159 height 14
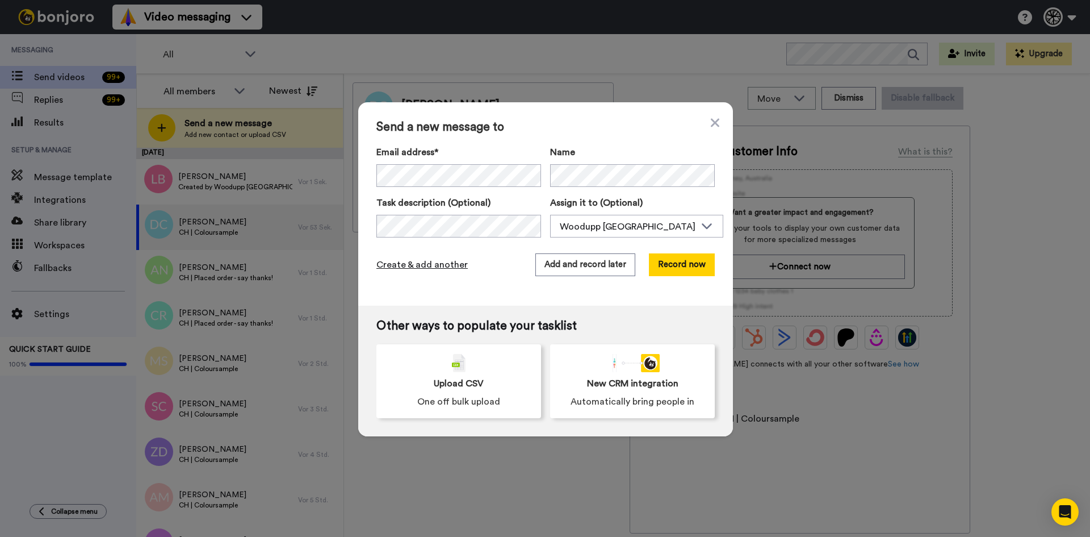
click at [429, 263] on span "Create & add another" at bounding box center [422, 265] width 91 height 14
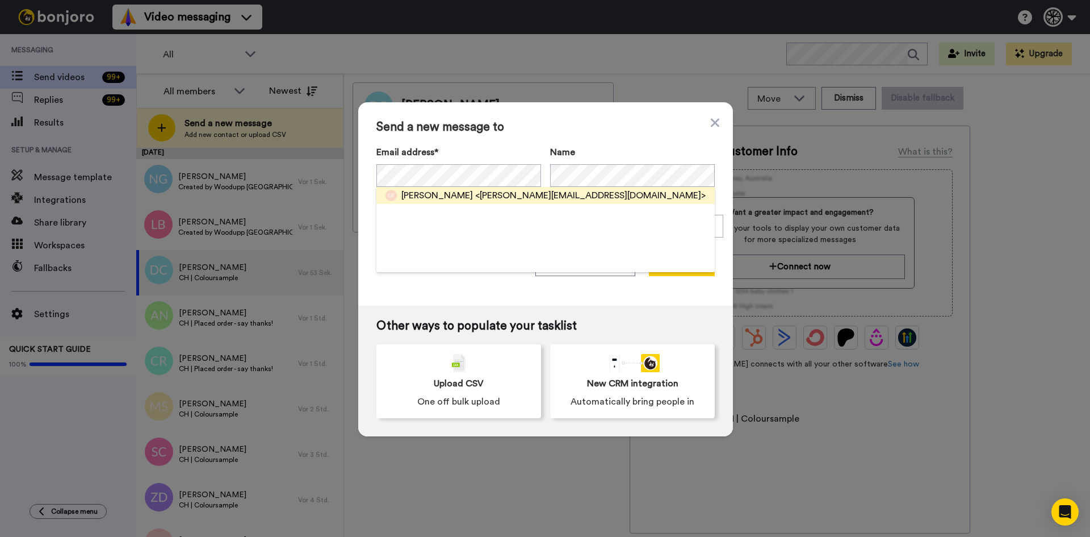
click at [443, 195] on span "Guillaume FUCHS" at bounding box center [437, 196] width 72 height 14
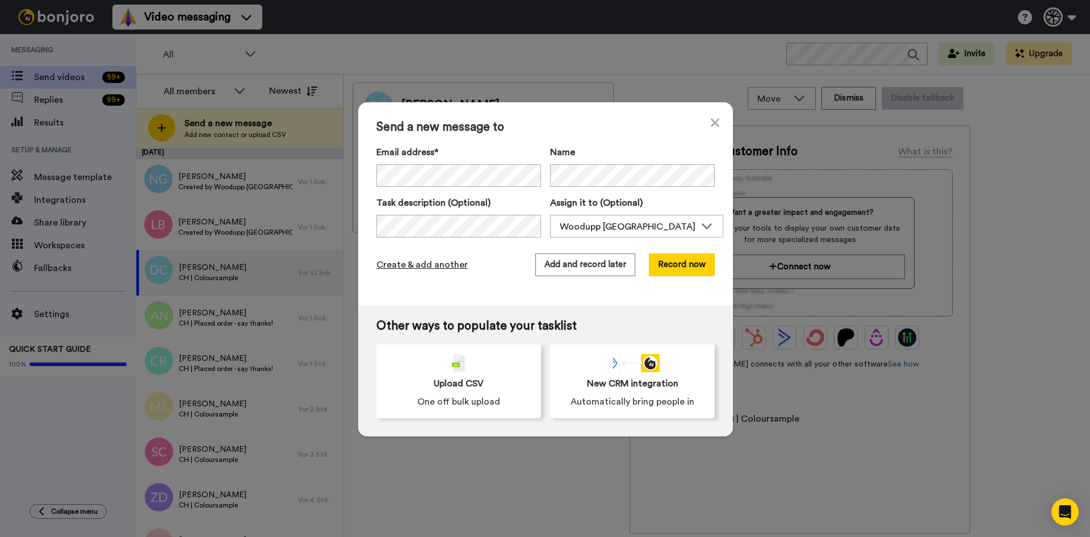
click at [434, 269] on span "Create & add another" at bounding box center [422, 265] width 91 height 14
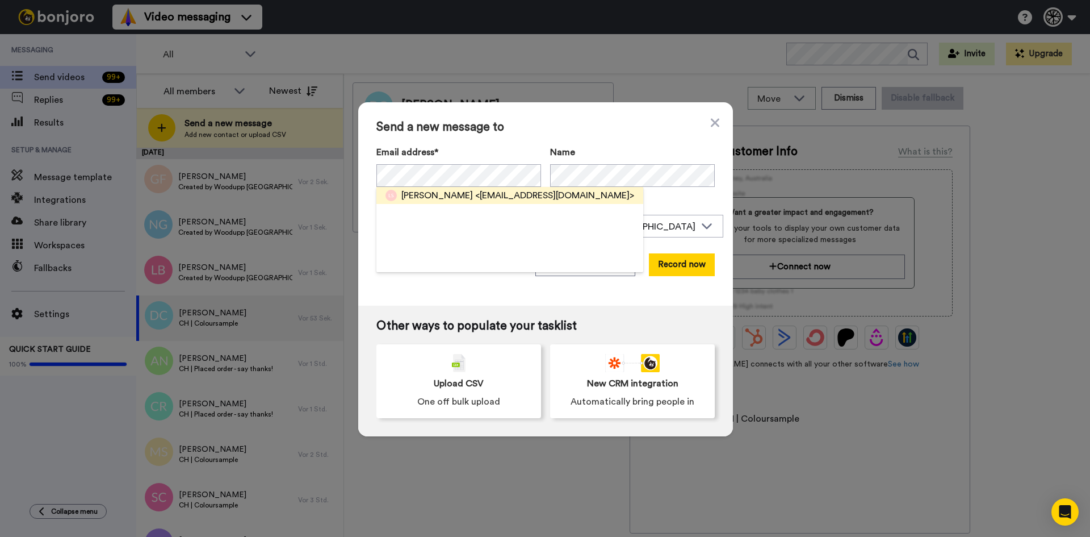
click at [478, 191] on span "<ilovestuffandroses@gmail.com>" at bounding box center [554, 196] width 159 height 14
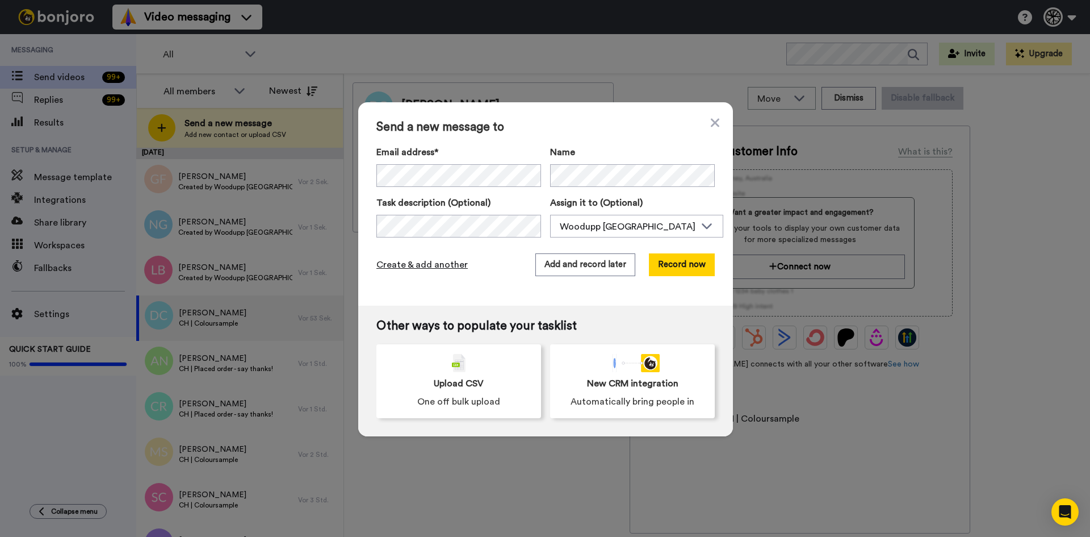
click at [444, 265] on span "Create & add another" at bounding box center [422, 265] width 91 height 14
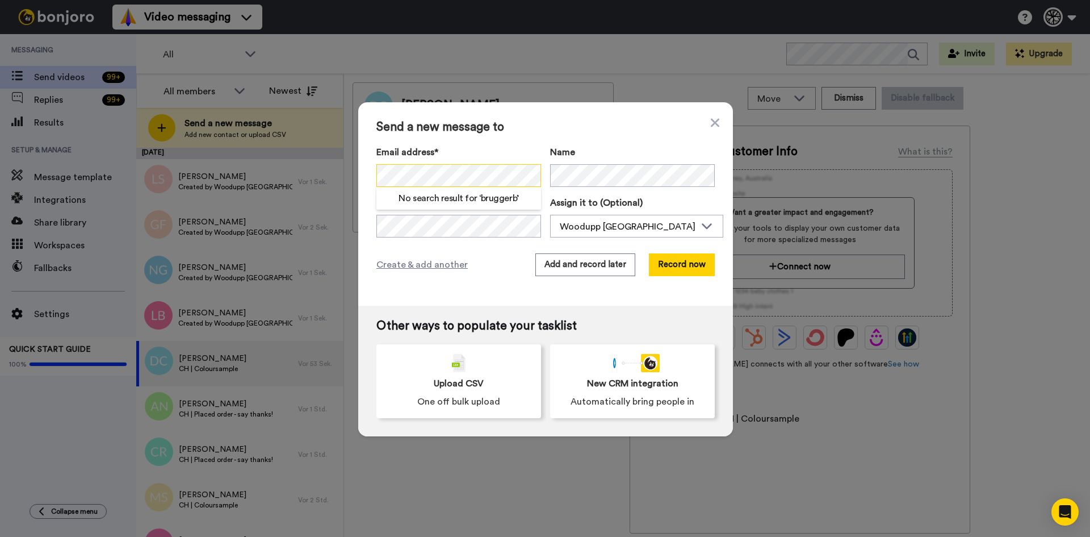
click at [174, 154] on div "Send a new message to Email address* No search result for ‘ bruggerb ’ Name Tas…" at bounding box center [545, 268] width 1090 height 537
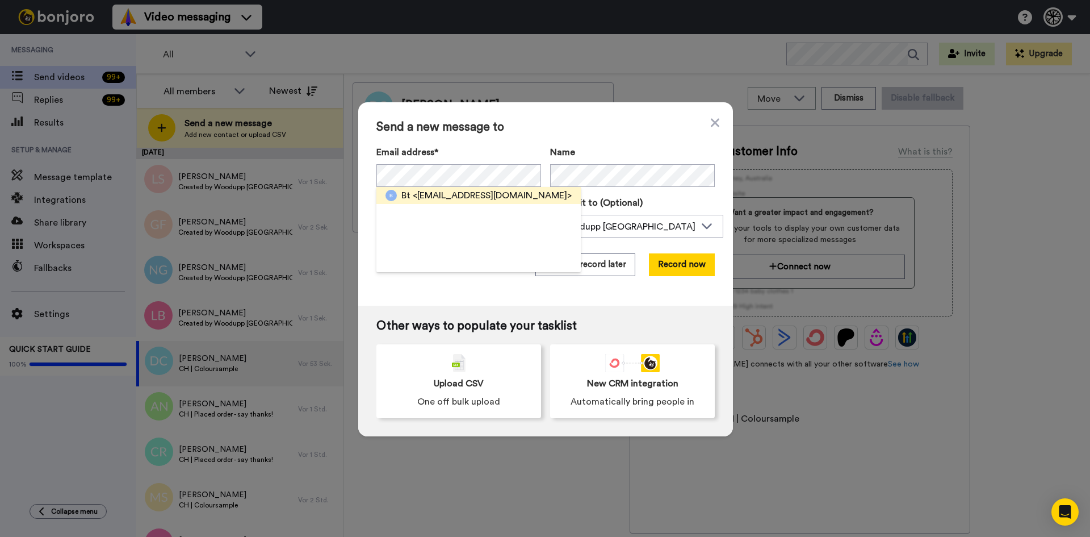
click at [478, 187] on div "Bt <bt@thieventgerber.ch>" at bounding box center [479, 195] width 204 height 17
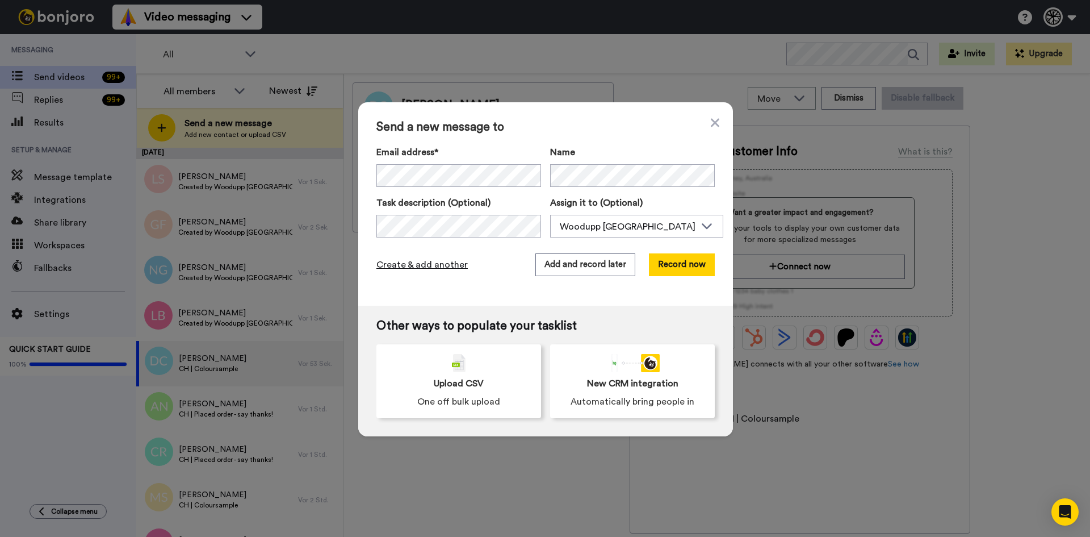
click at [439, 260] on span "Create & add another" at bounding box center [422, 265] width 91 height 14
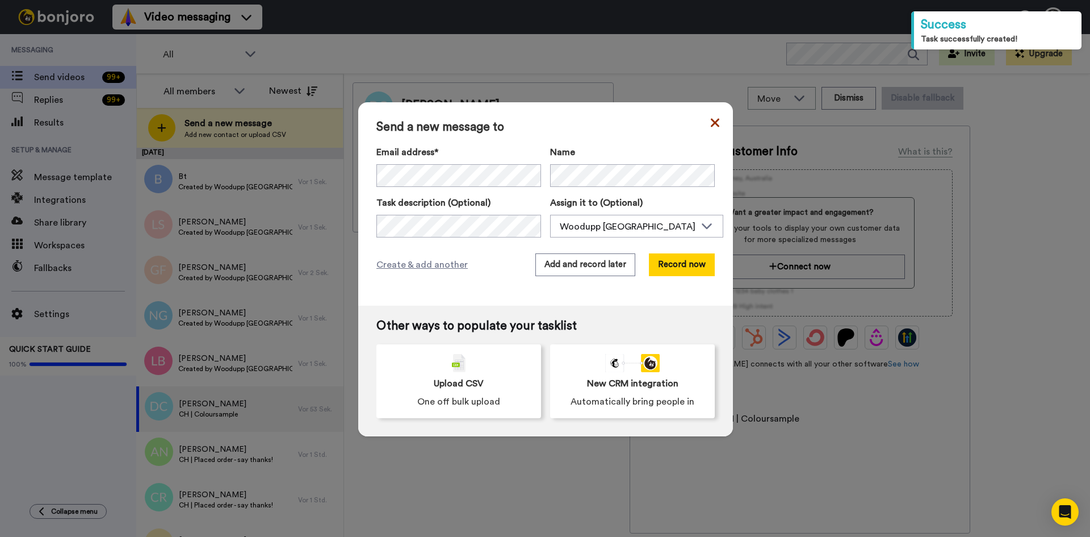
click at [711, 119] on icon at bounding box center [715, 122] width 9 height 9
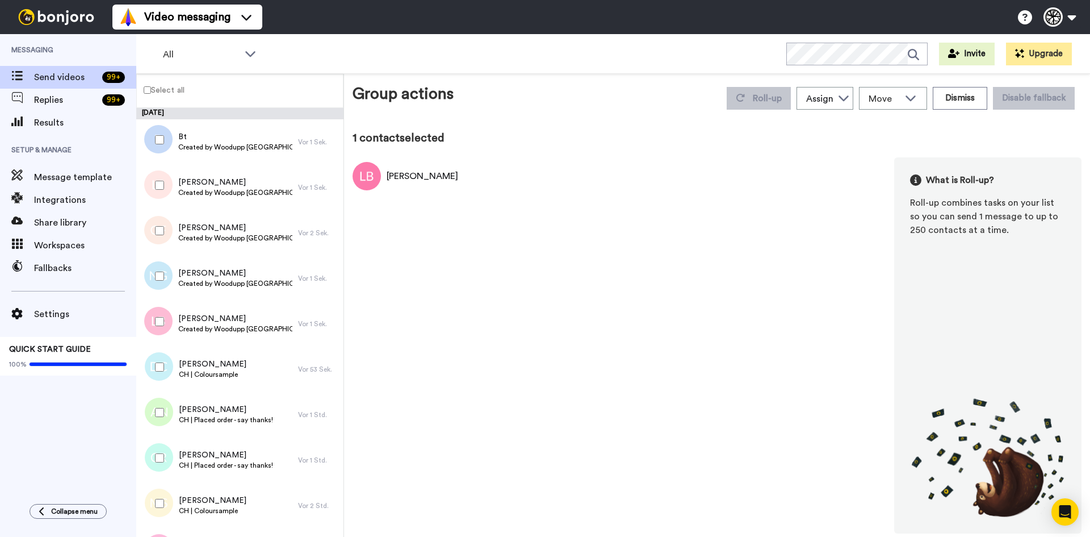
drag, startPoint x: 159, startPoint y: 271, endPoint x: 161, endPoint y: 263, distance: 8.1
click at [159, 270] on div at bounding box center [157, 276] width 41 height 40
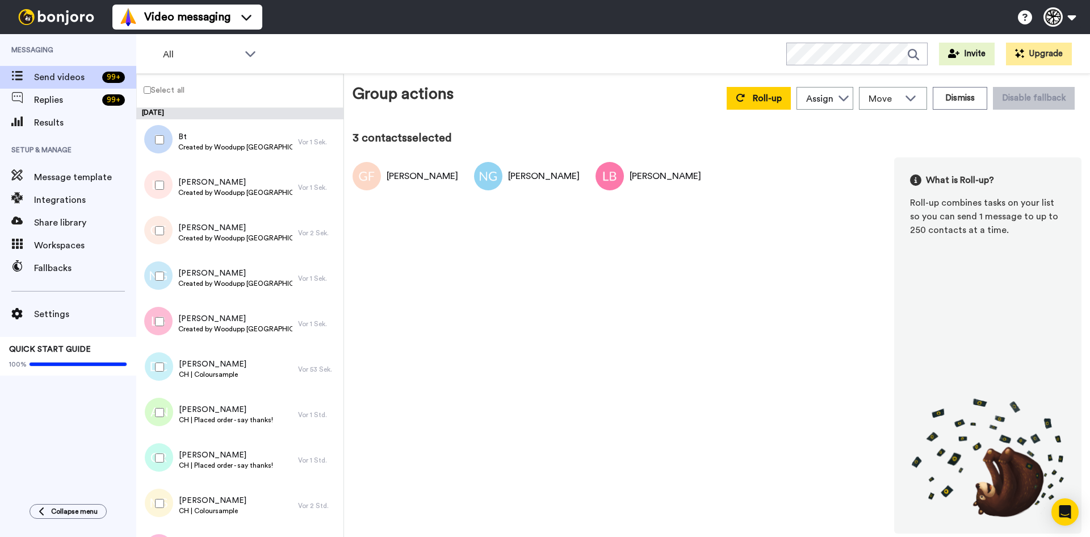
click at [154, 185] on div at bounding box center [157, 185] width 41 height 40
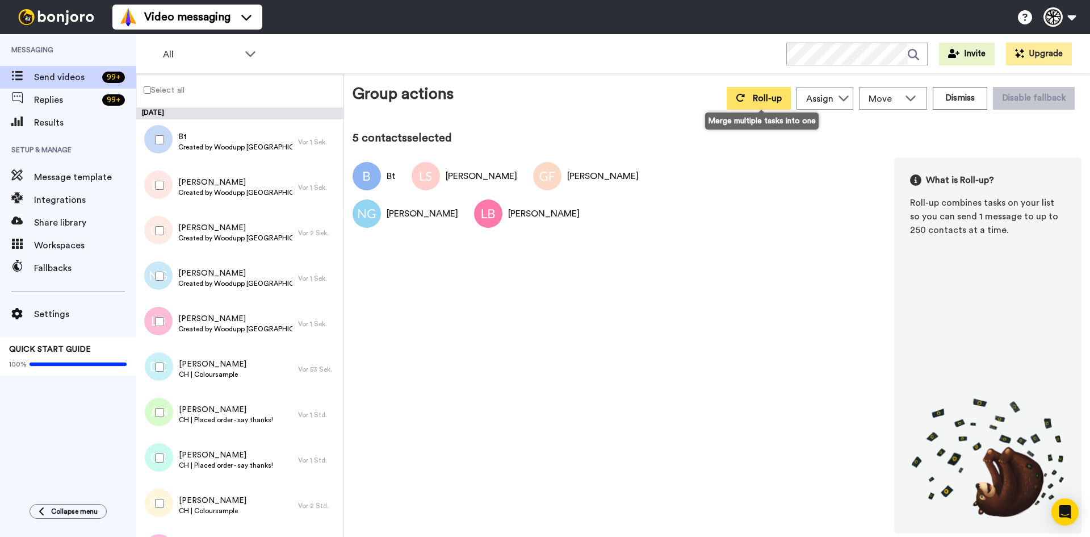
click at [776, 107] on button "Roll-up" at bounding box center [759, 98] width 64 height 23
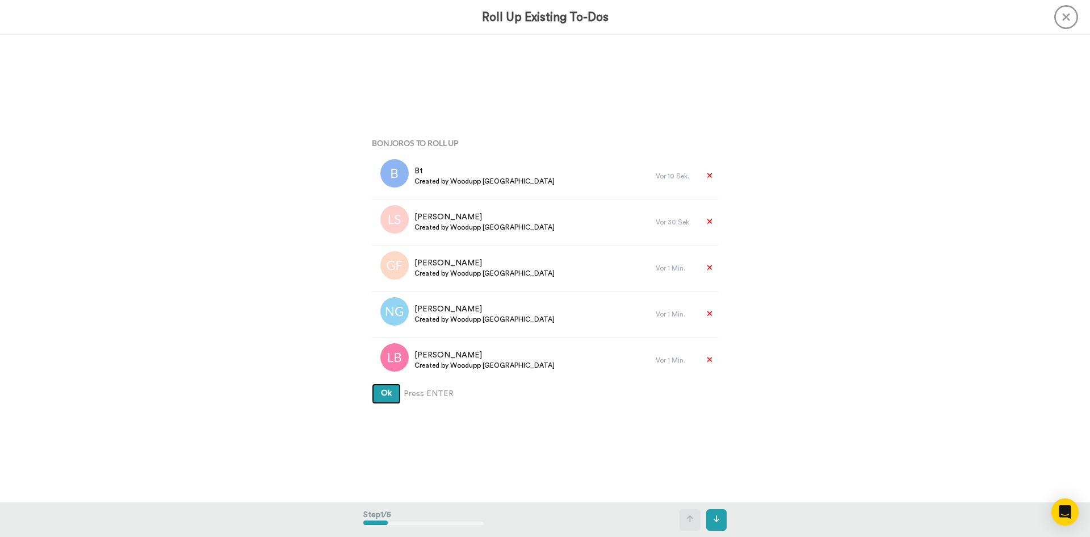
click at [378, 391] on button "Ok" at bounding box center [386, 393] width 29 height 20
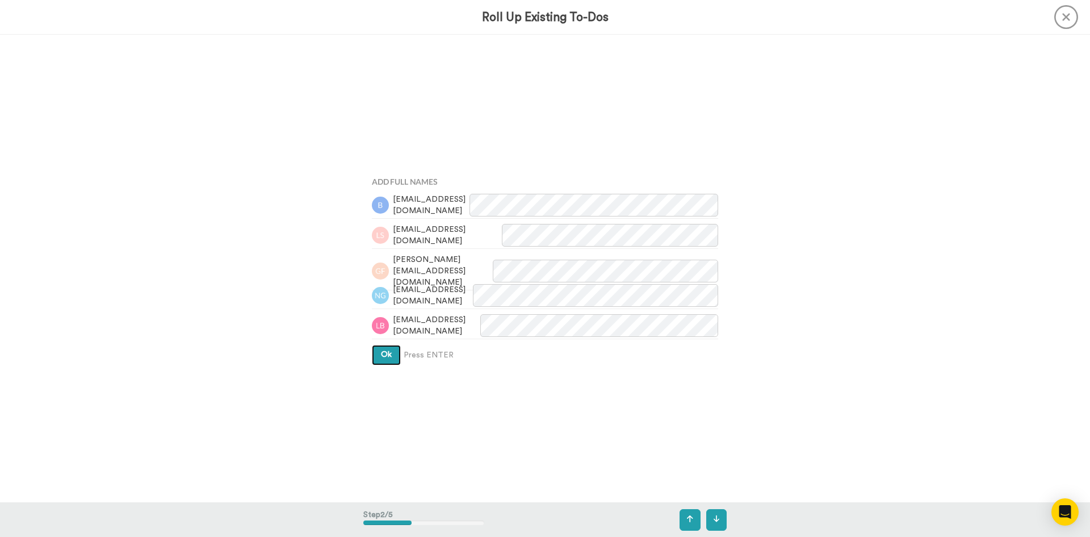
click at [382, 352] on span "Ok" at bounding box center [386, 354] width 11 height 8
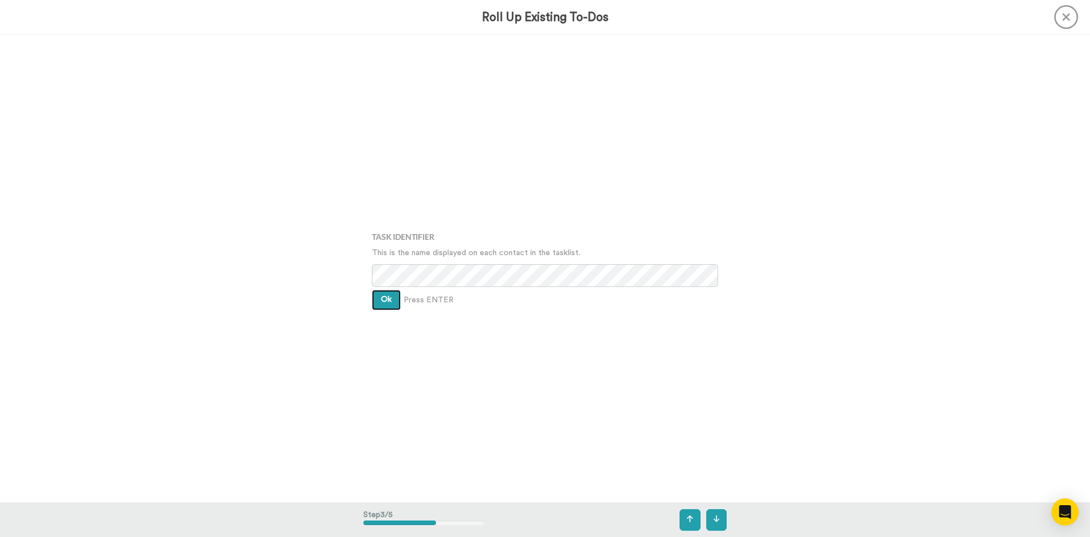
click at [382, 307] on button "Ok" at bounding box center [386, 300] width 29 height 20
click at [382, 297] on button "Ok" at bounding box center [386, 291] width 29 height 20
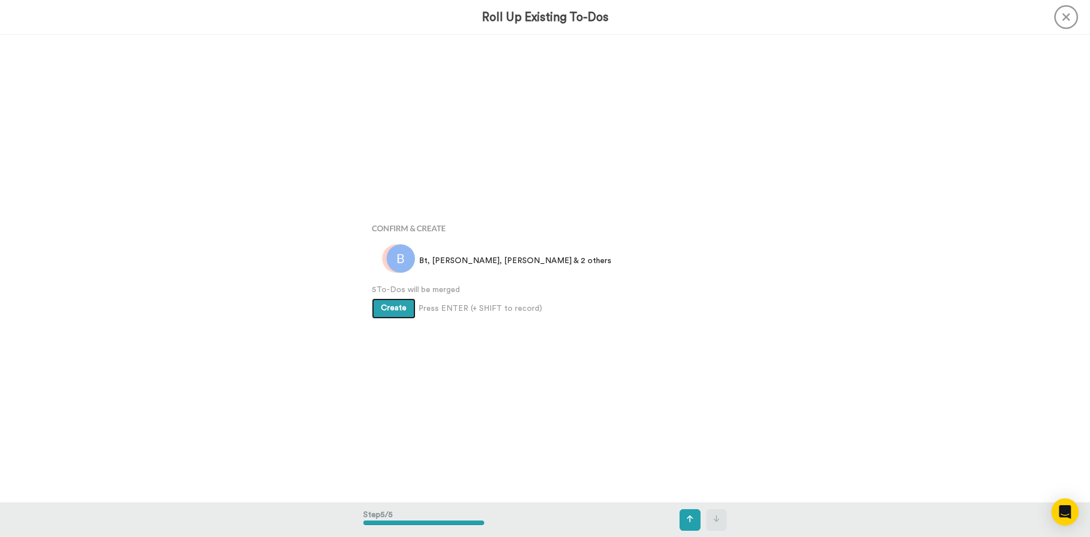
scroll to position [1869, 0]
click at [399, 308] on span "Create" at bounding box center [394, 308] width 26 height 8
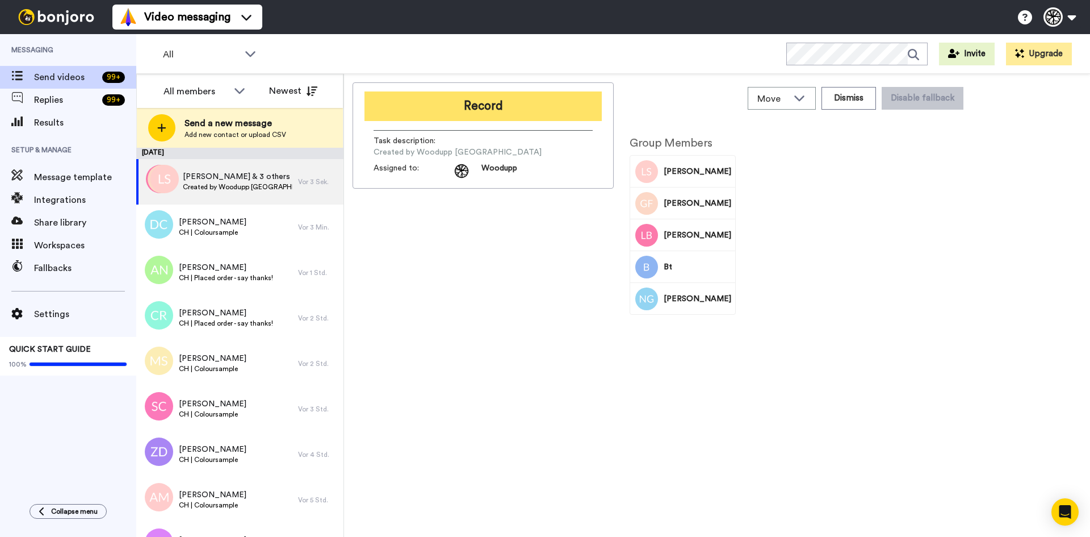
click at [483, 105] on button "Record" at bounding box center [483, 106] width 237 height 30
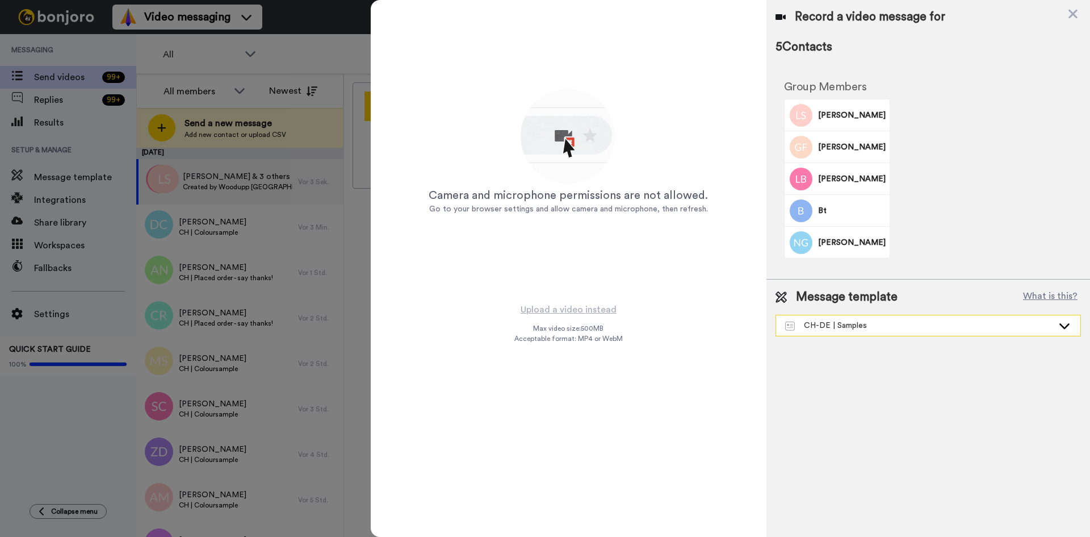
click at [865, 327] on div "CH-DE | Samples" at bounding box center [919, 325] width 268 height 11
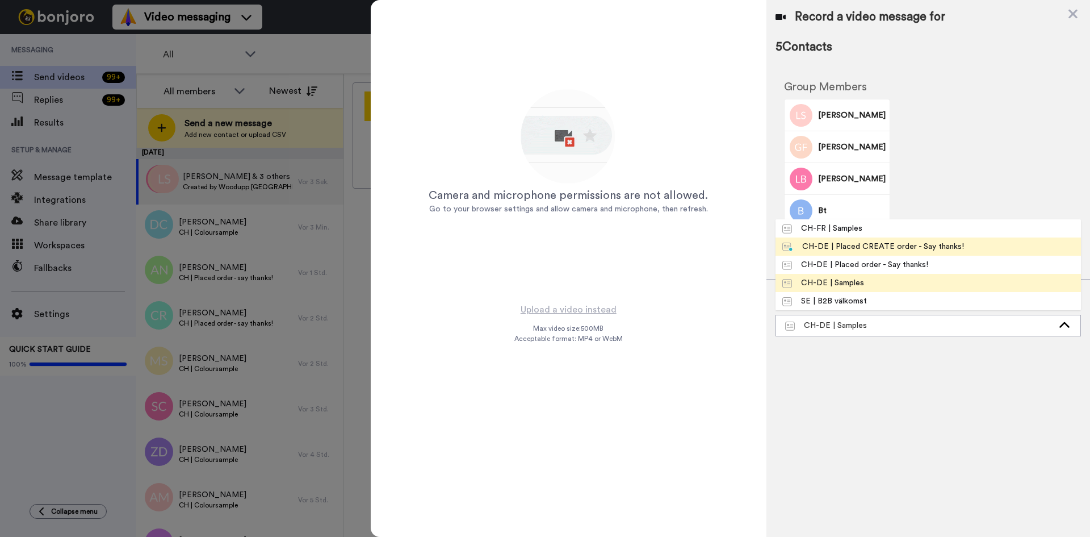
click at [896, 243] on div "CH-DE | Placed CREATE order - Say thanks!" at bounding box center [874, 246] width 182 height 11
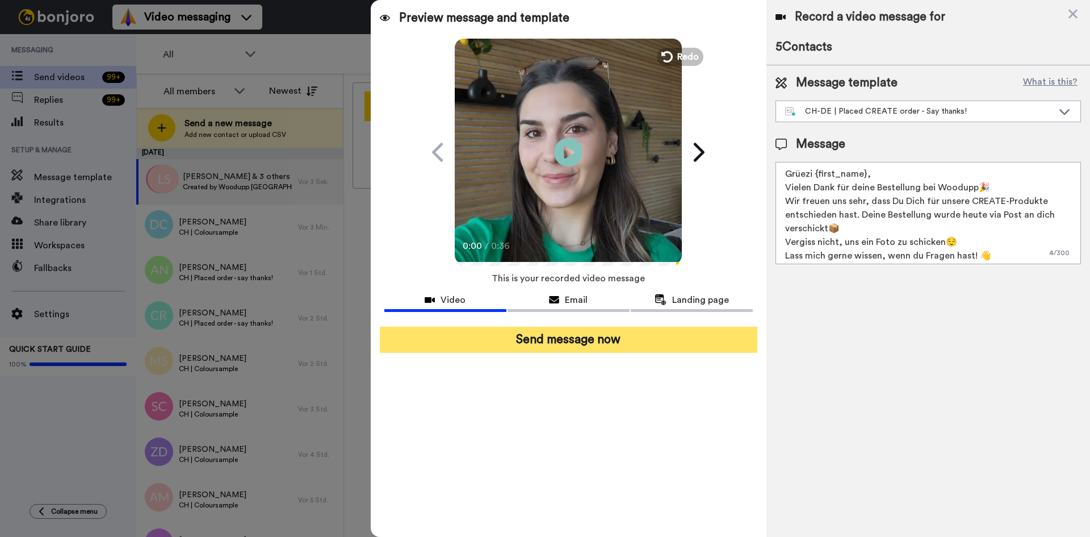
click at [660, 350] on button "Send message now" at bounding box center [569, 340] width 378 height 26
